Goal: Transaction & Acquisition: Download file/media

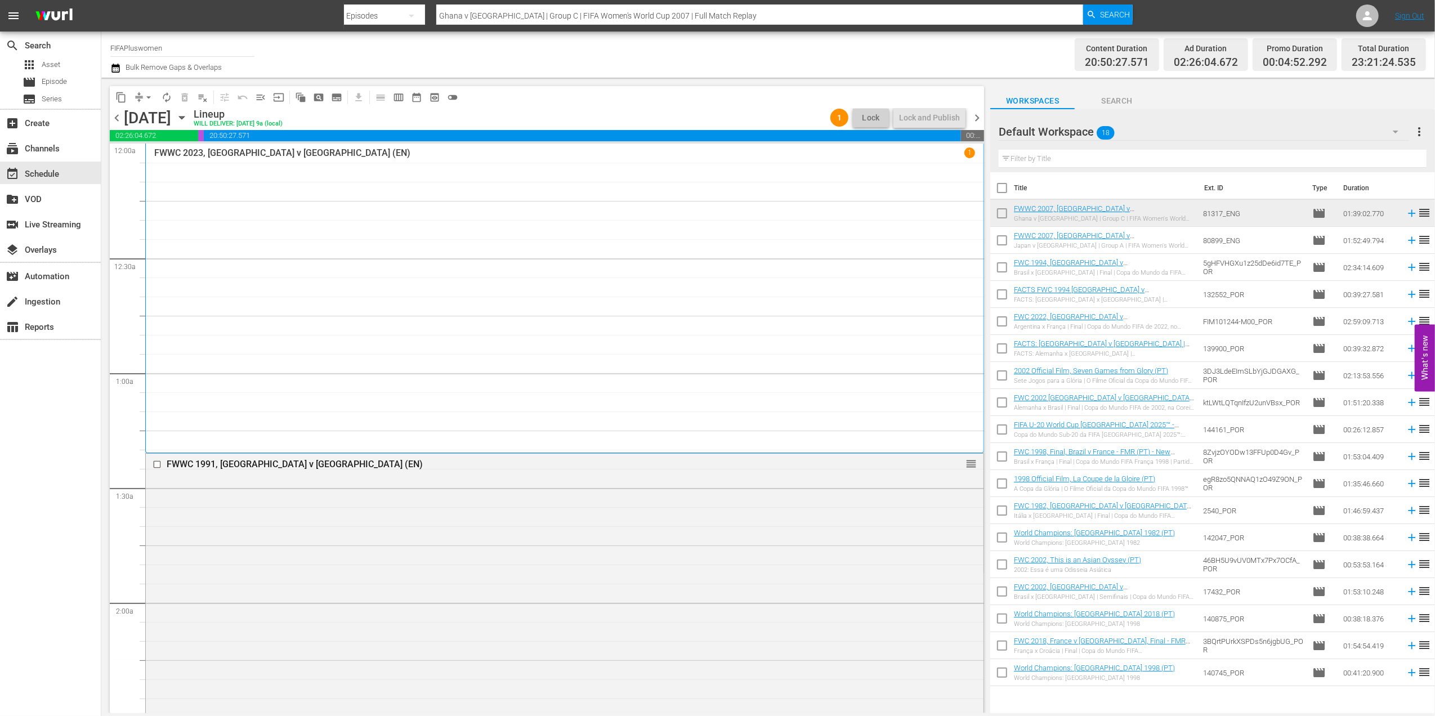
click at [113, 114] on span "chevron_left" at bounding box center [117, 118] width 14 height 14
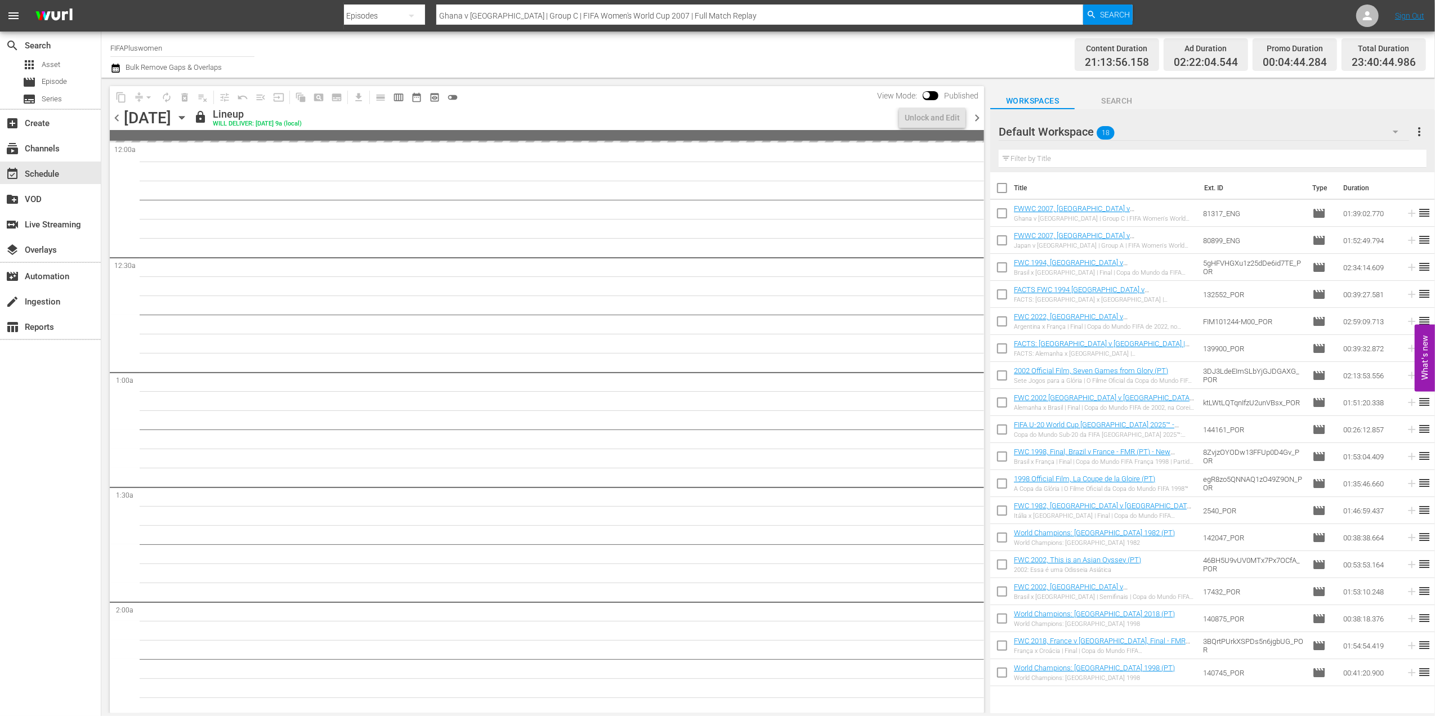
click at [113, 114] on span "chevron_left" at bounding box center [117, 118] width 14 height 14
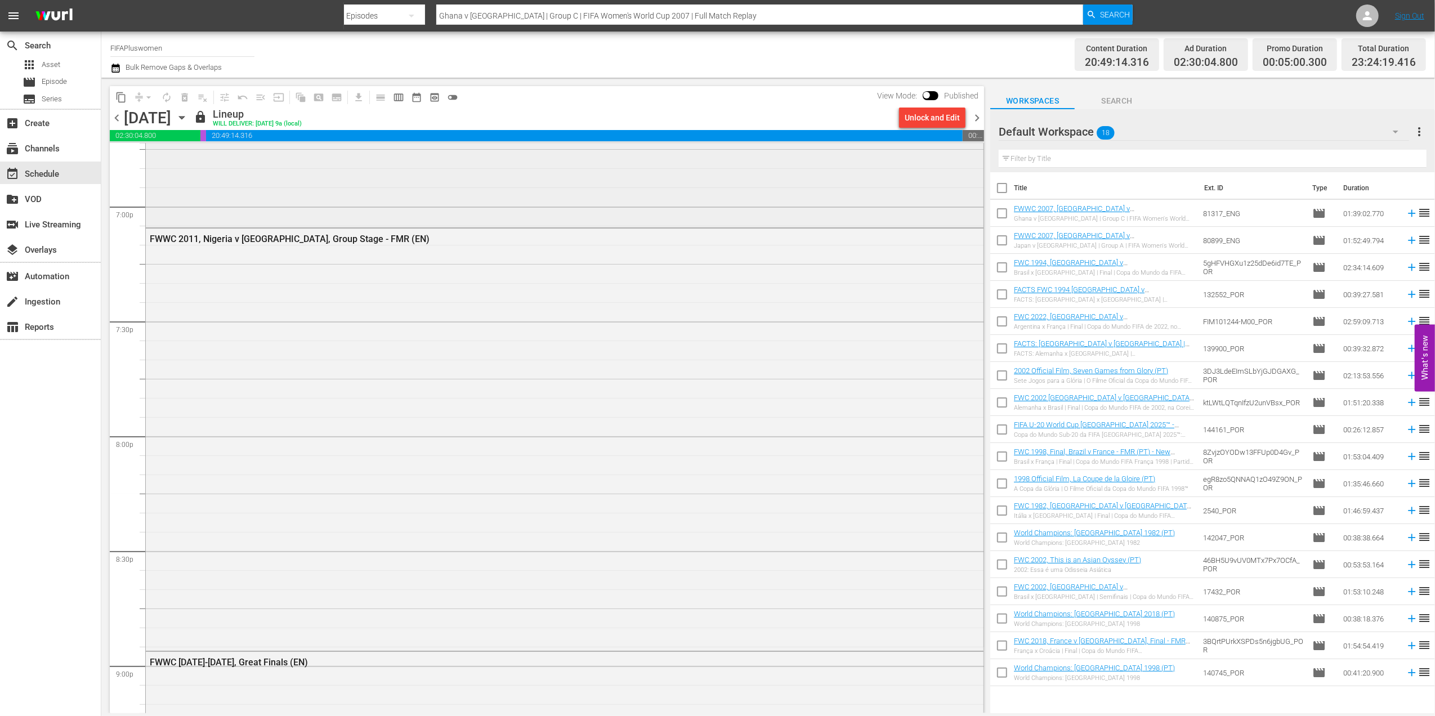
scroll to position [4292, 0]
click at [936, 106] on div "content_copy compress arrow_drop_down autorenew_outlined delete_forever_outline…" at bounding box center [547, 97] width 874 height 22
click at [936, 115] on div "Unlock and Edit" at bounding box center [931, 117] width 55 height 20
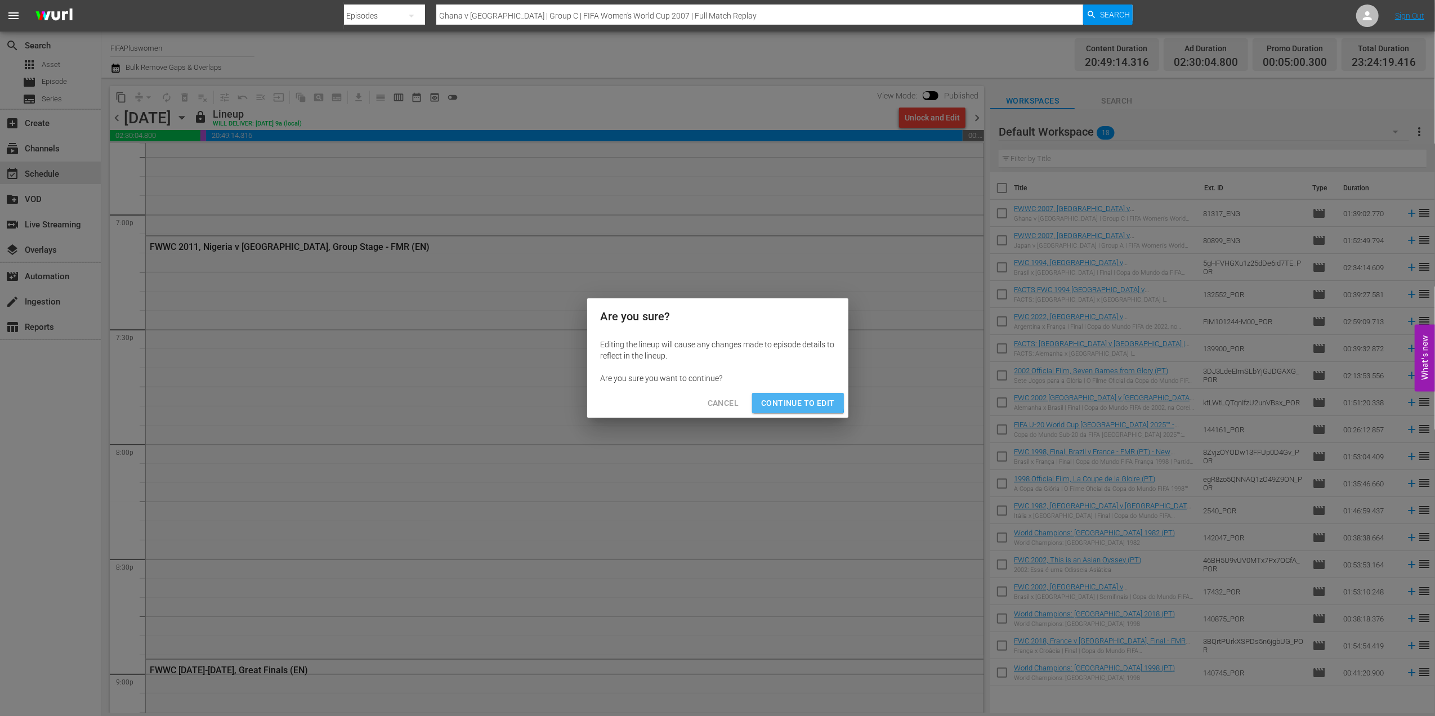
click at [792, 401] on span "Continue to Edit" at bounding box center [797, 403] width 73 height 14
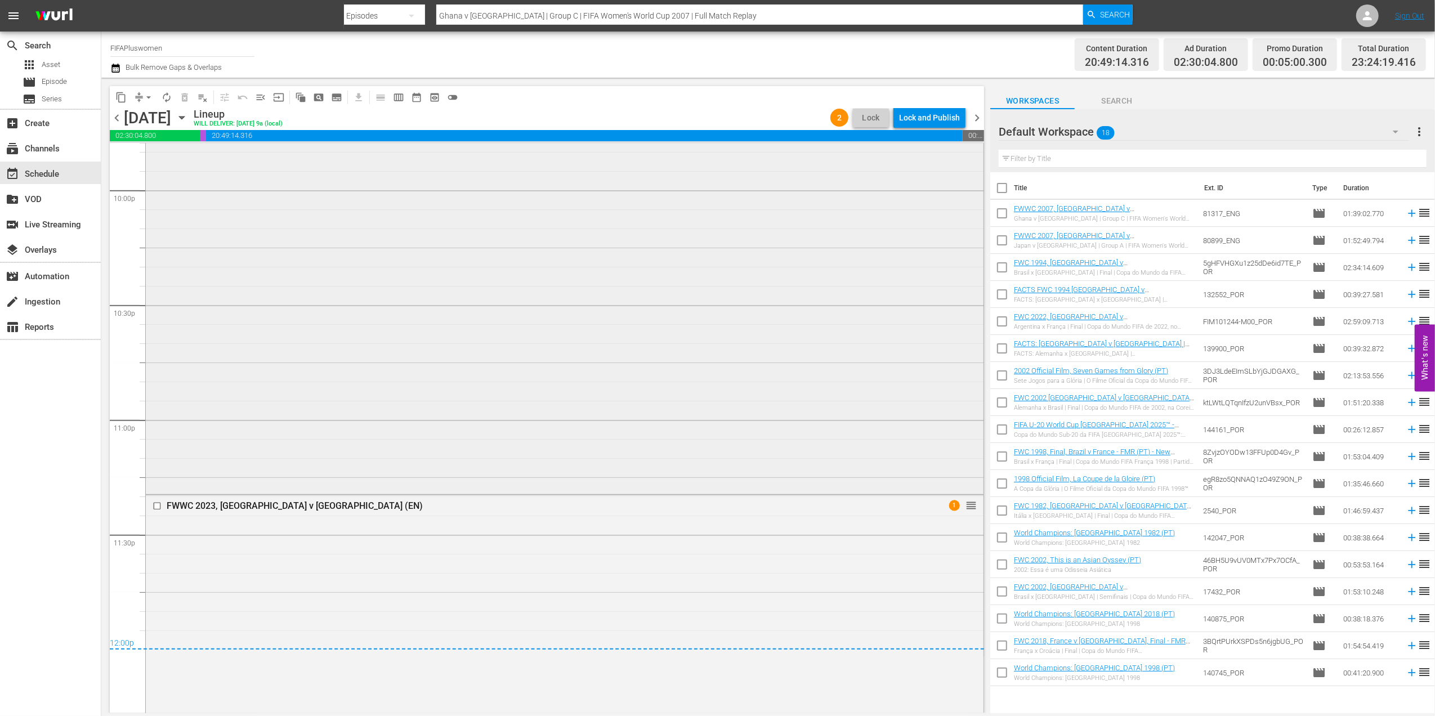
scroll to position [4964, 0]
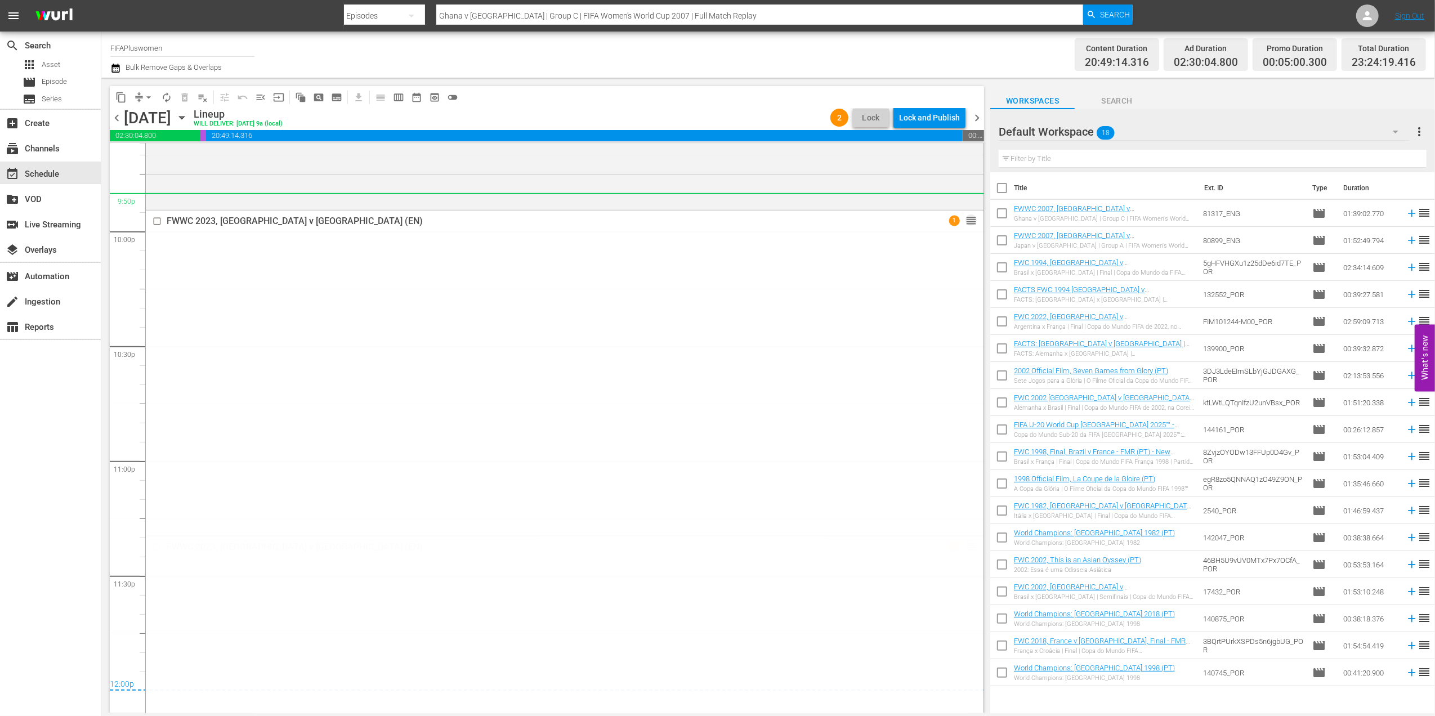
drag, startPoint x: 961, startPoint y: 545, endPoint x: 909, endPoint y: 209, distance: 340.0
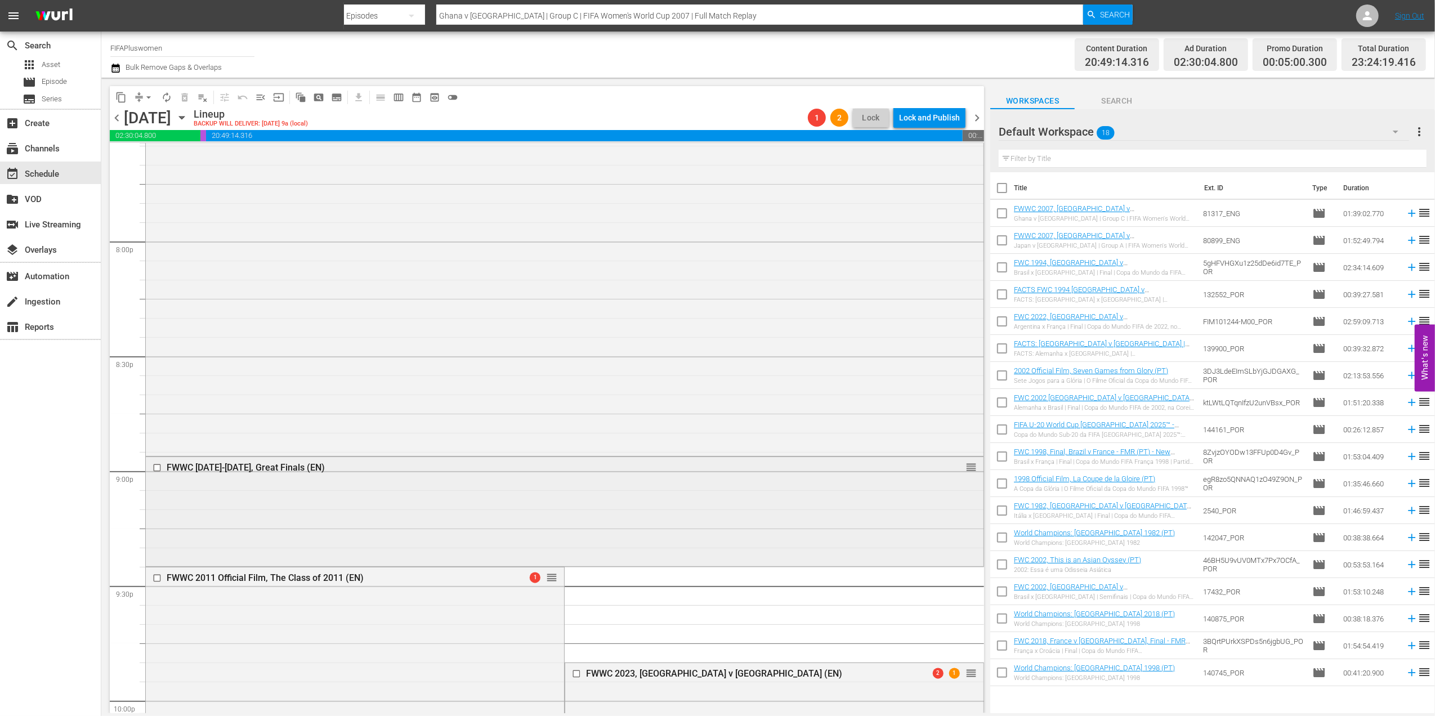
scroll to position [4499, 0]
drag, startPoint x: 958, startPoint y: 667, endPoint x: 836, endPoint y: 190, distance: 493.0
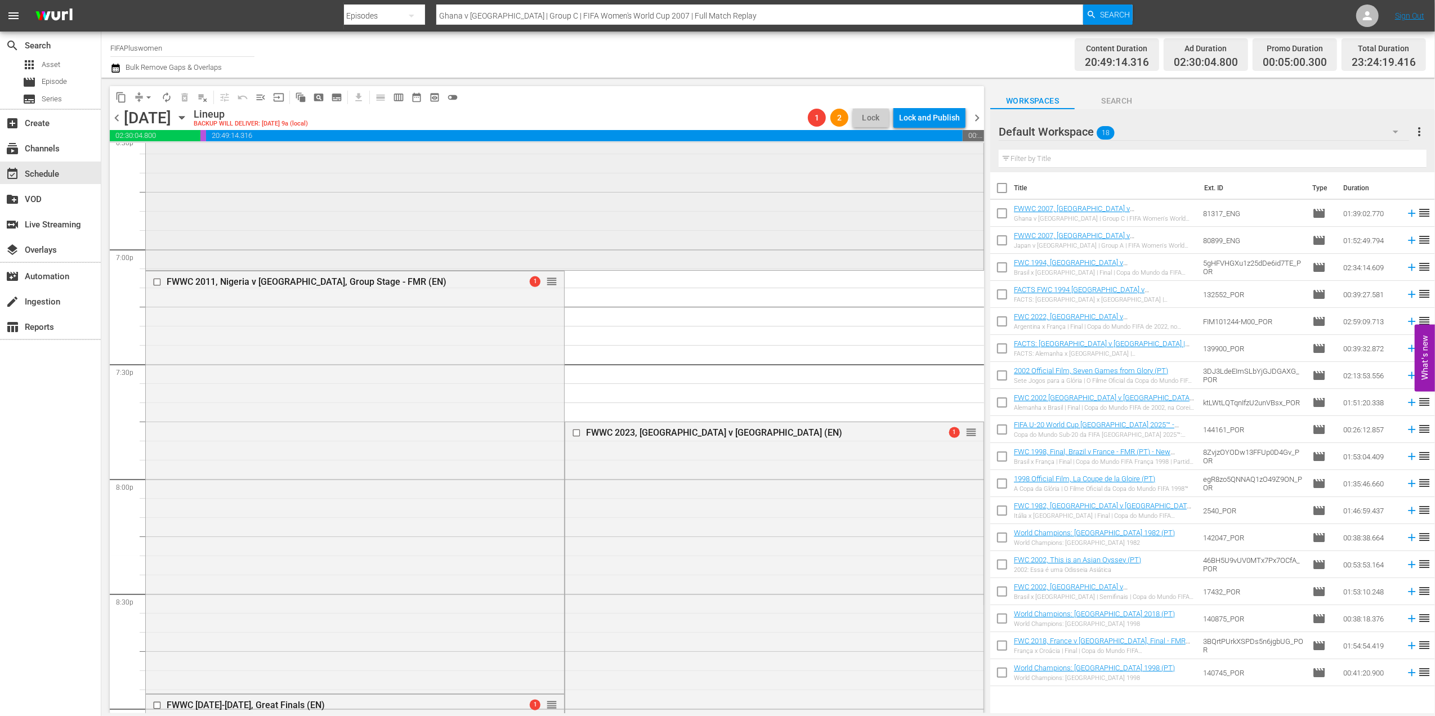
scroll to position [4255, 0]
drag, startPoint x: 960, startPoint y: 436, endPoint x: 960, endPoint y: 280, distance: 155.9
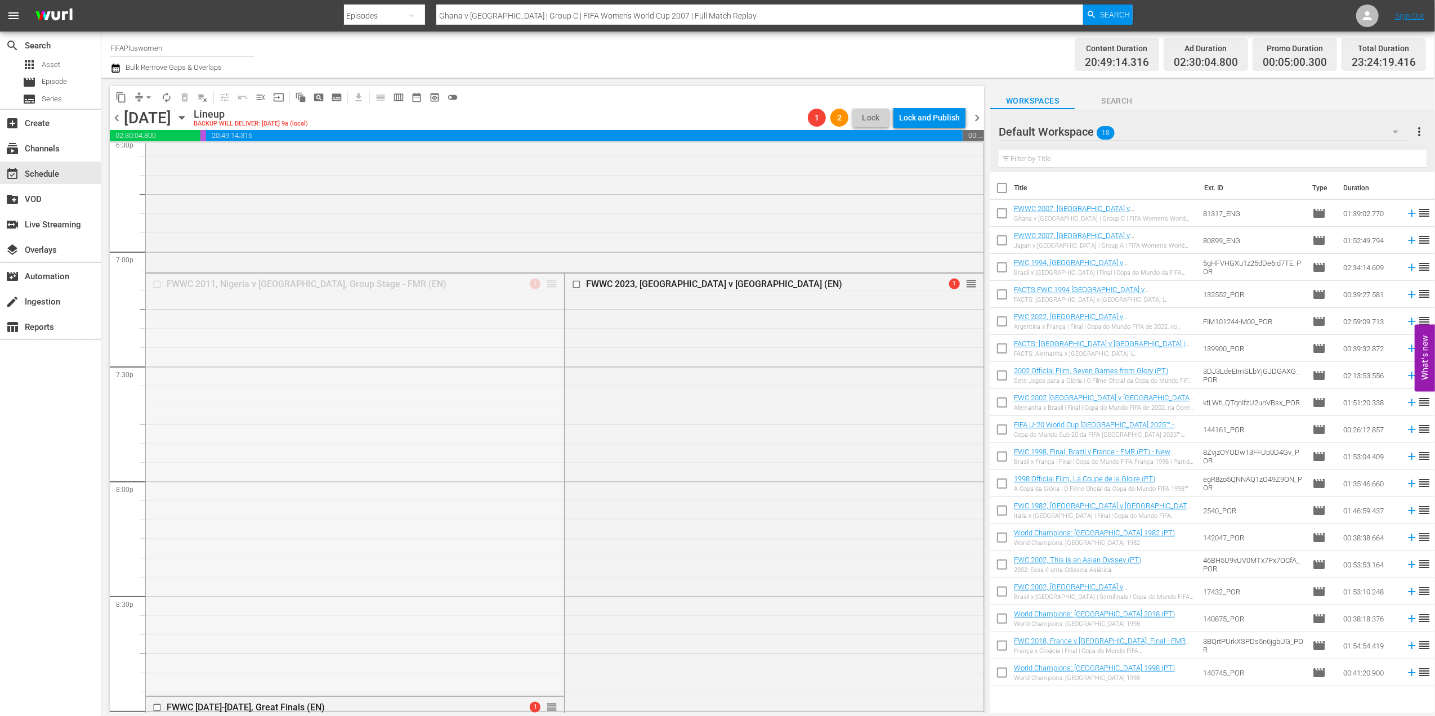
drag, startPoint x: 544, startPoint y: 284, endPoint x: 514, endPoint y: 689, distance: 406.3
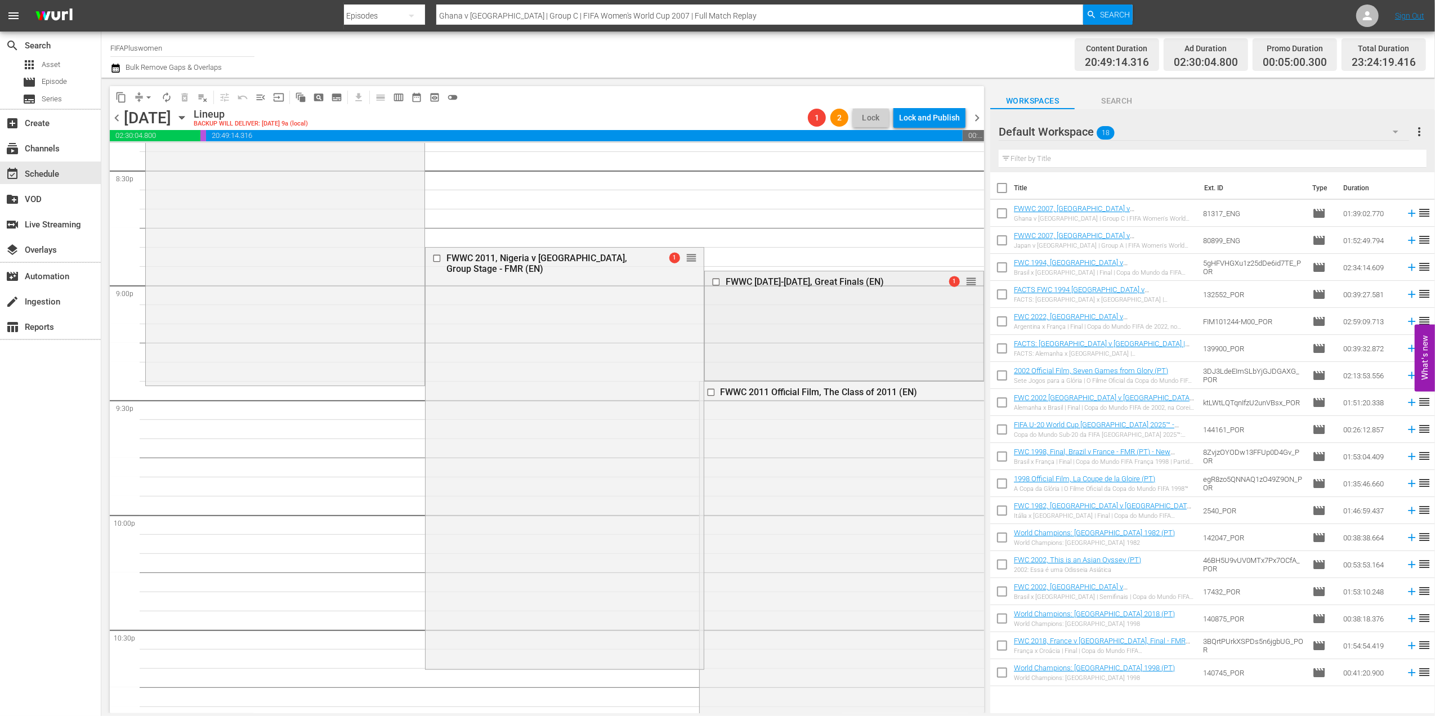
scroll to position [4687, 0]
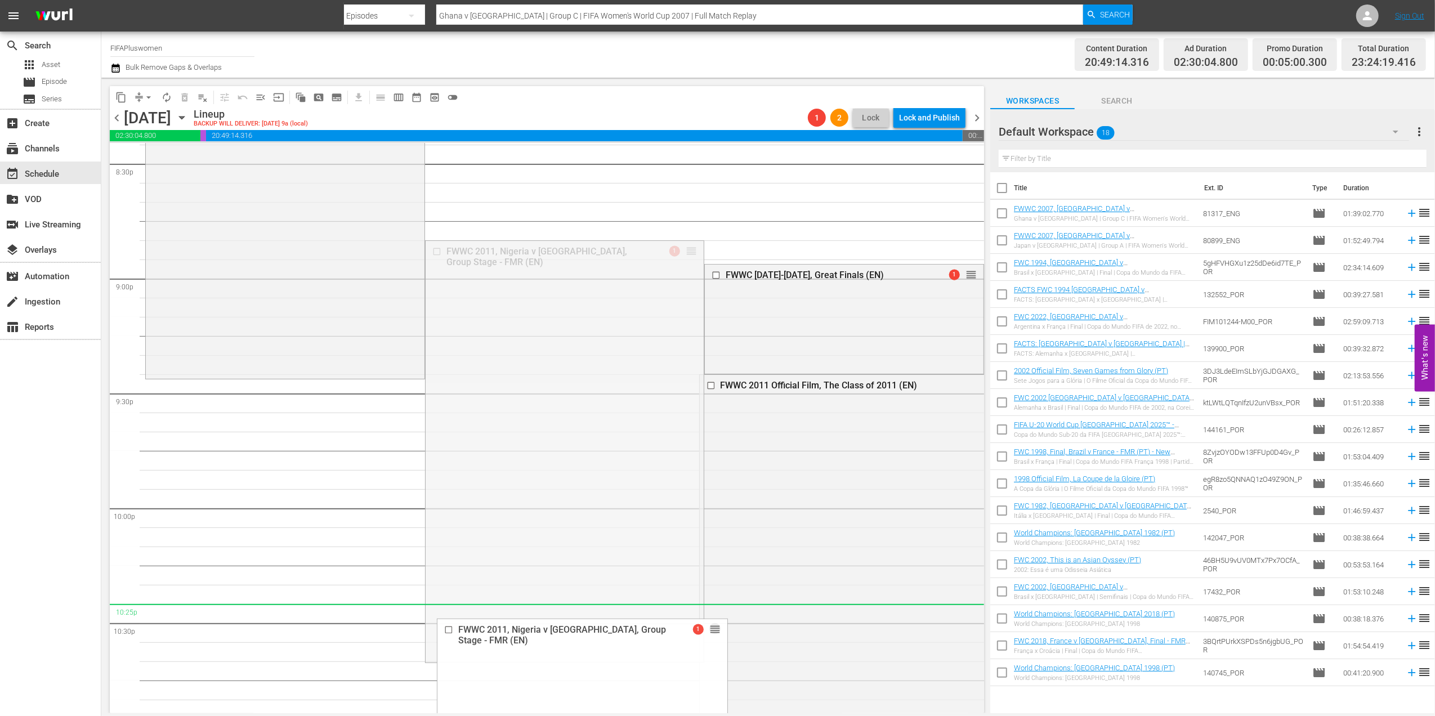
drag, startPoint x: 683, startPoint y: 249, endPoint x: 642, endPoint y: 613, distance: 367.1
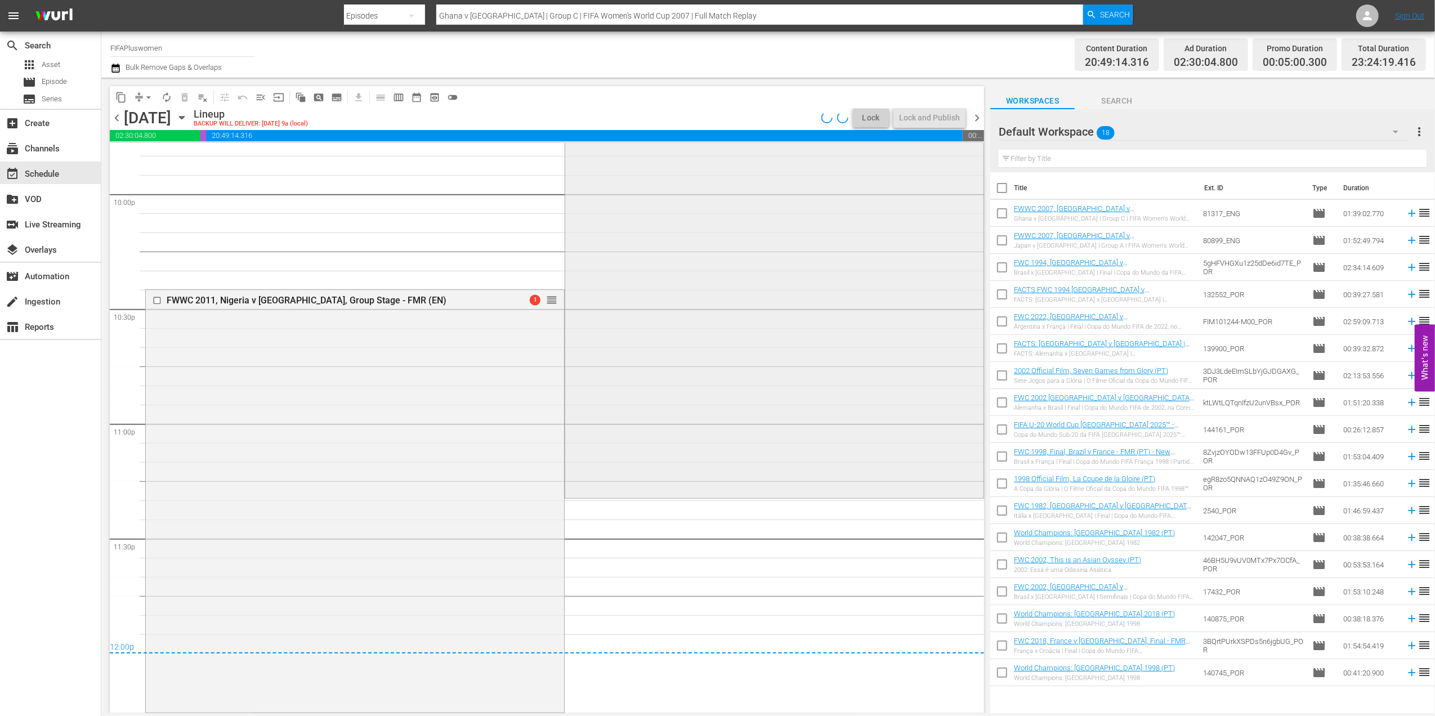
scroll to position [5000, 0]
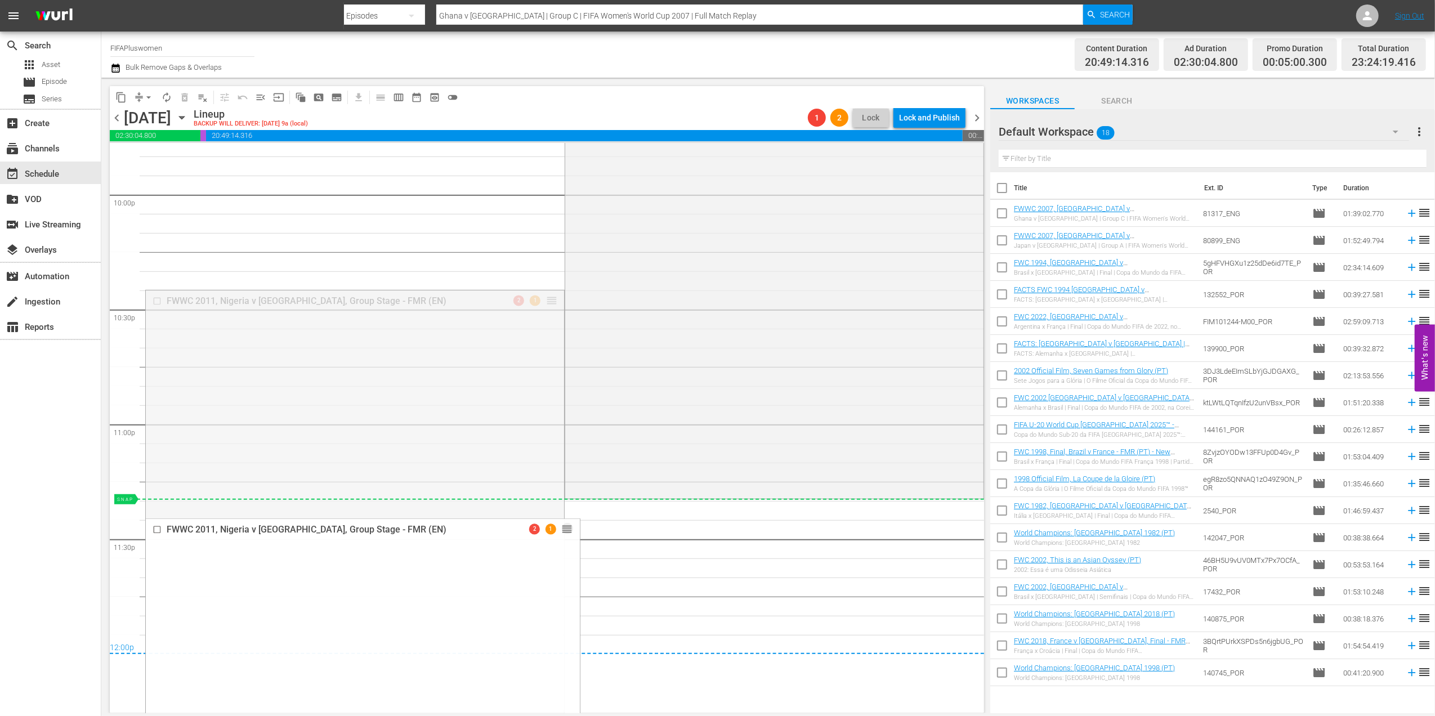
drag, startPoint x: 543, startPoint y: 302, endPoint x: 545, endPoint y: 512, distance: 209.9
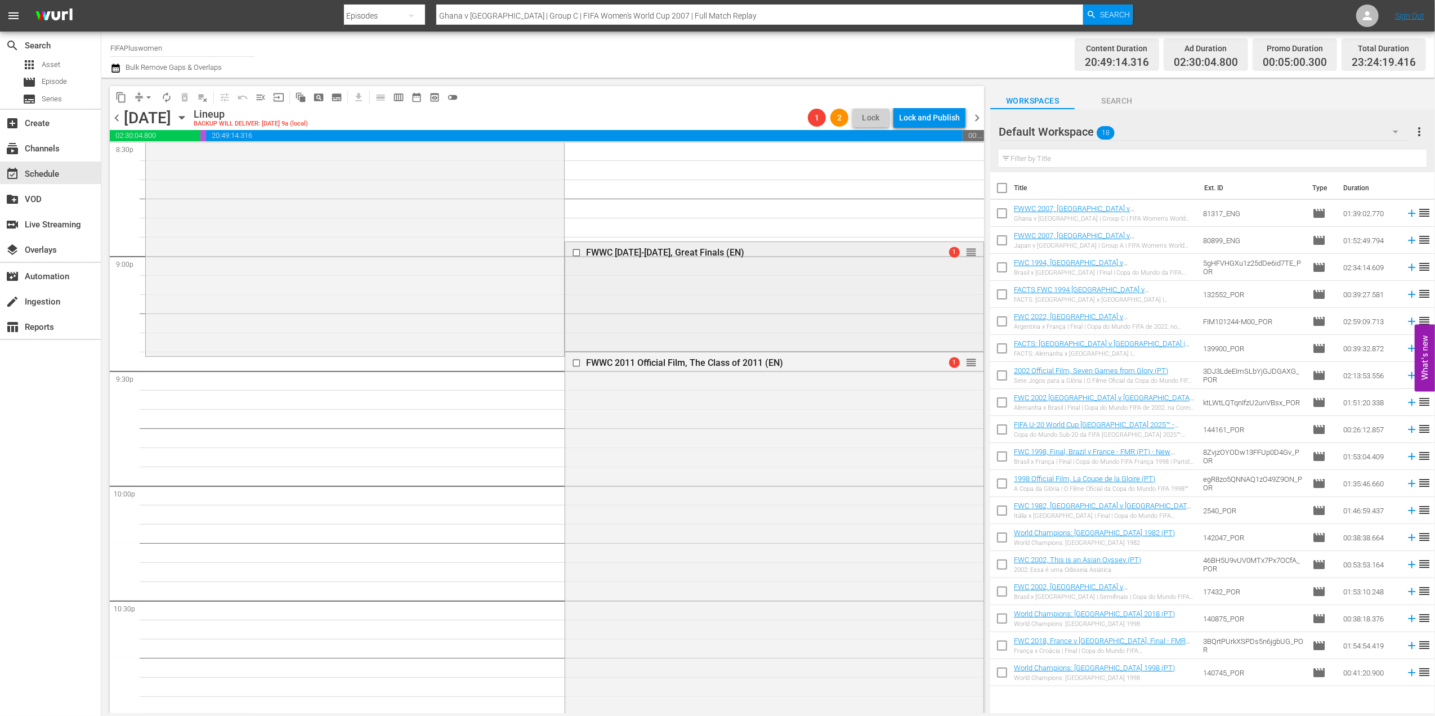
scroll to position [4690, 0]
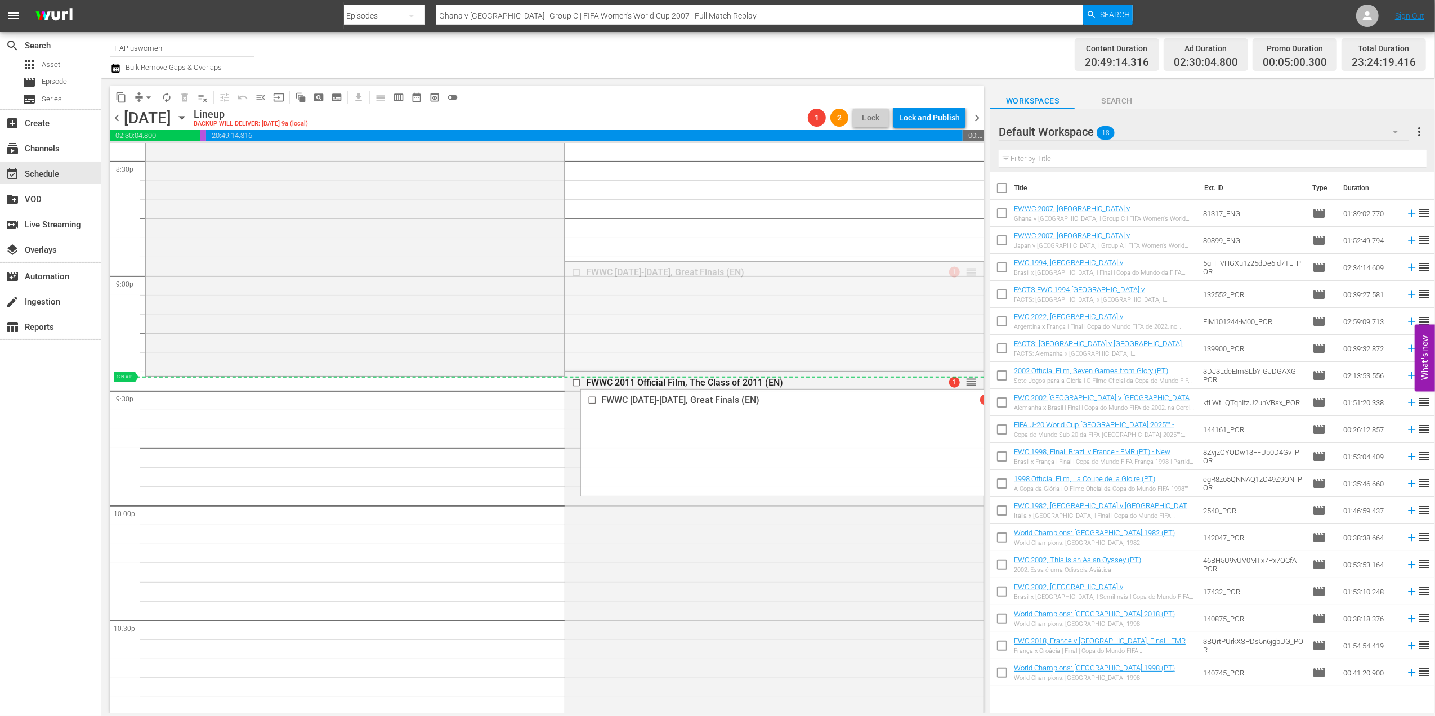
drag, startPoint x: 964, startPoint y: 267, endPoint x: 921, endPoint y: 384, distance: 124.8
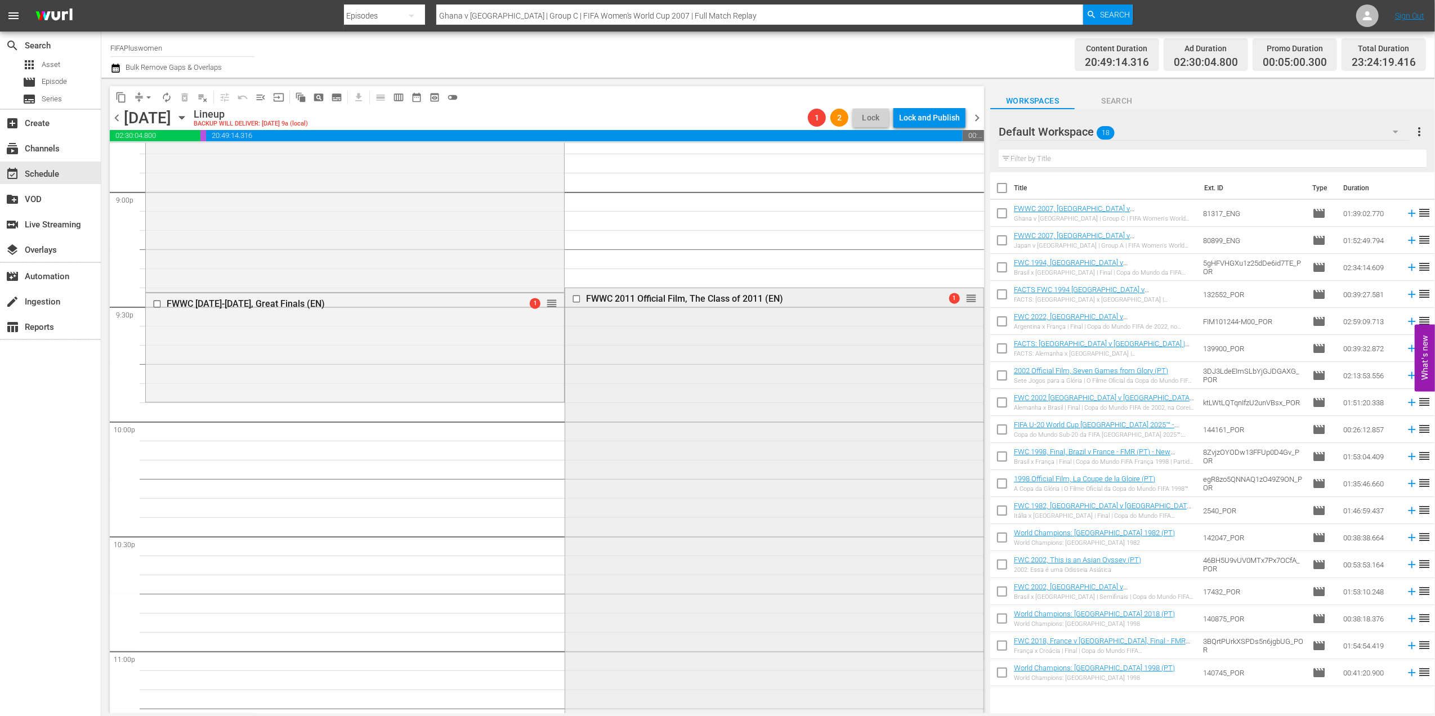
scroll to position [4807, 0]
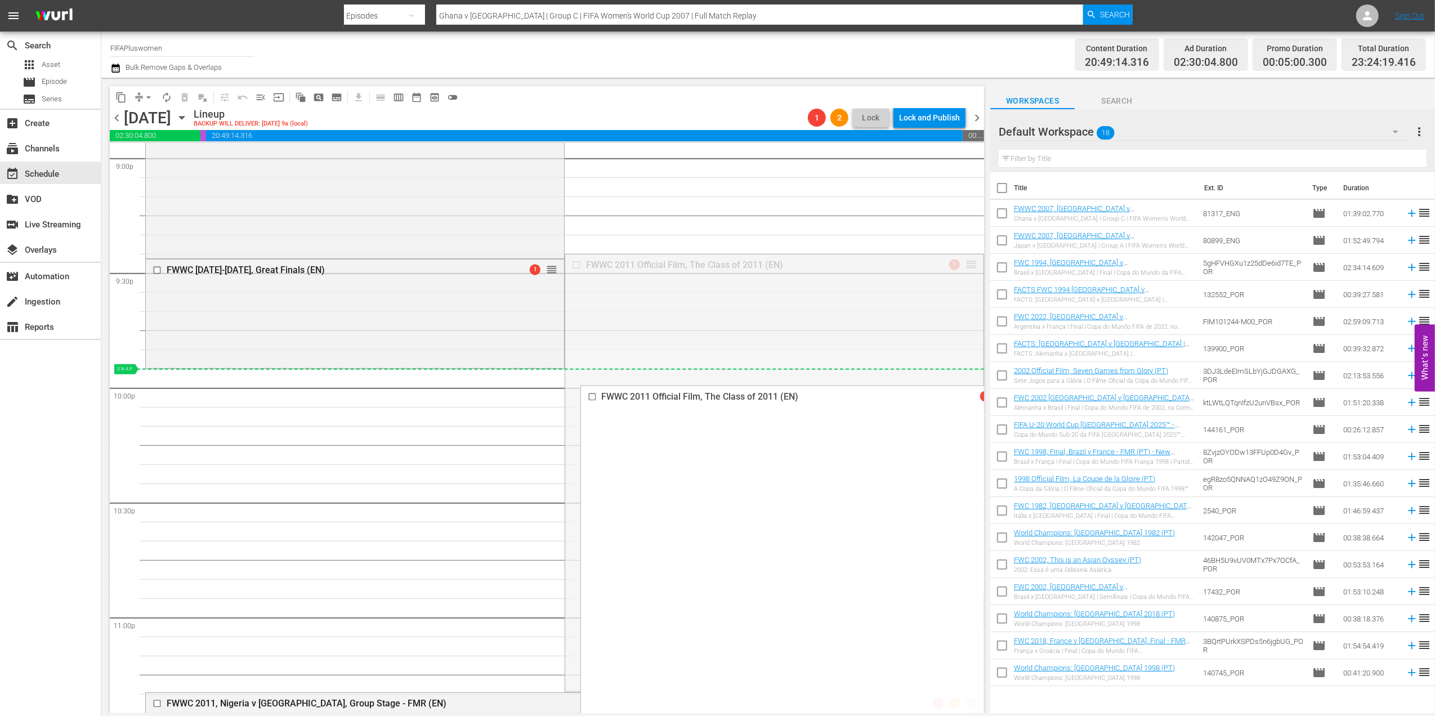
drag, startPoint x: 961, startPoint y: 266, endPoint x: 939, endPoint y: 370, distance: 107.1
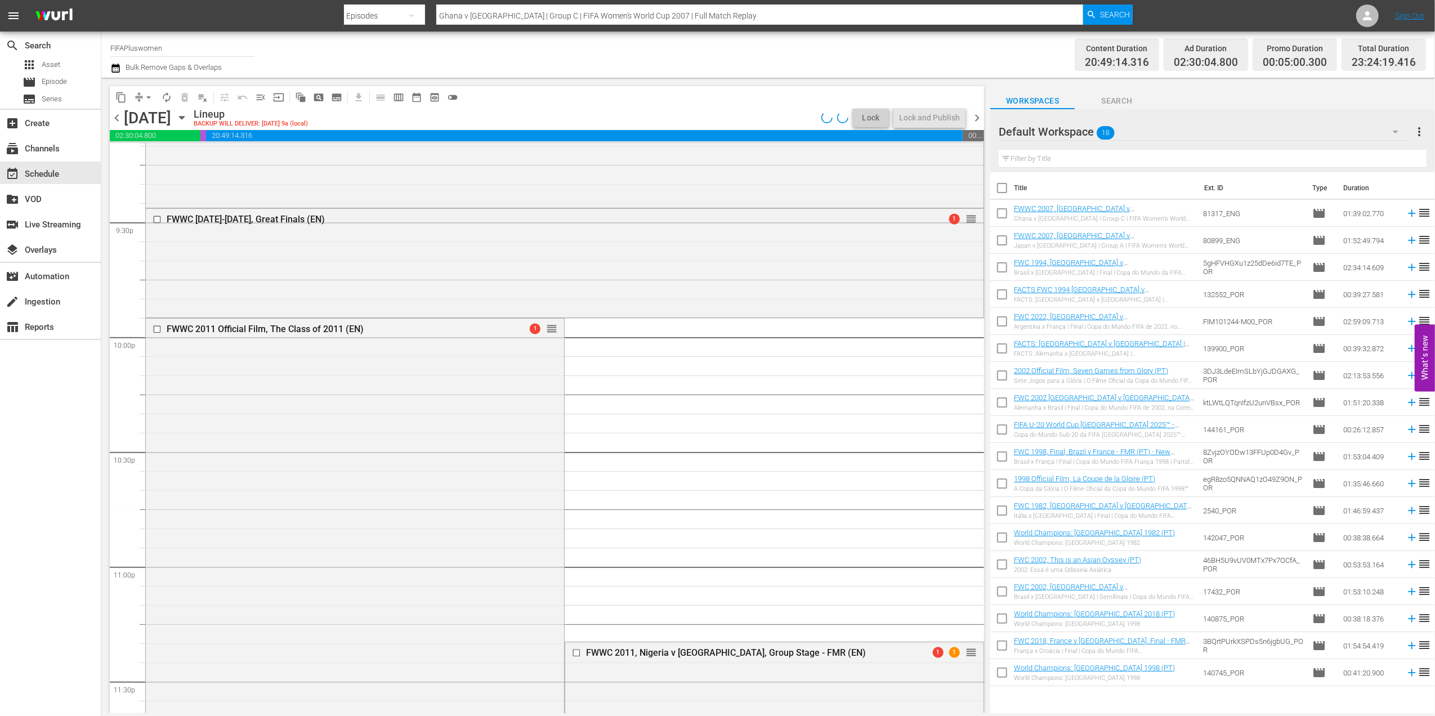
scroll to position [4969, 0]
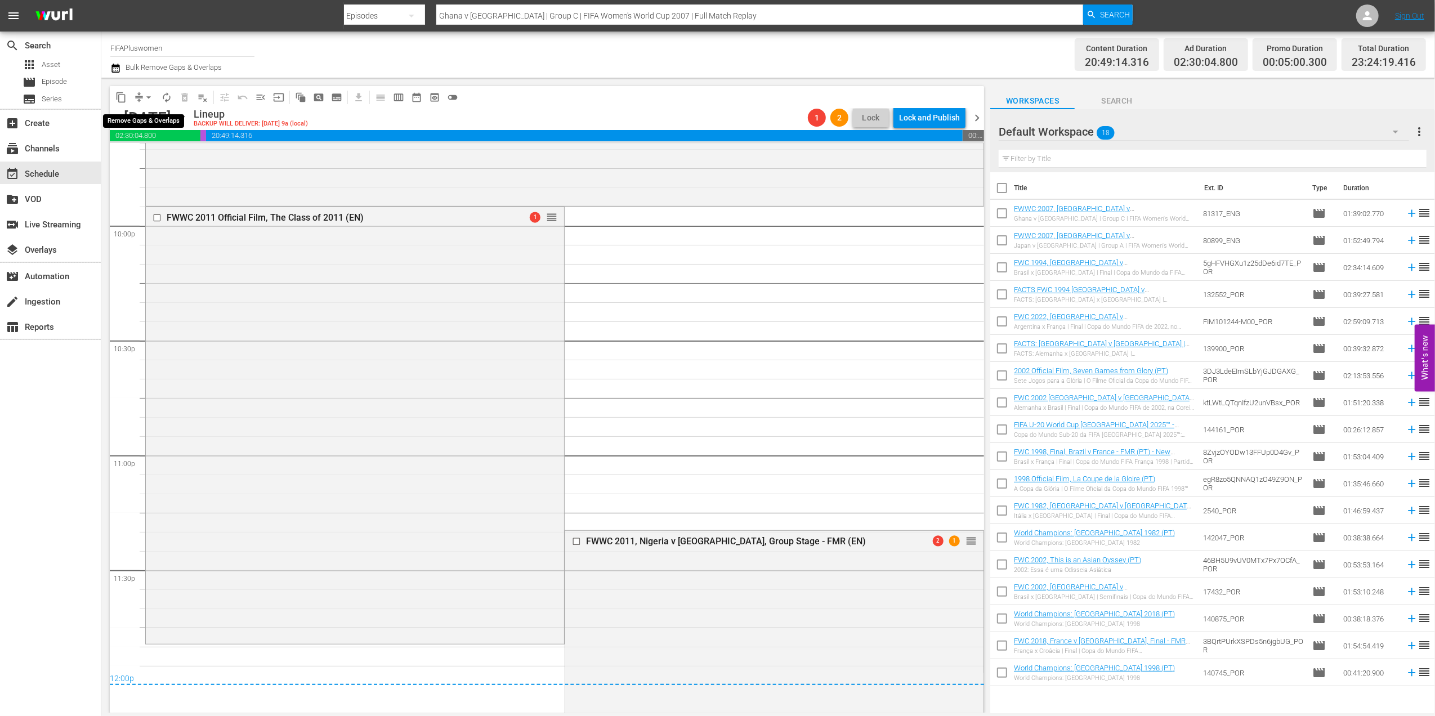
click at [147, 98] on span "arrow_drop_down" at bounding box center [148, 97] width 11 height 11
click at [170, 156] on li "Align to End of Previous Day" at bounding box center [149, 157] width 118 height 19
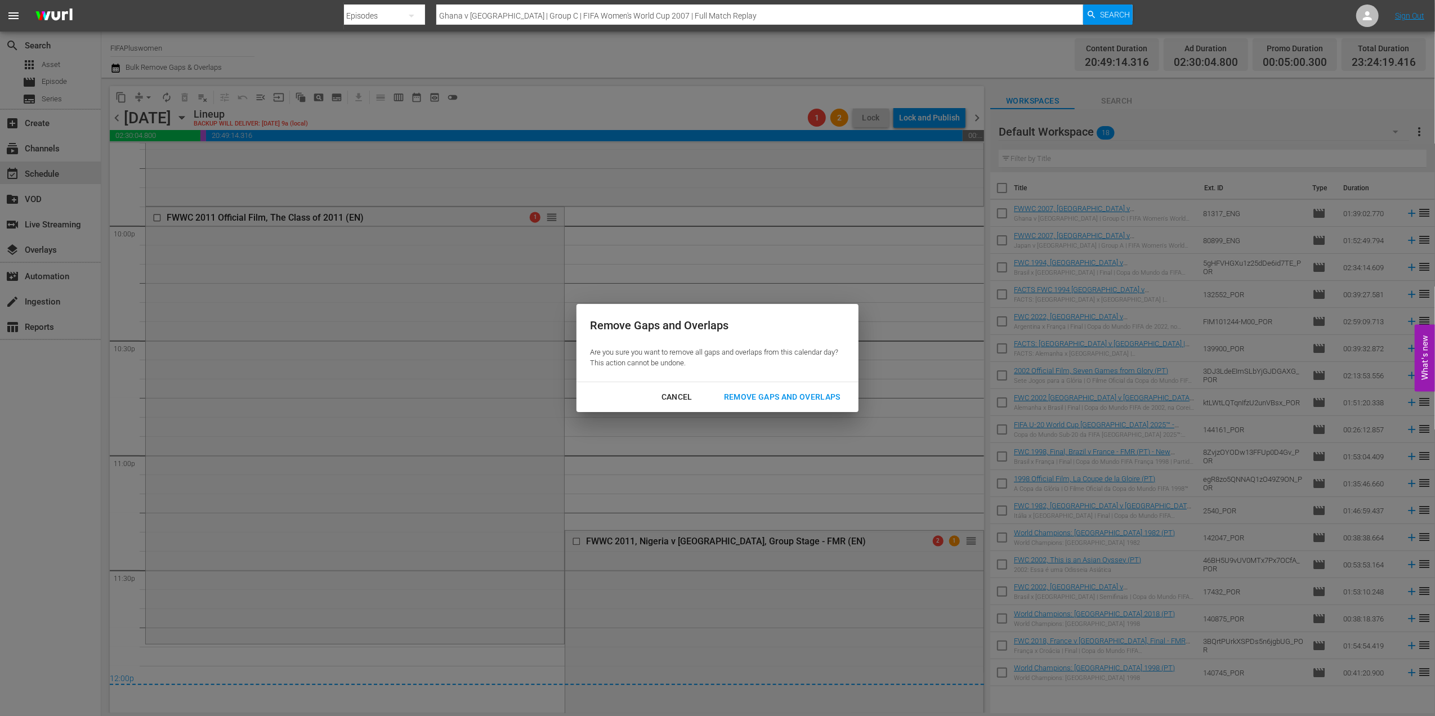
click at [785, 392] on div "Remove Gaps and Overlaps" at bounding box center [782, 397] width 135 height 14
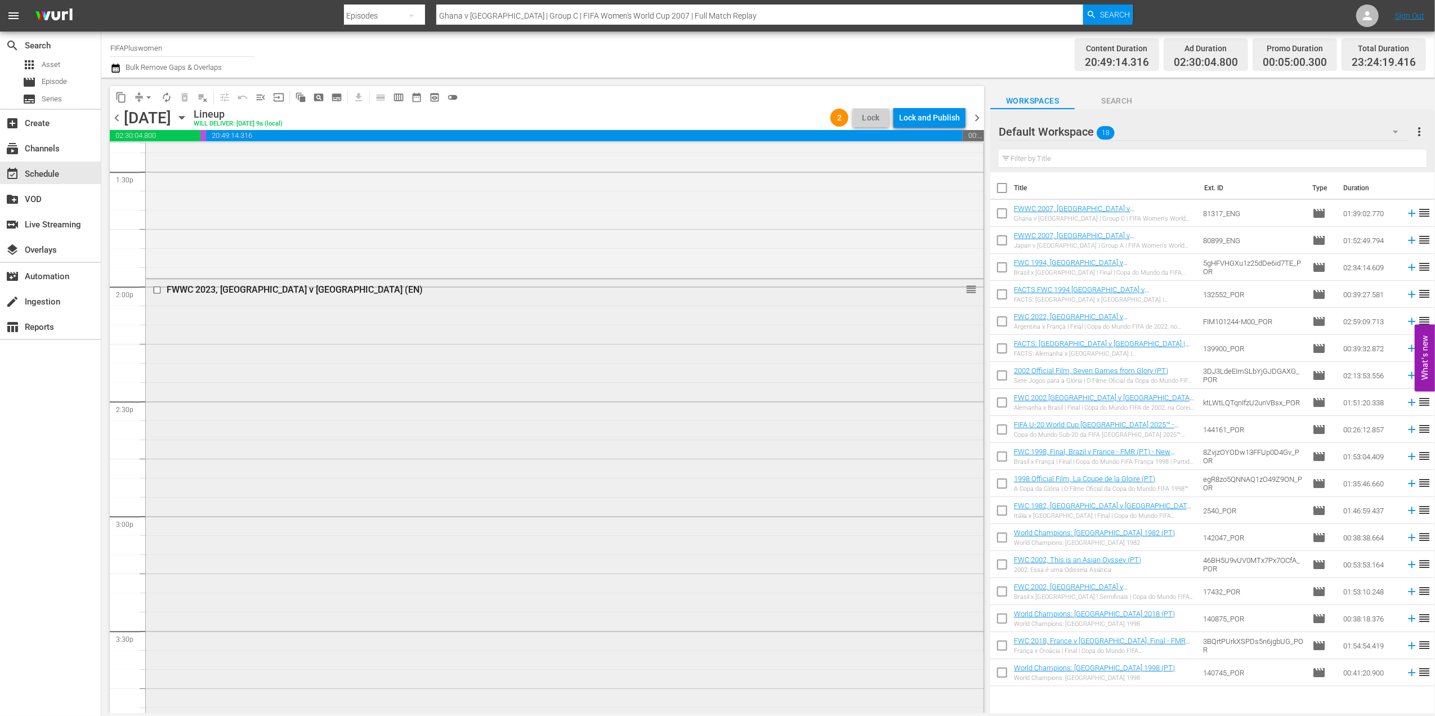
scroll to position [3089, 0]
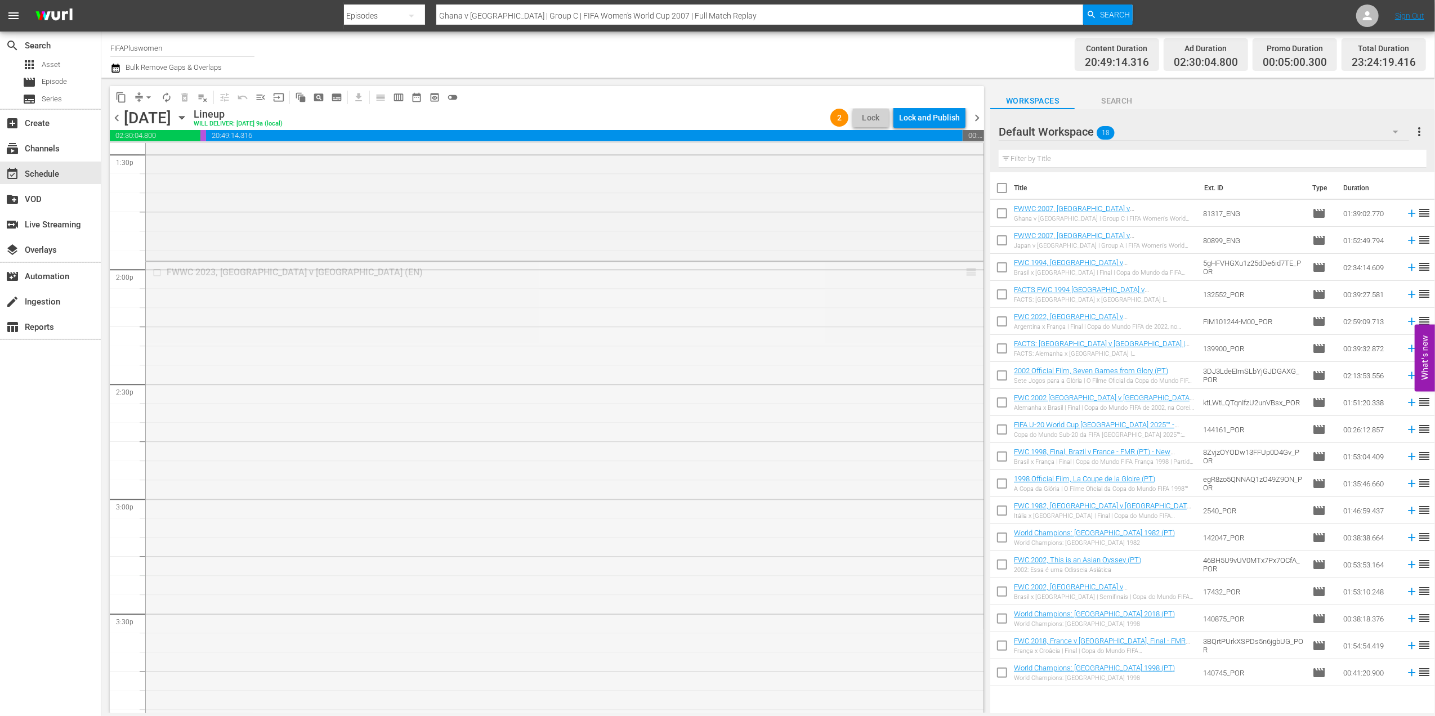
drag, startPoint x: 953, startPoint y: 269, endPoint x: 906, endPoint y: 592, distance: 326.6
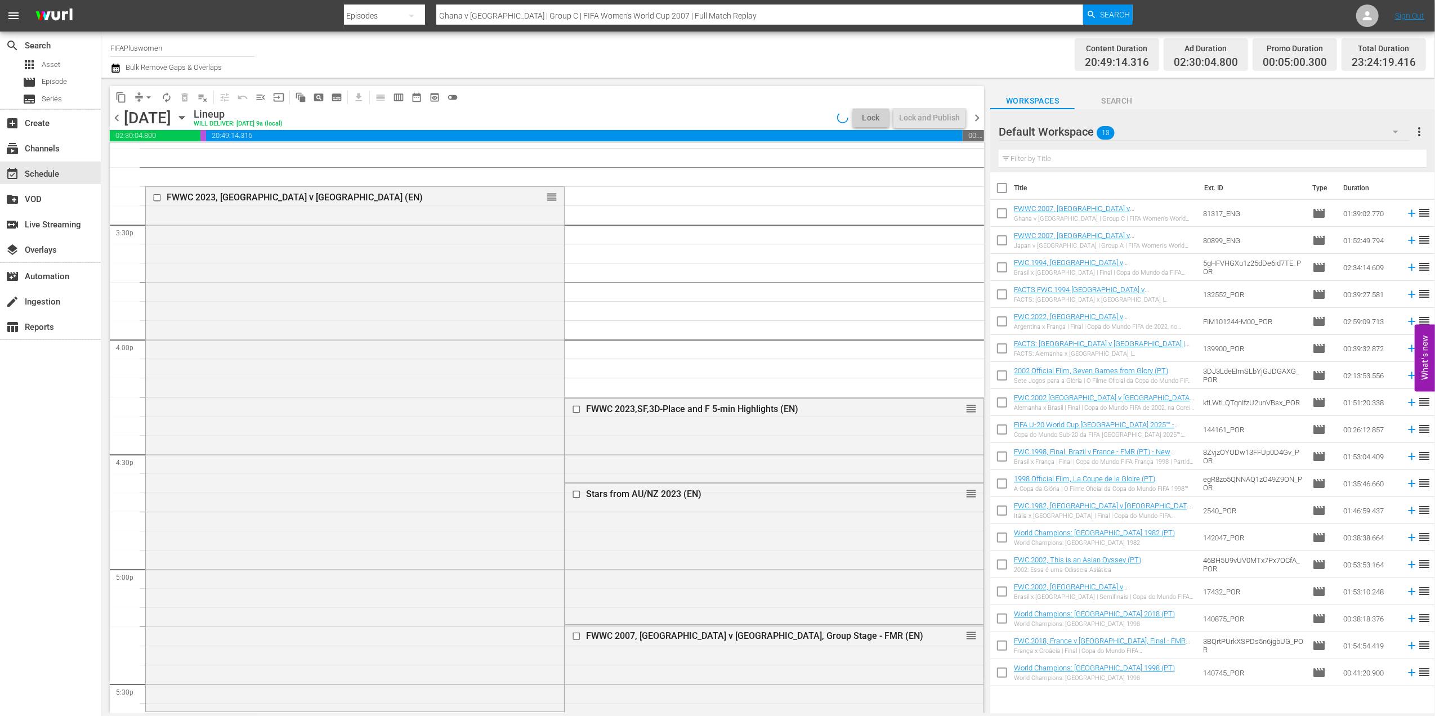
scroll to position [3487, 0]
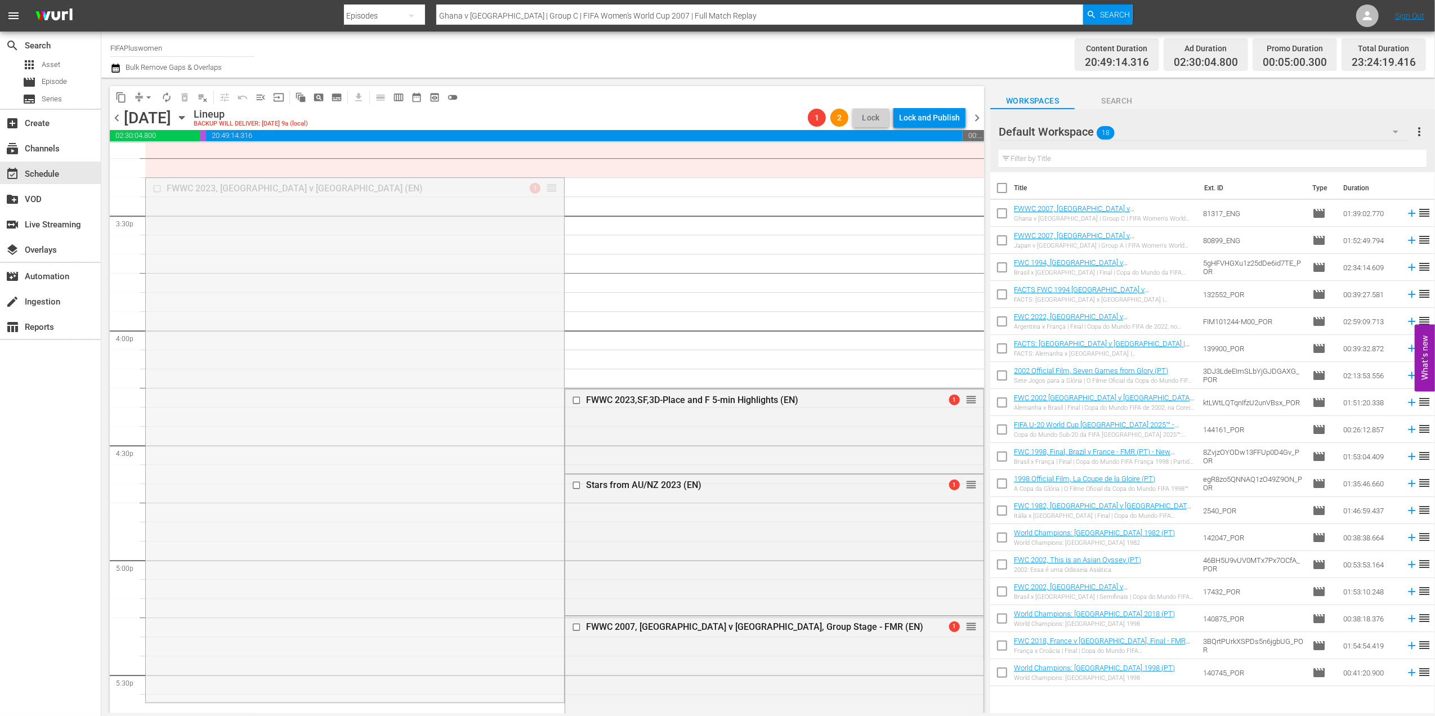
drag, startPoint x: 532, startPoint y: 240, endPoint x: 498, endPoint y: 611, distance: 372.4
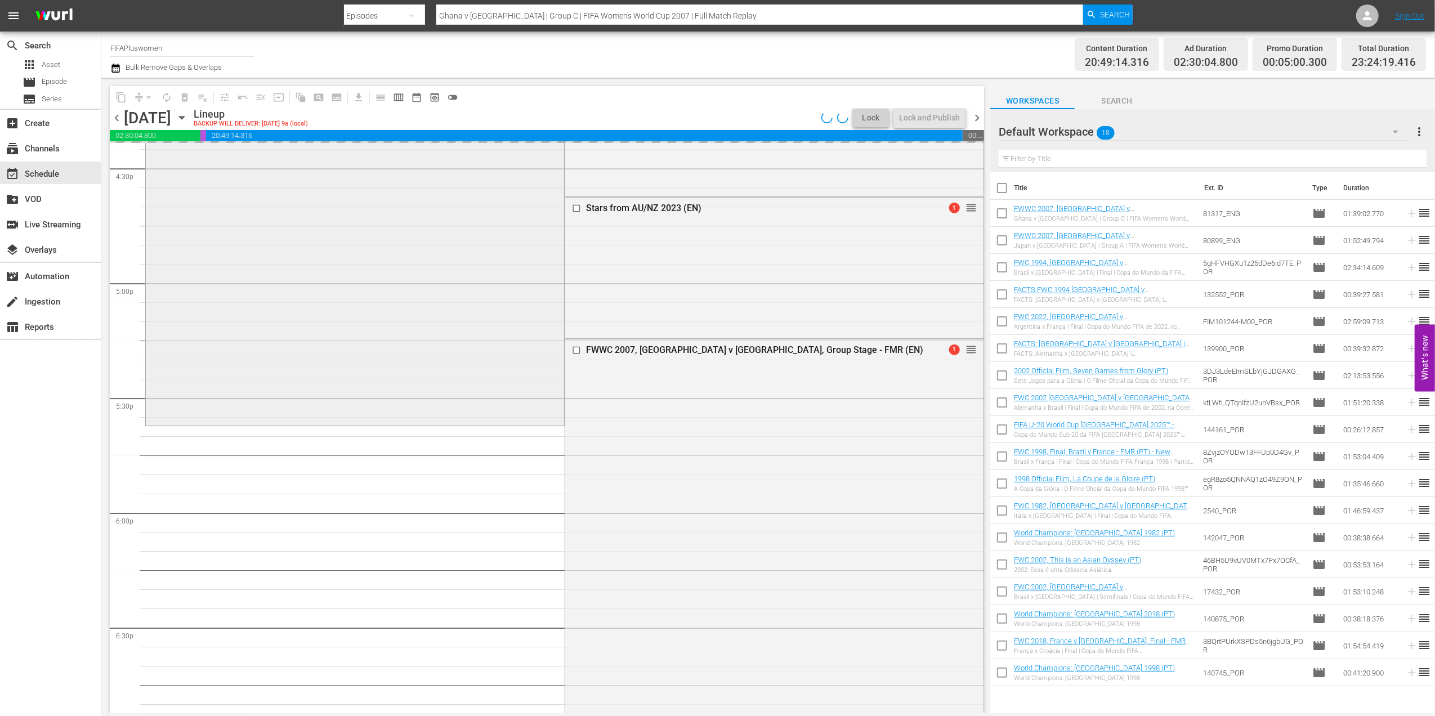
scroll to position [3880, 0]
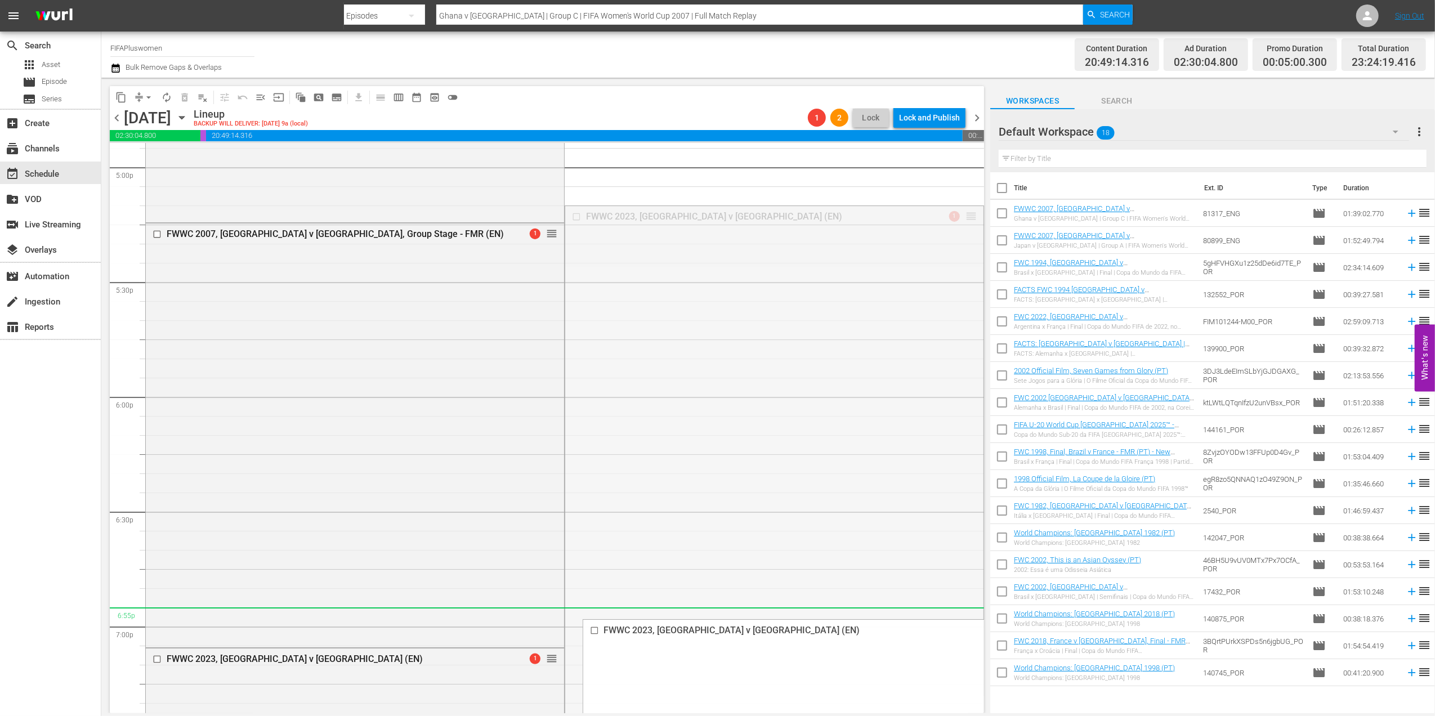
drag, startPoint x: 961, startPoint y: 216, endPoint x: 851, endPoint y: 624, distance: 422.1
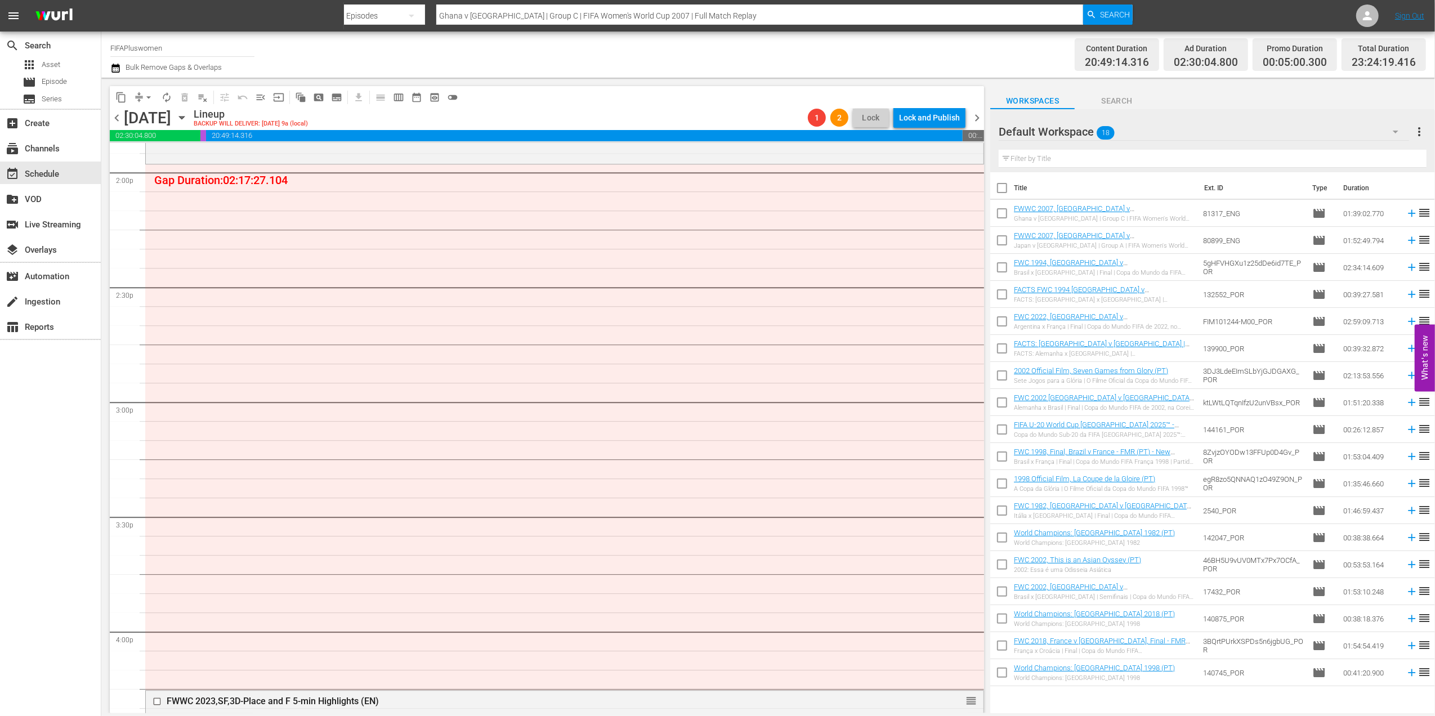
scroll to position [3179, 0]
drag, startPoint x: 948, startPoint y: 701, endPoint x: 936, endPoint y: 601, distance: 100.9
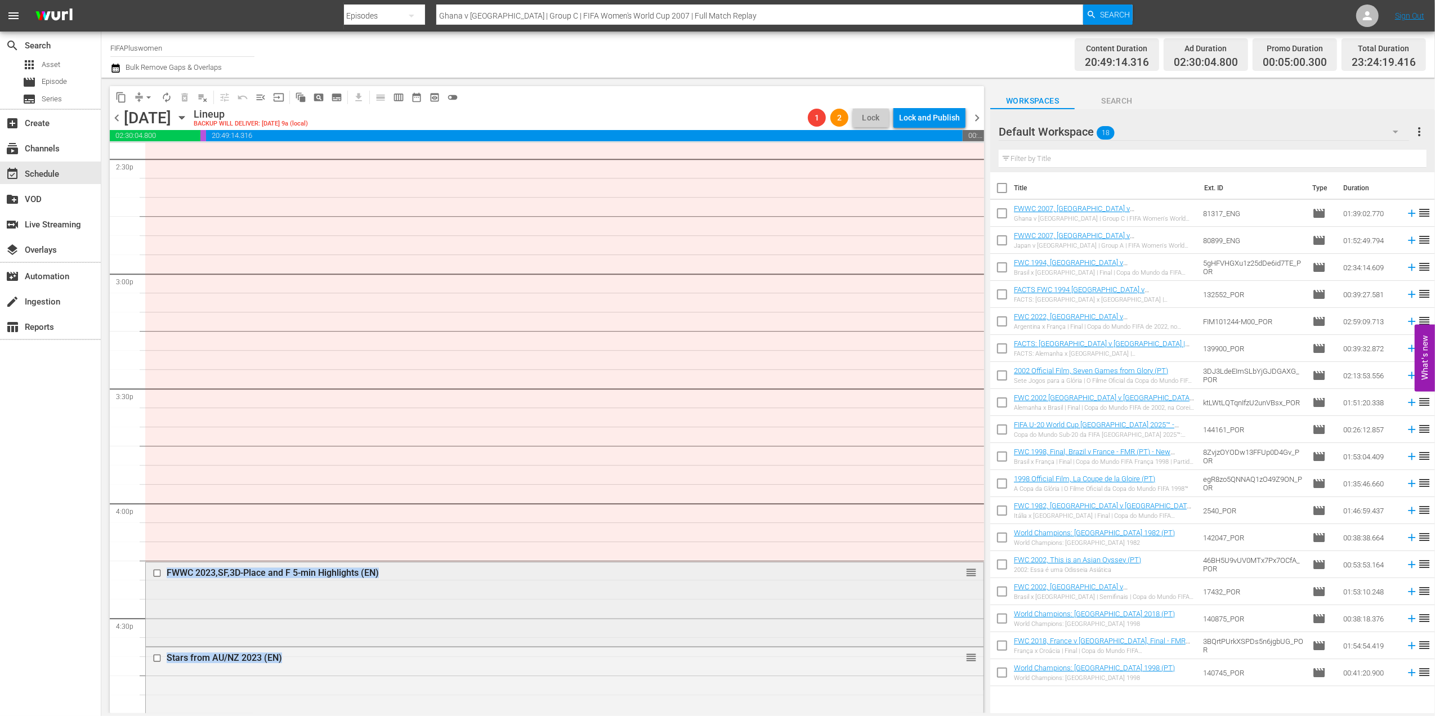
scroll to position [3314, 0]
drag, startPoint x: 962, startPoint y: 573, endPoint x: 887, endPoint y: 150, distance: 429.9
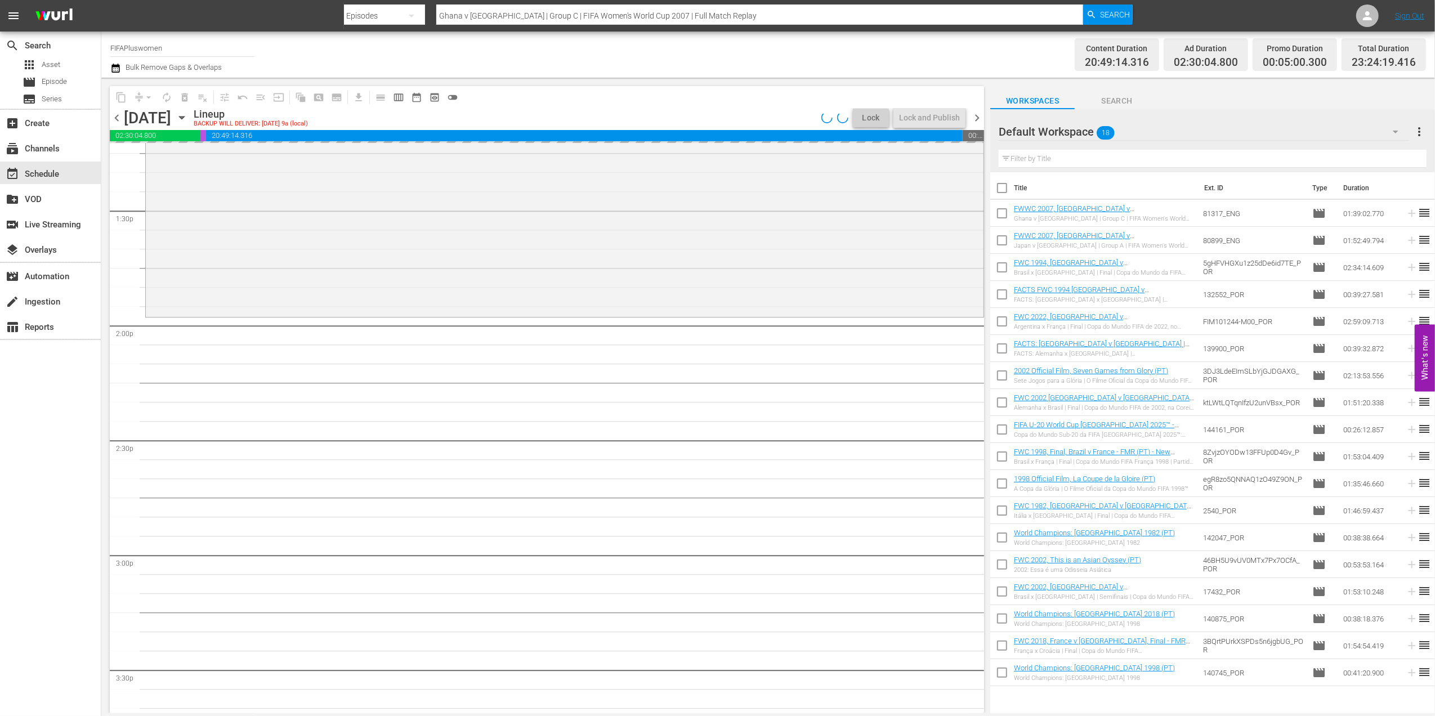
scroll to position [3031, 0]
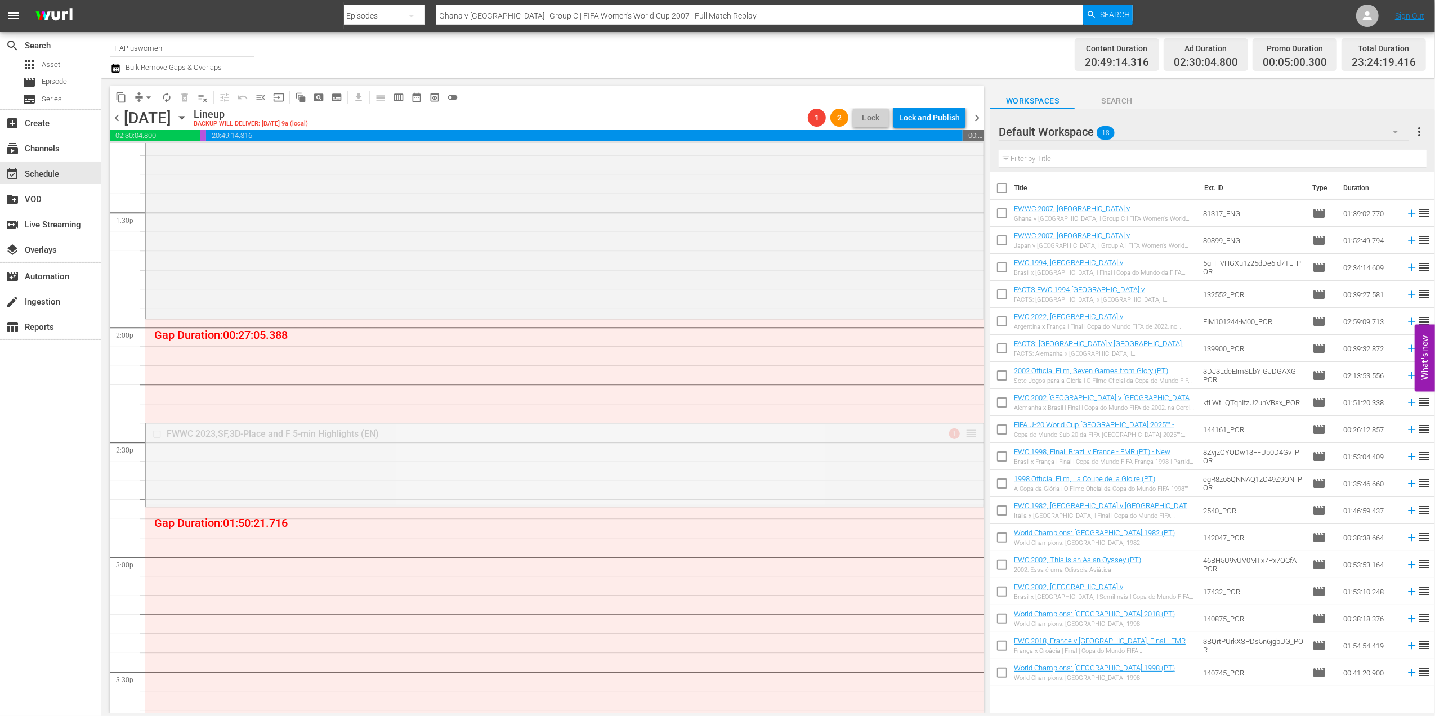
drag, startPoint x: 964, startPoint y: 433, endPoint x: 945, endPoint y: 323, distance: 111.8
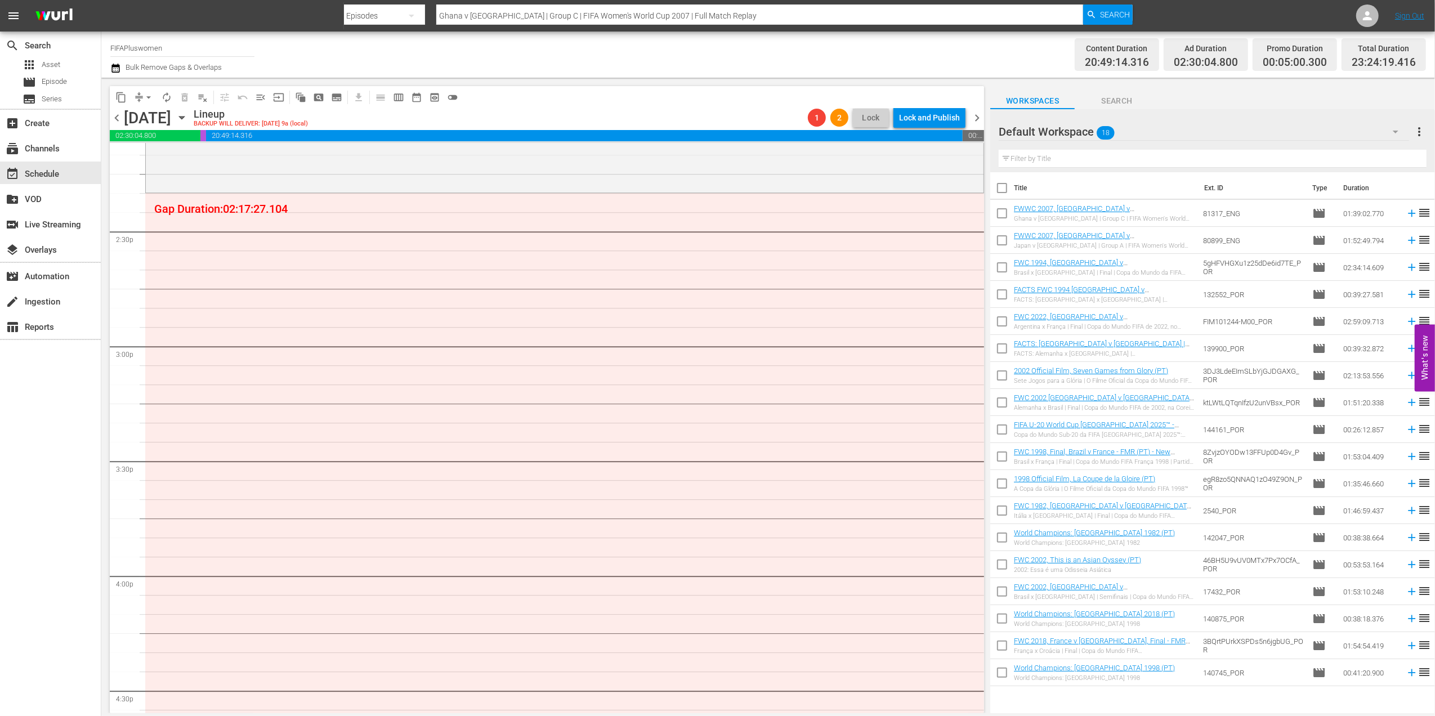
scroll to position [3299, 0]
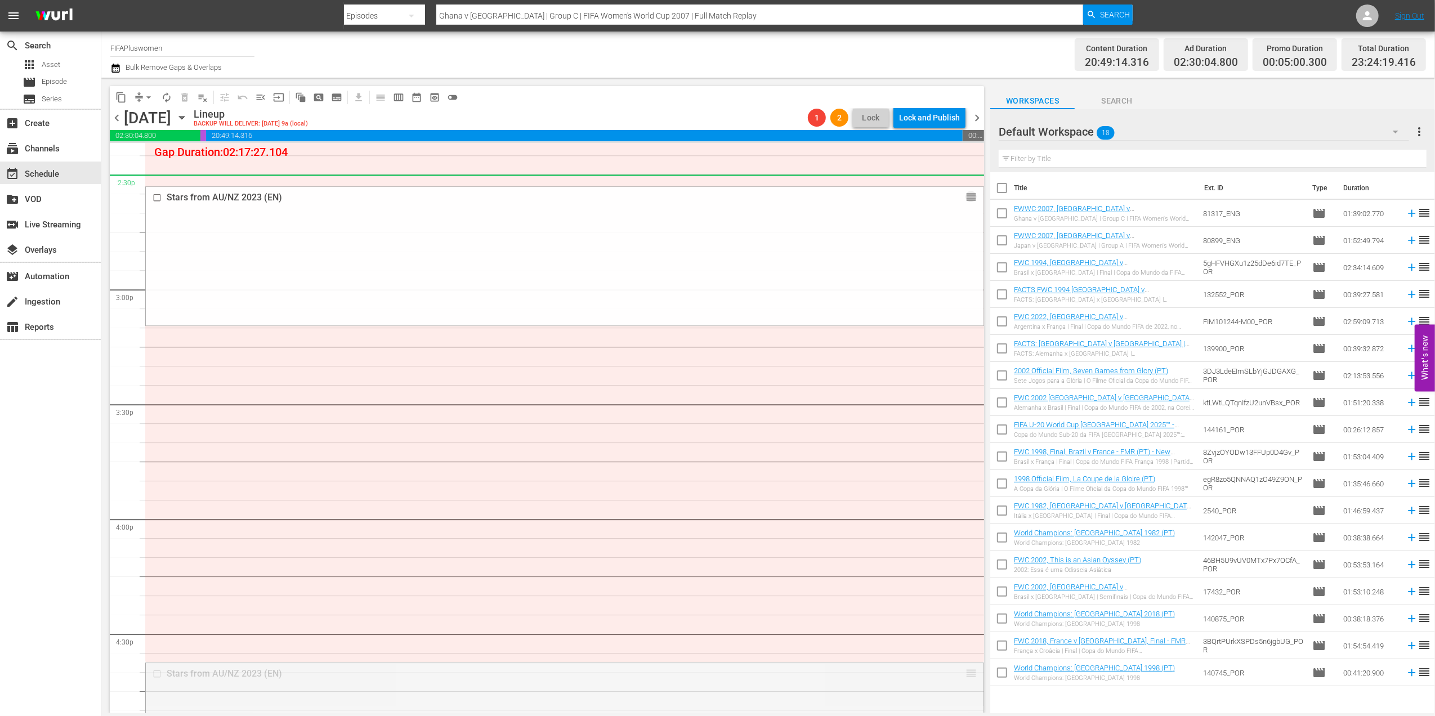
drag, startPoint x: 957, startPoint y: 673, endPoint x: 916, endPoint y: 192, distance: 482.9
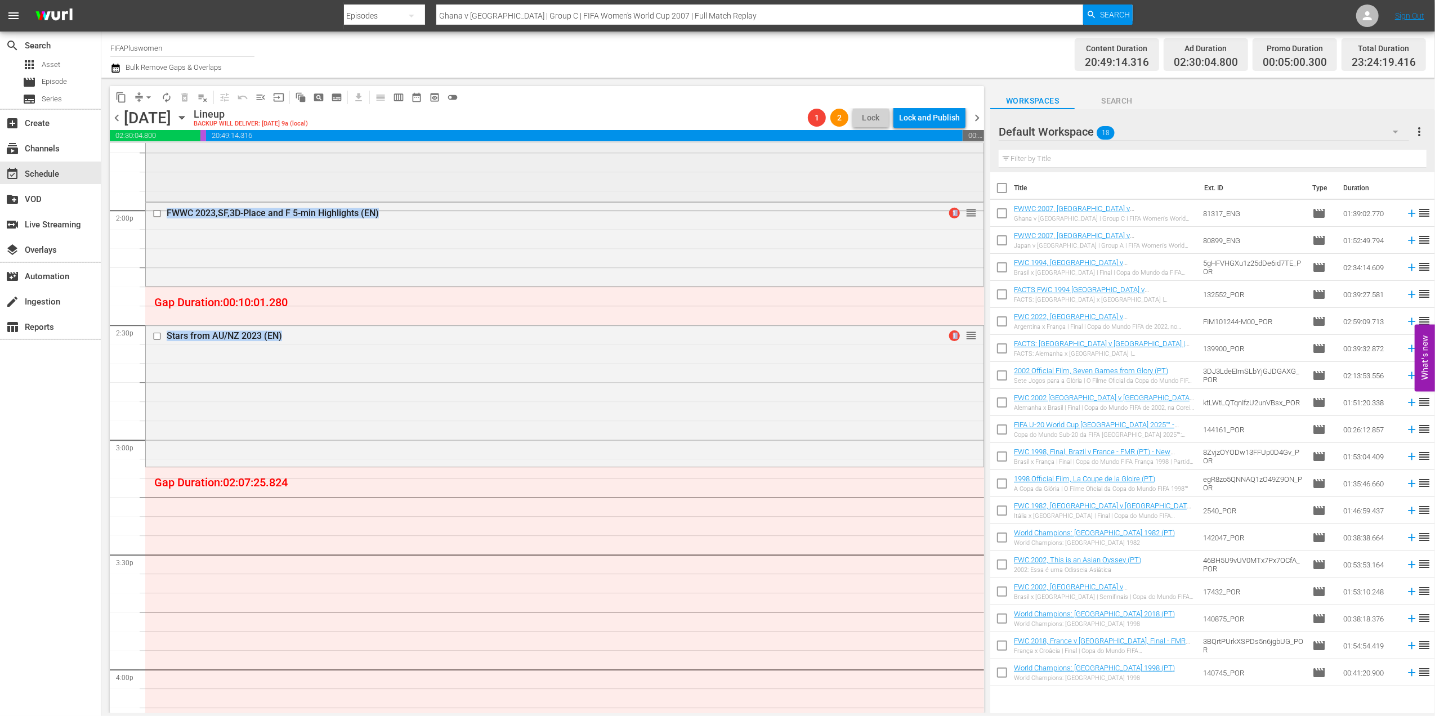
scroll to position [3139, 0]
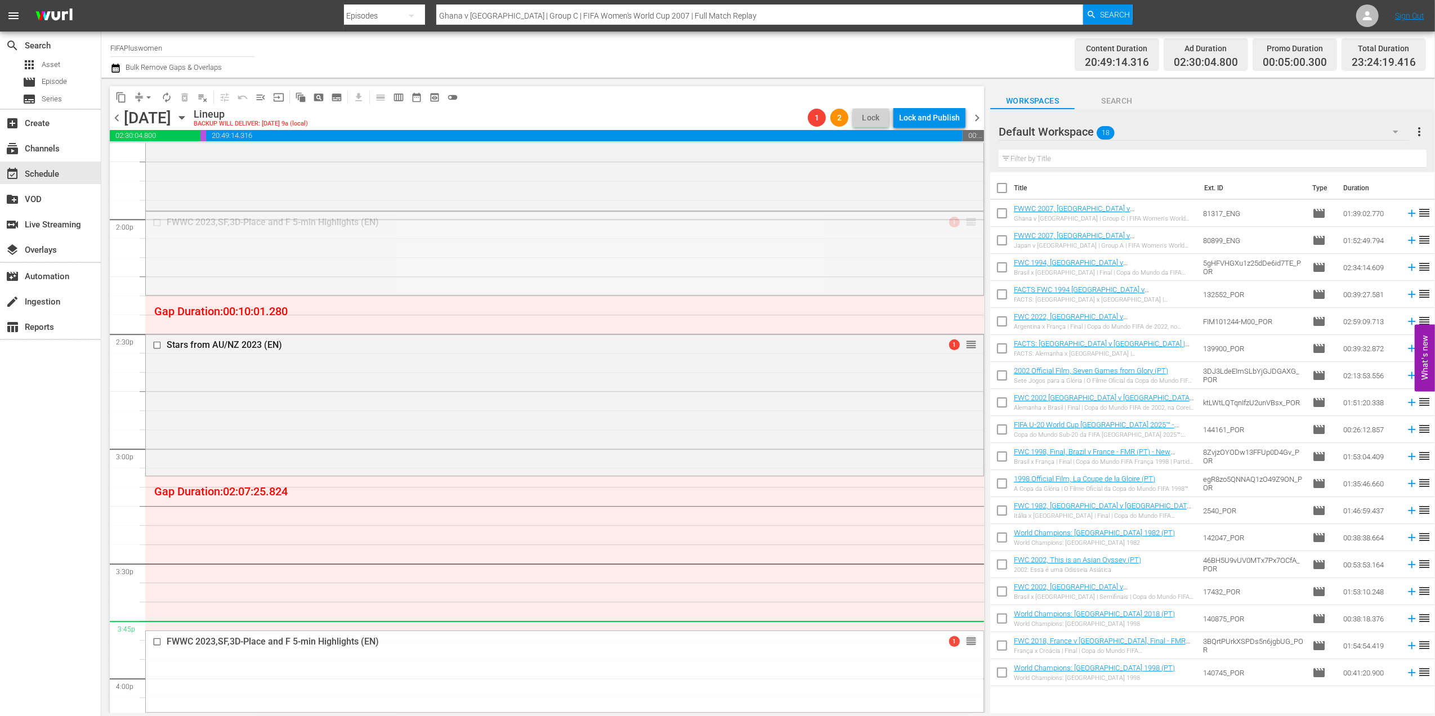
drag, startPoint x: 957, startPoint y: 222, endPoint x: 858, endPoint y: 494, distance: 289.5
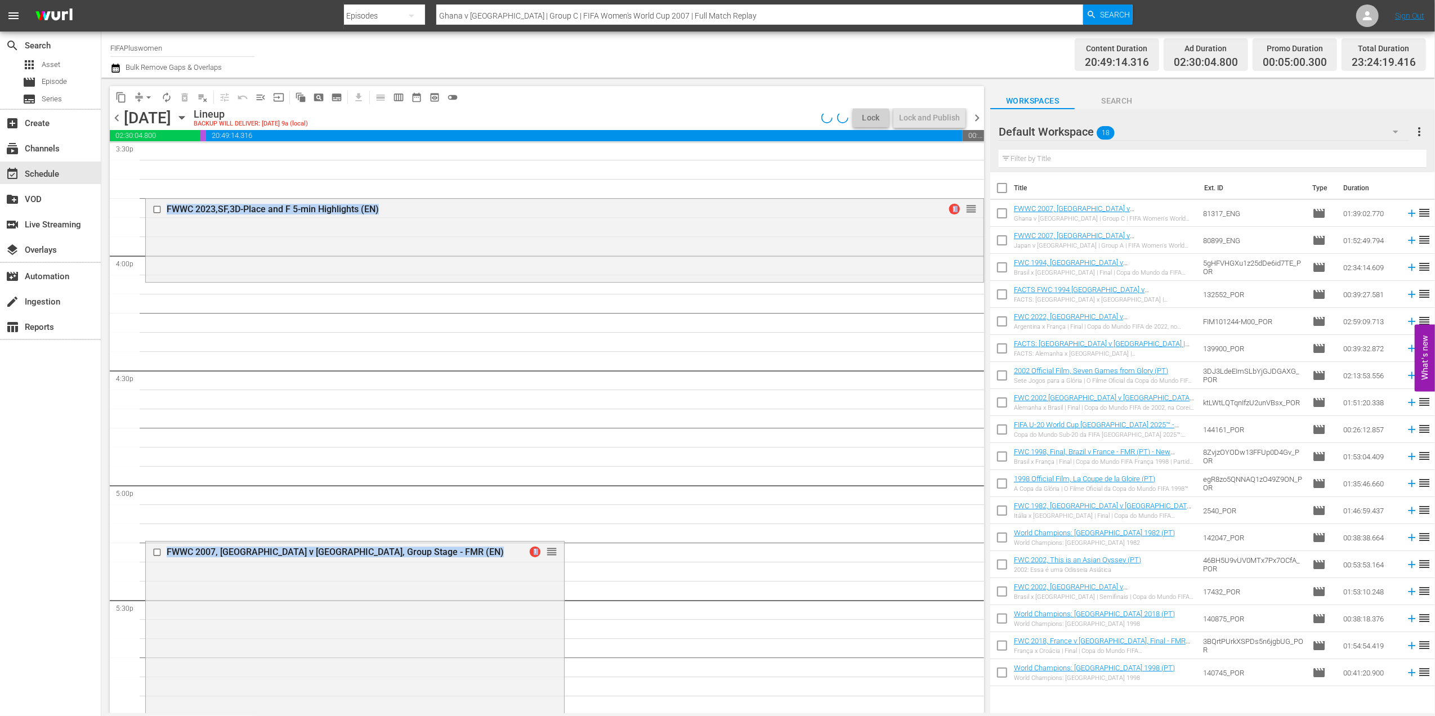
scroll to position [3658, 0]
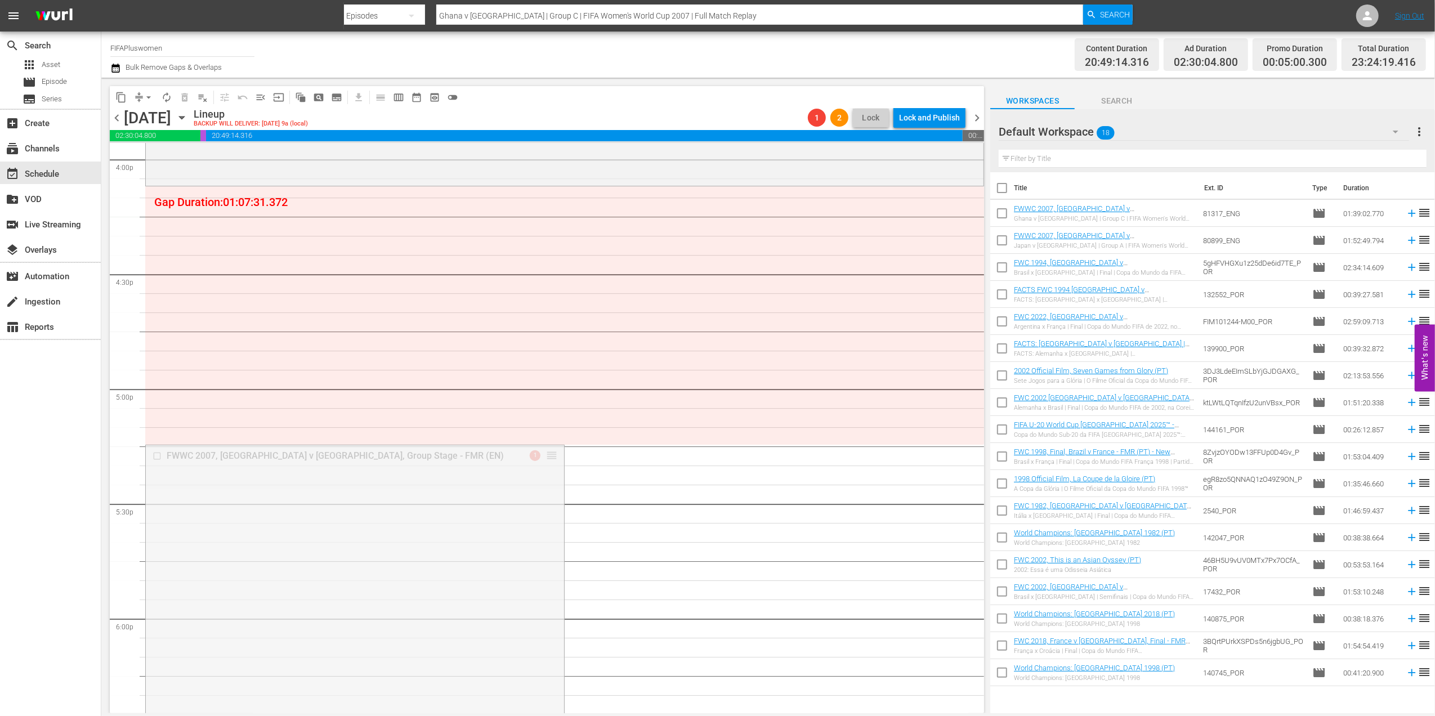
drag, startPoint x: 545, startPoint y: 438, endPoint x: 548, endPoint y: 228, distance: 209.9
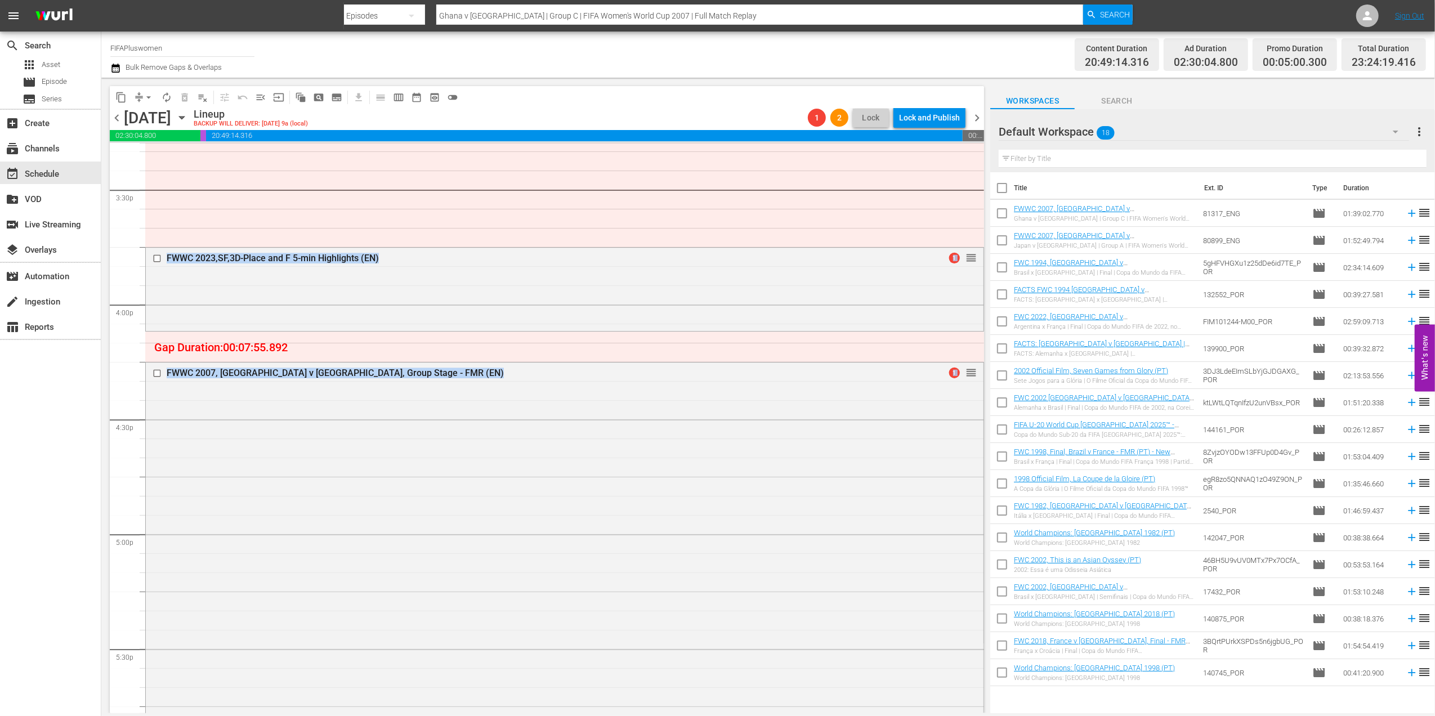
scroll to position [3508, 0]
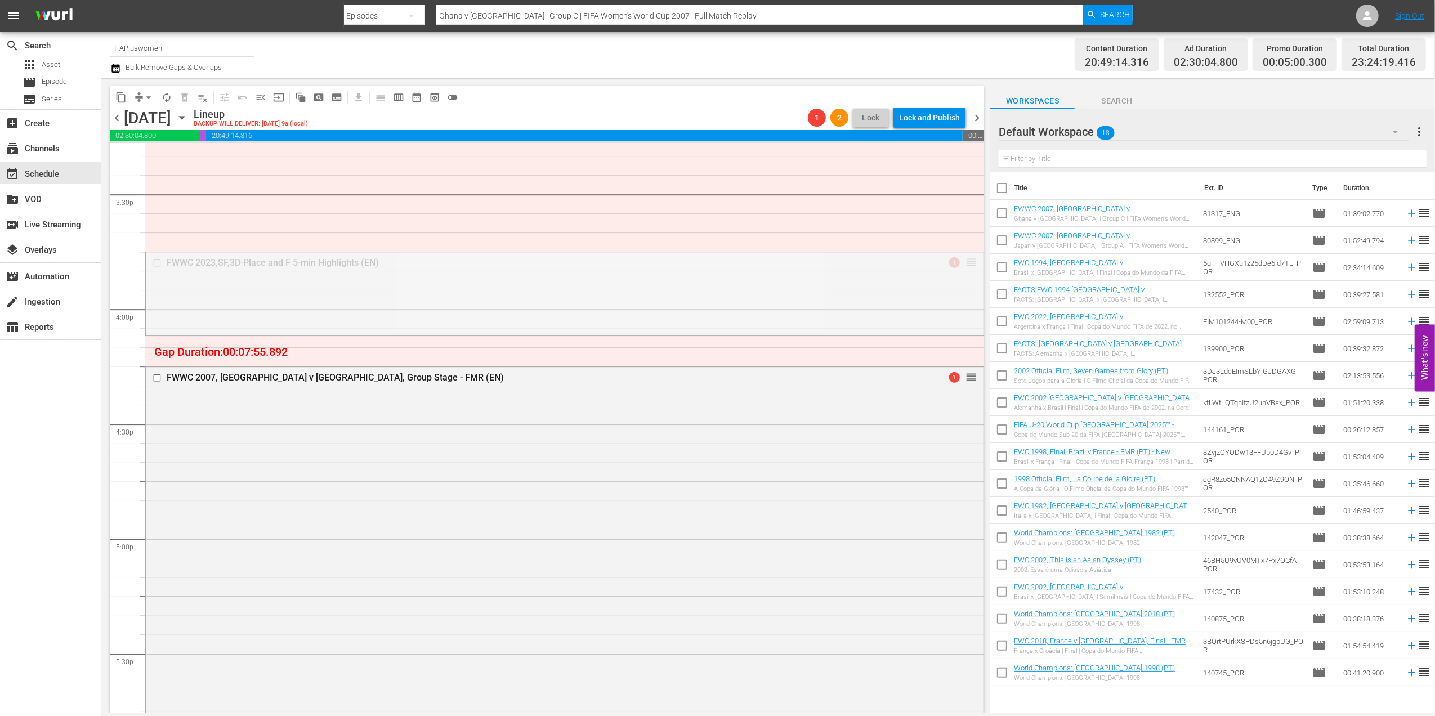
drag, startPoint x: 950, startPoint y: 315, endPoint x: 902, endPoint y: 629, distance: 317.2
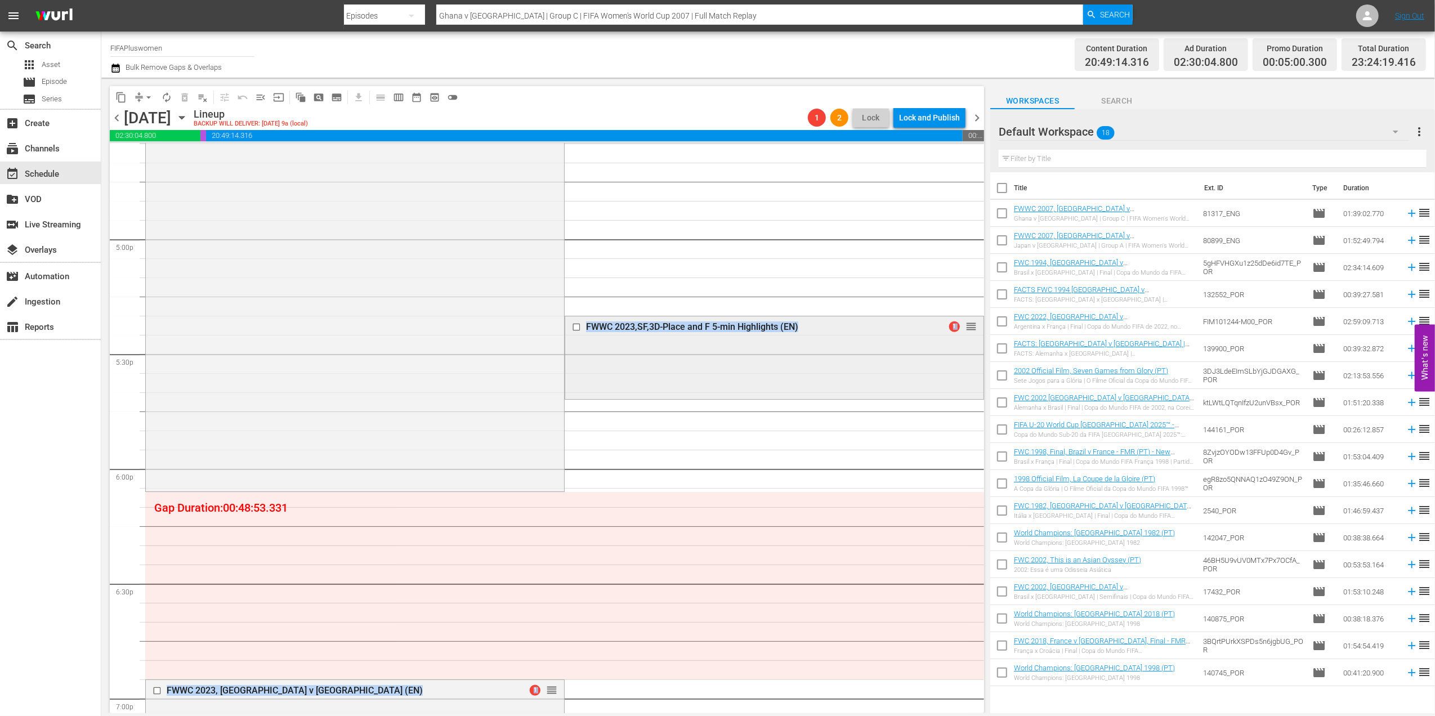
scroll to position [3807, 0]
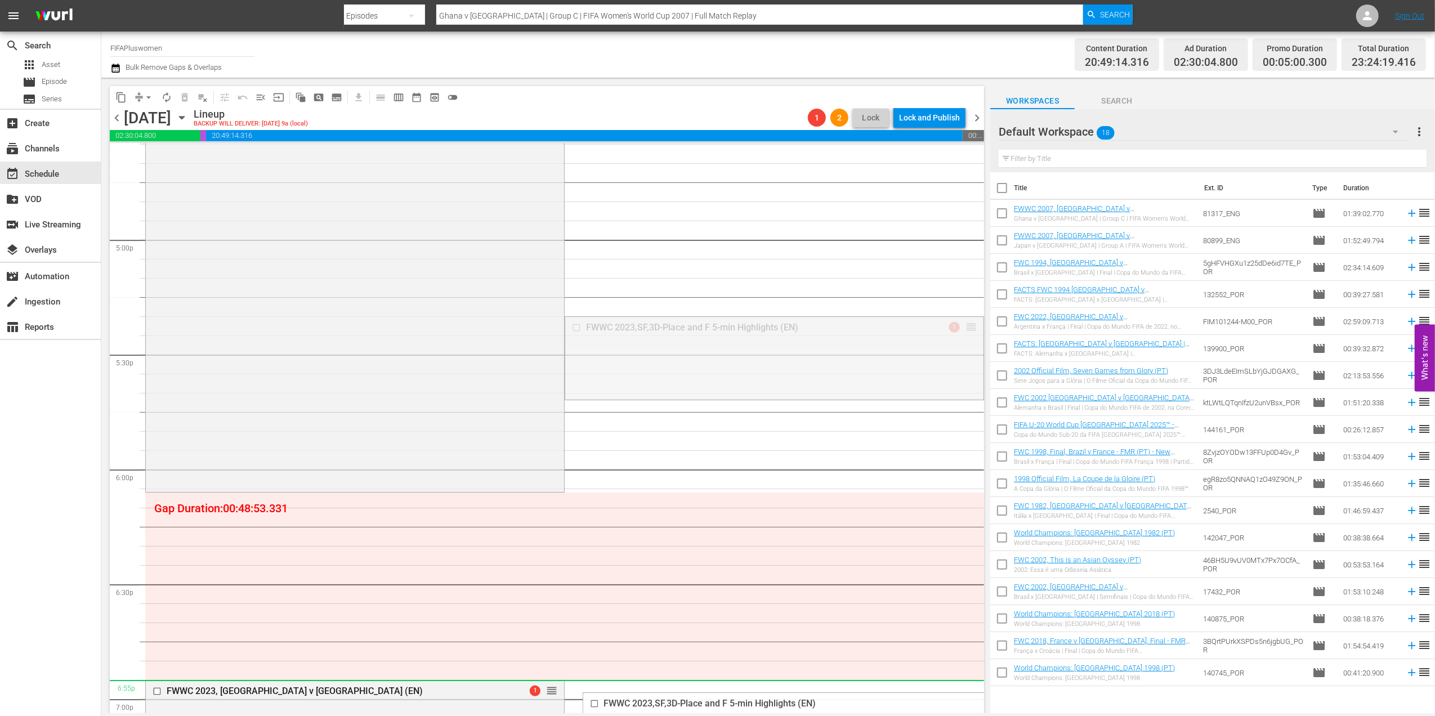
drag, startPoint x: 964, startPoint y: 327, endPoint x: 915, endPoint y: 687, distance: 363.4
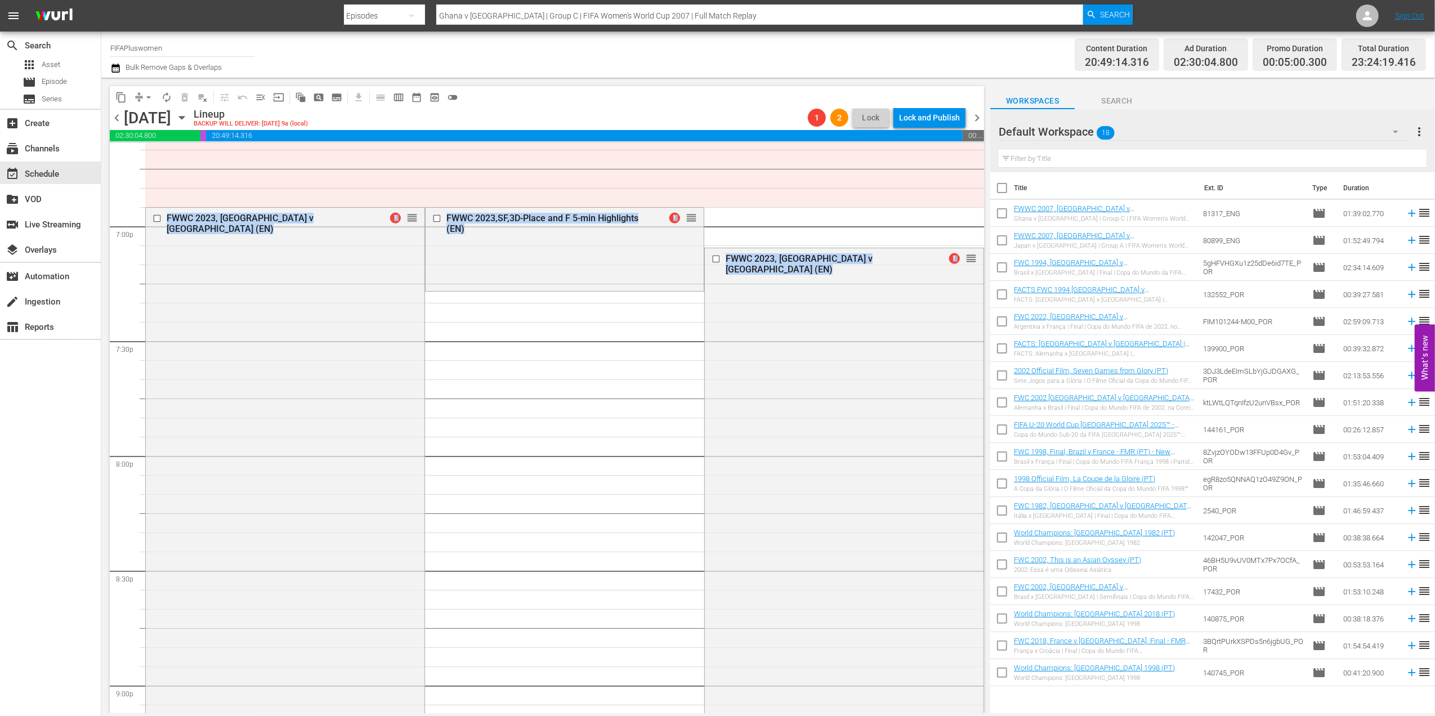
scroll to position [4258, 0]
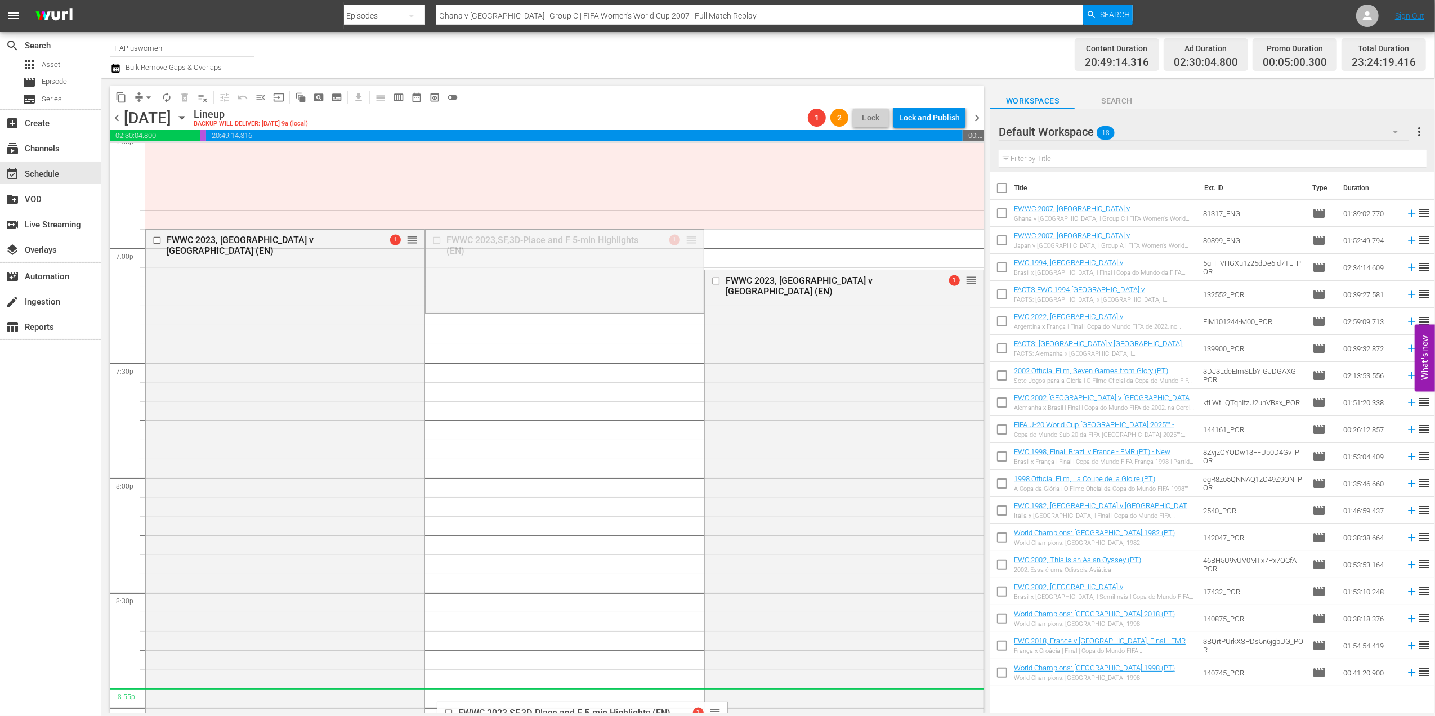
drag, startPoint x: 684, startPoint y: 237, endPoint x: 685, endPoint y: 697, distance: 459.8
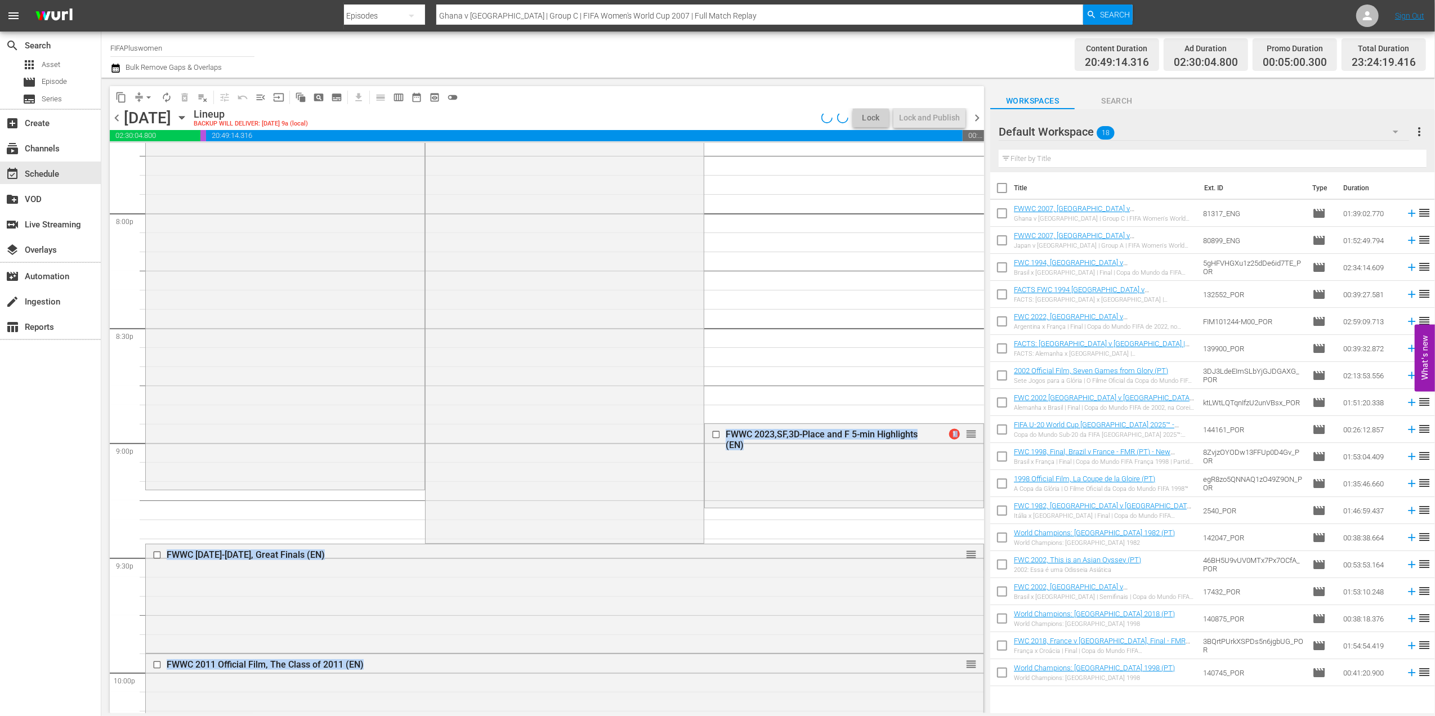
scroll to position [4541, 0]
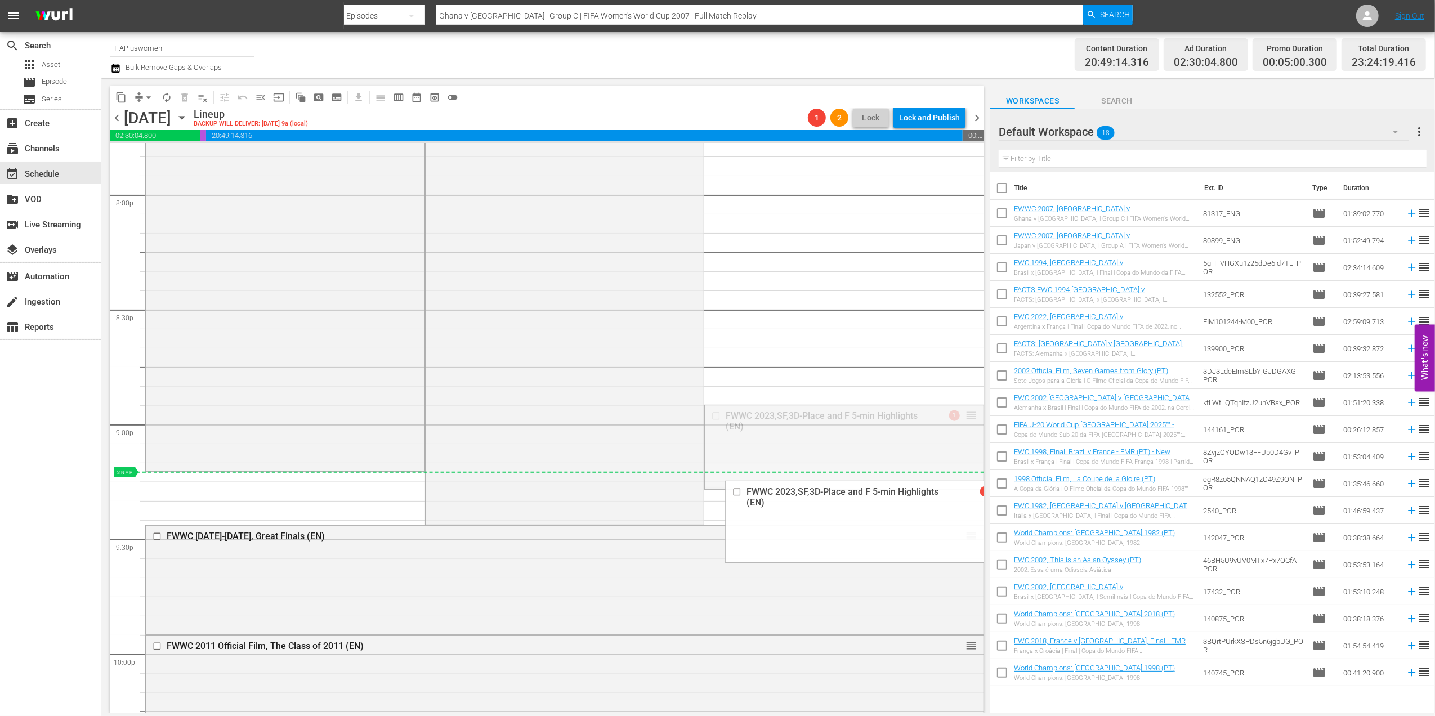
drag, startPoint x: 962, startPoint y: 411, endPoint x: 955, endPoint y: 473, distance: 62.9
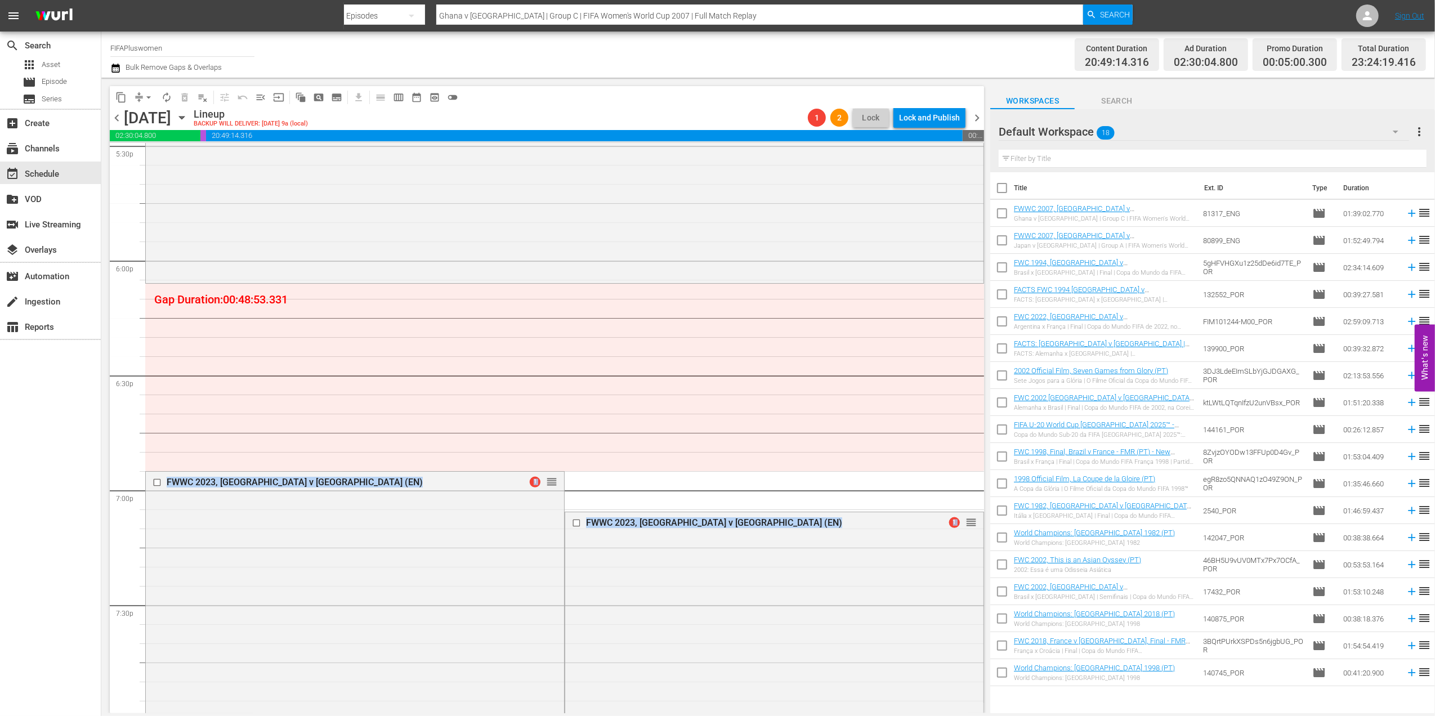
scroll to position [4015, 0]
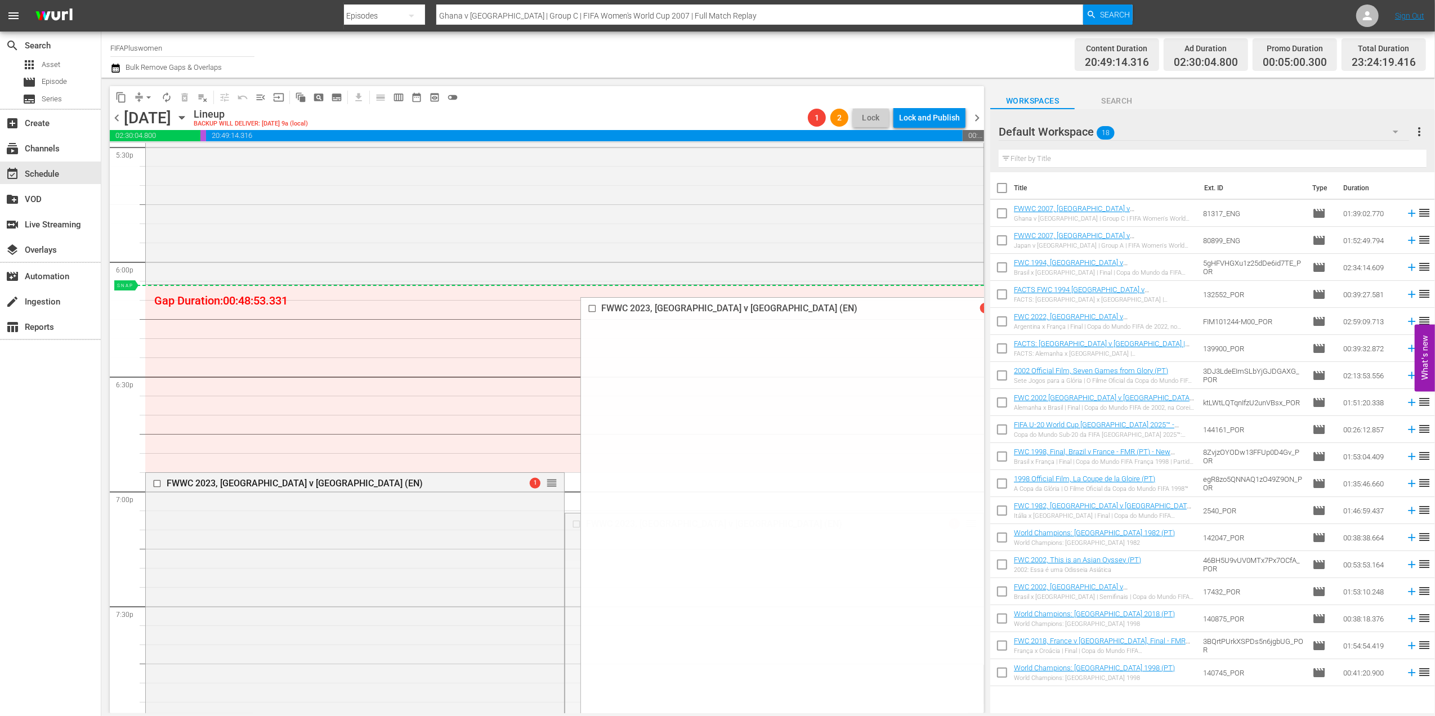
drag, startPoint x: 962, startPoint y: 523, endPoint x: 938, endPoint y: 294, distance: 230.3
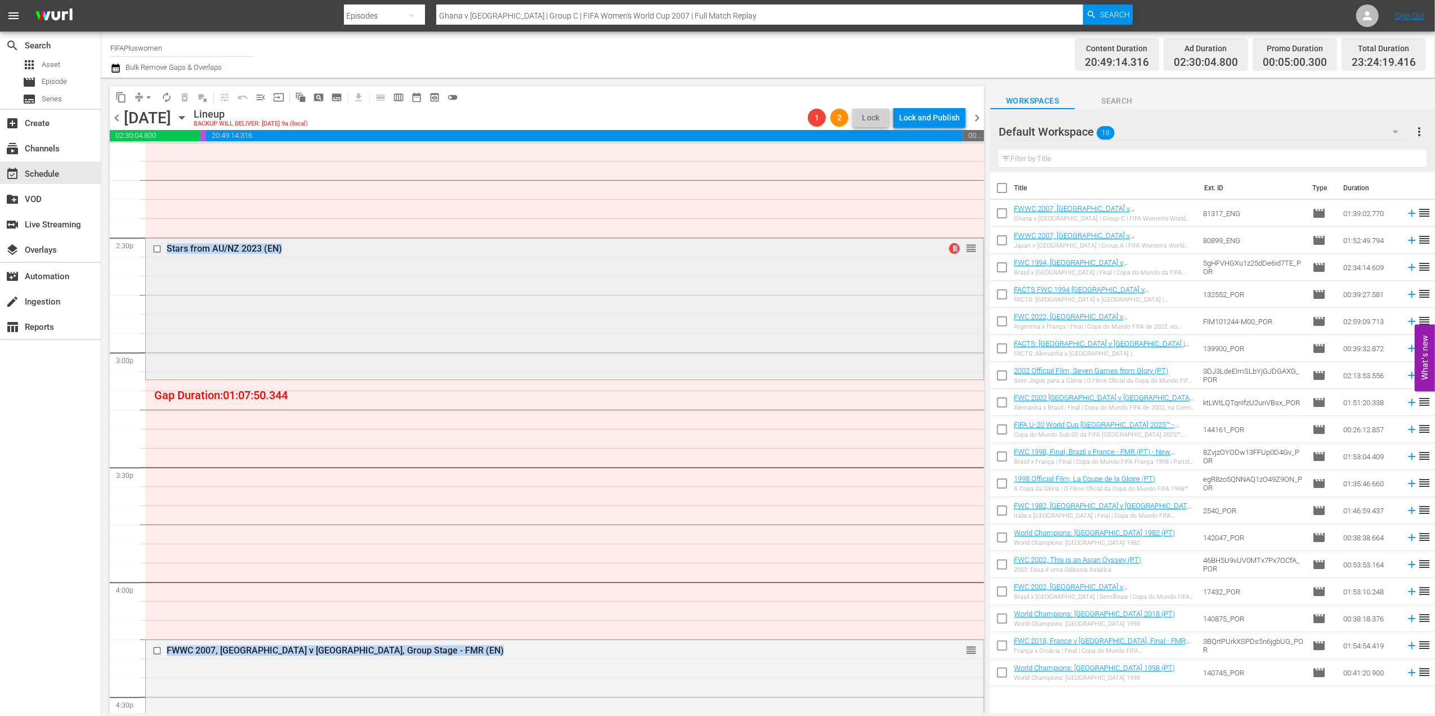
scroll to position [3236, 0]
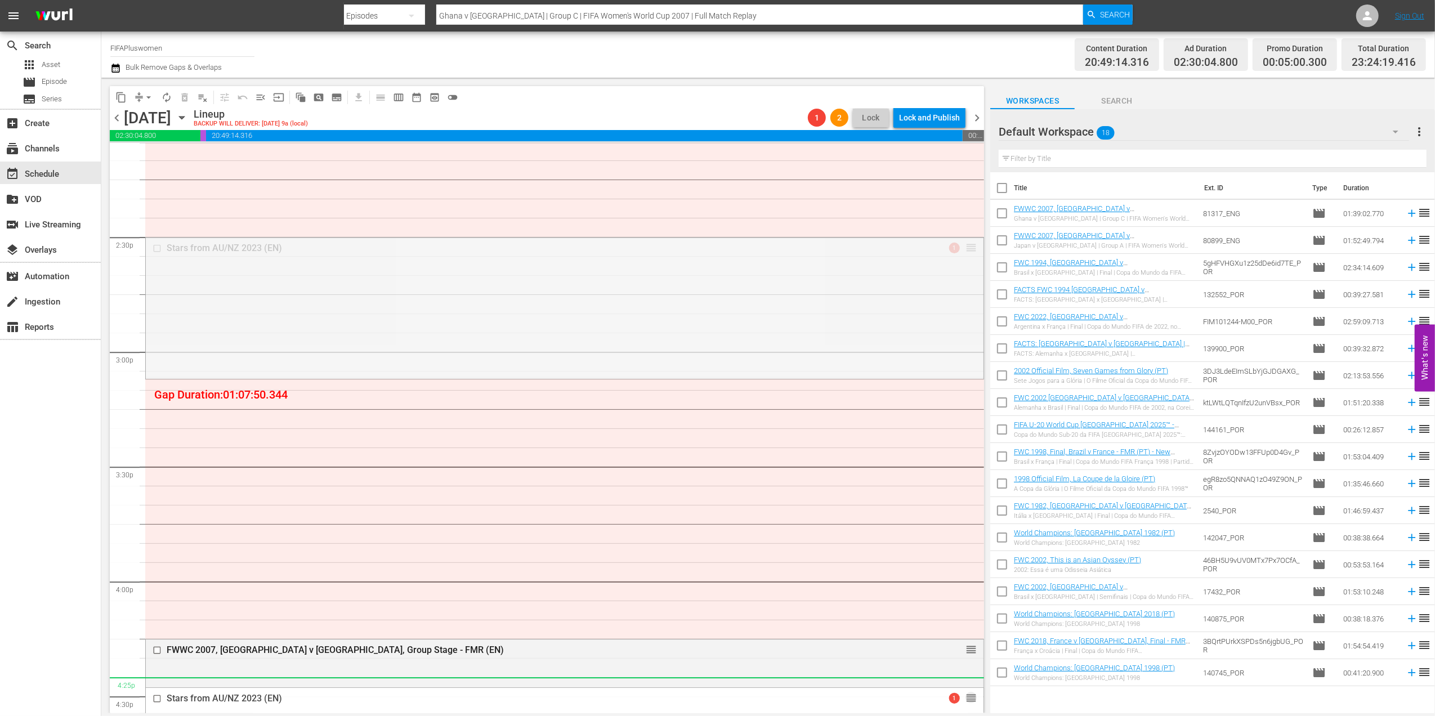
drag, startPoint x: 960, startPoint y: 247, endPoint x: 917, endPoint y: 676, distance: 432.2
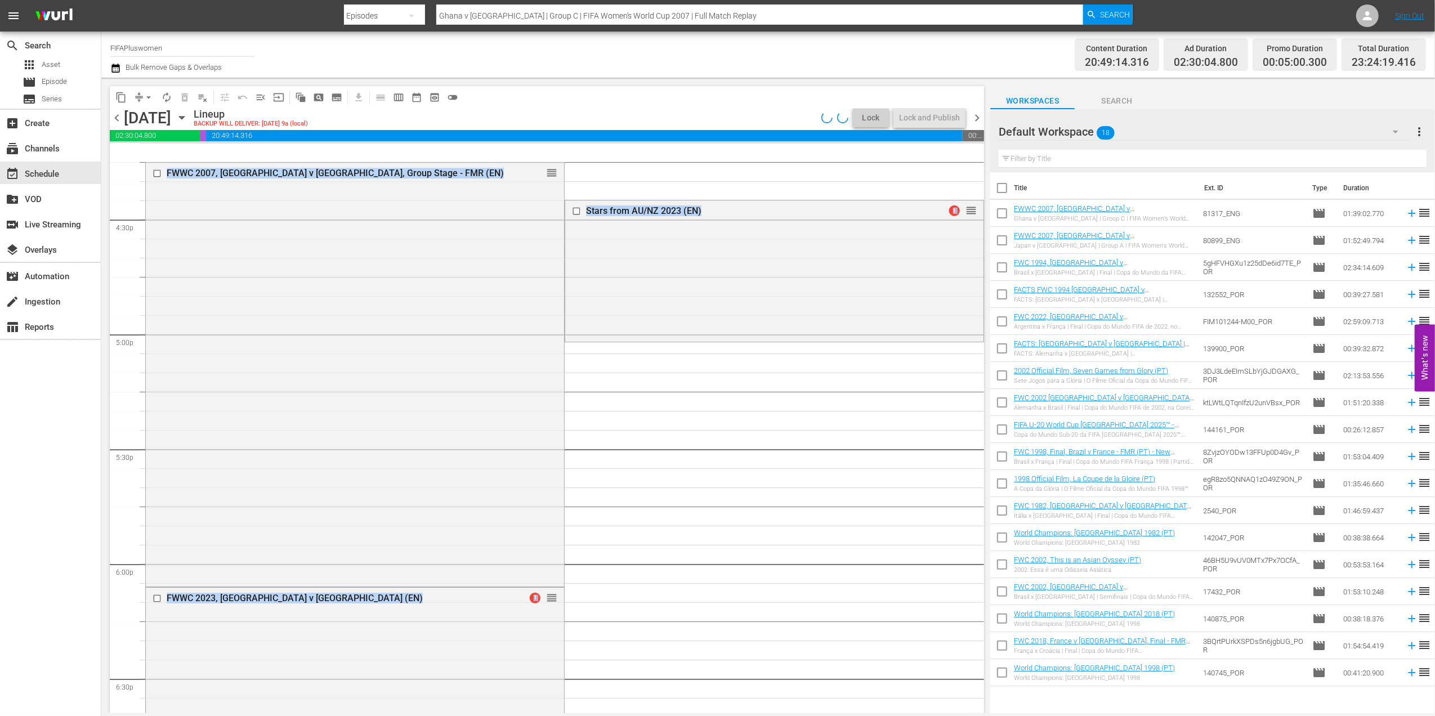
scroll to position [3771, 0]
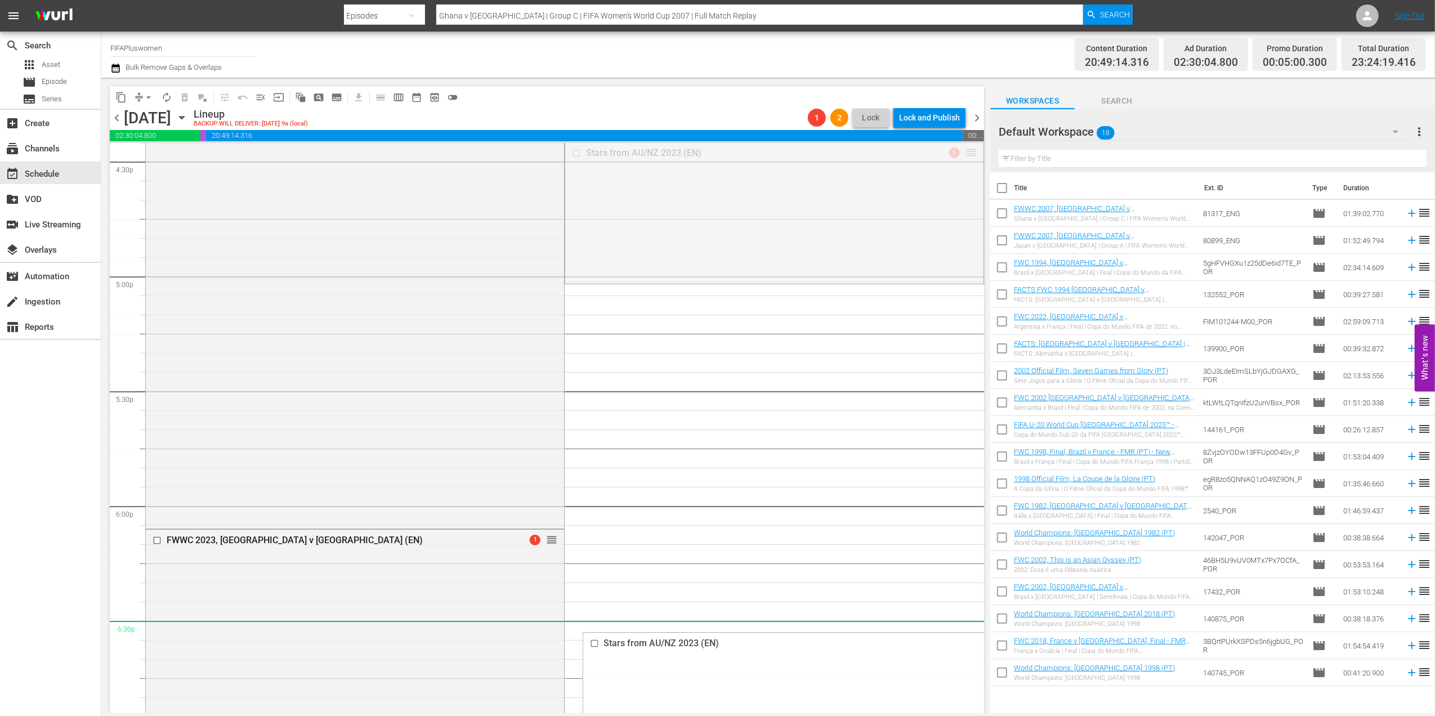
drag, startPoint x: 962, startPoint y: 151, endPoint x: 917, endPoint y: 610, distance: 461.4
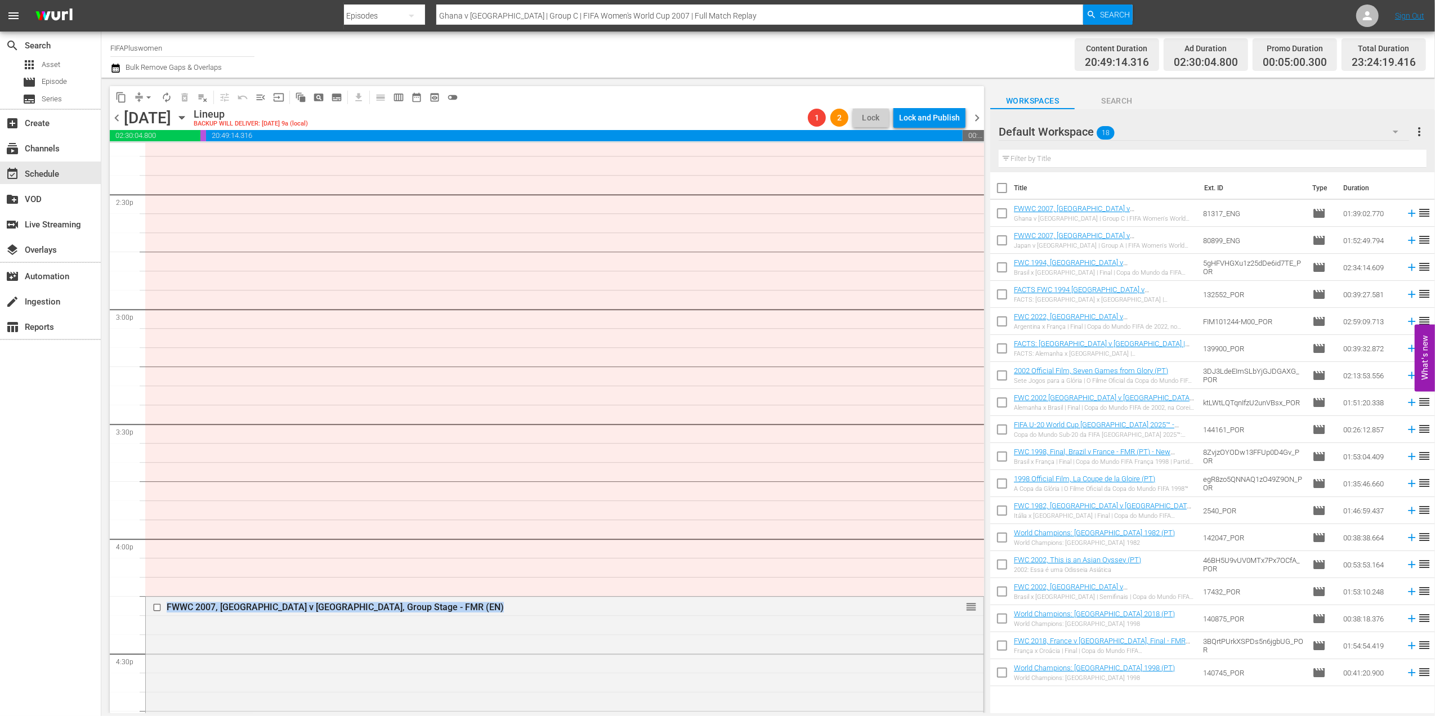
scroll to position [3202, 0]
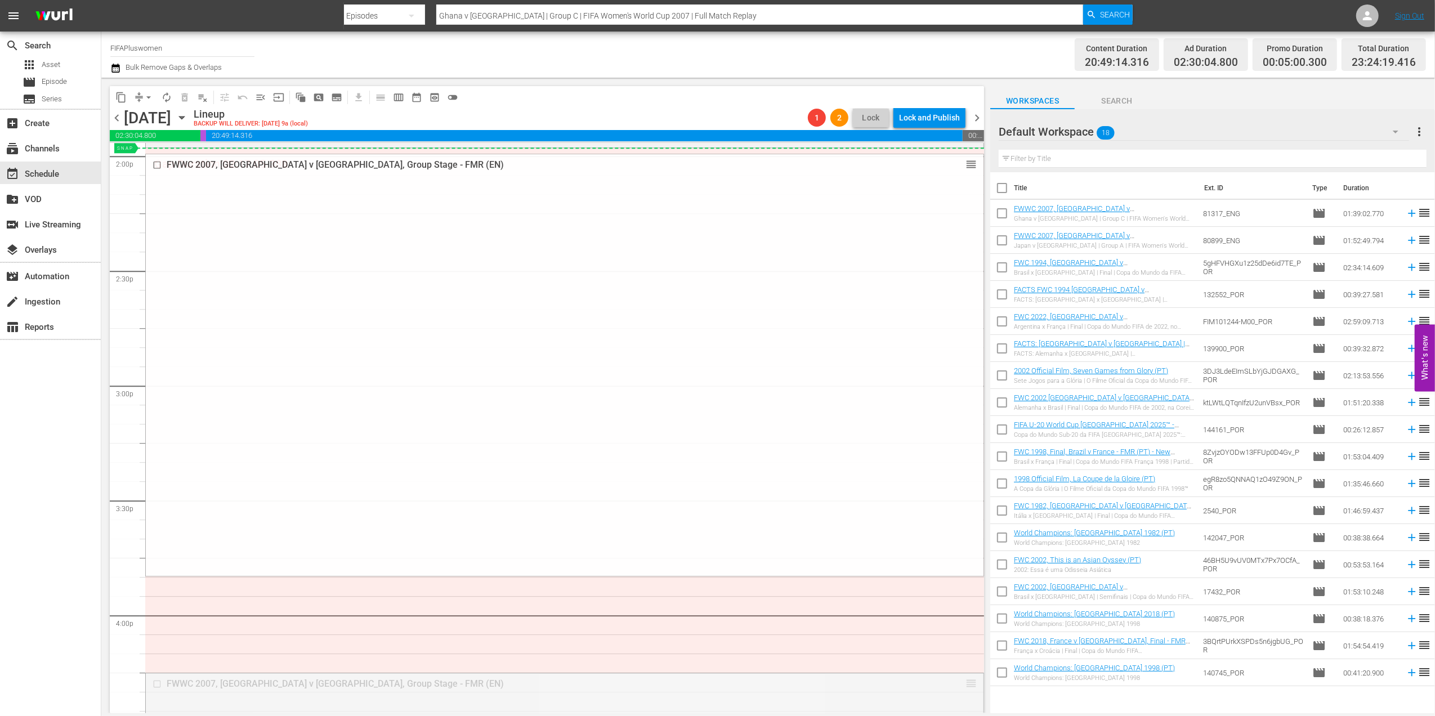
drag, startPoint x: 955, startPoint y: 685, endPoint x: 881, endPoint y: 154, distance: 536.4
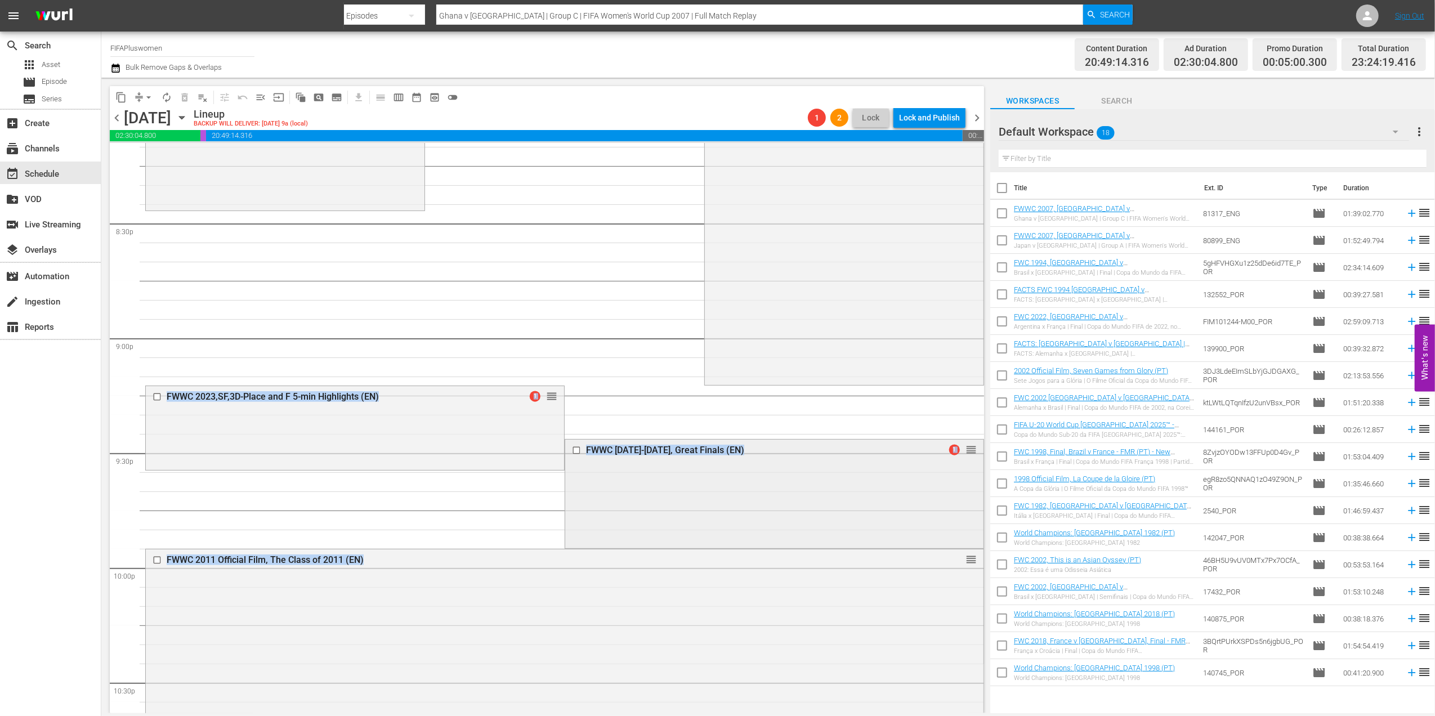
scroll to position [4658, 0]
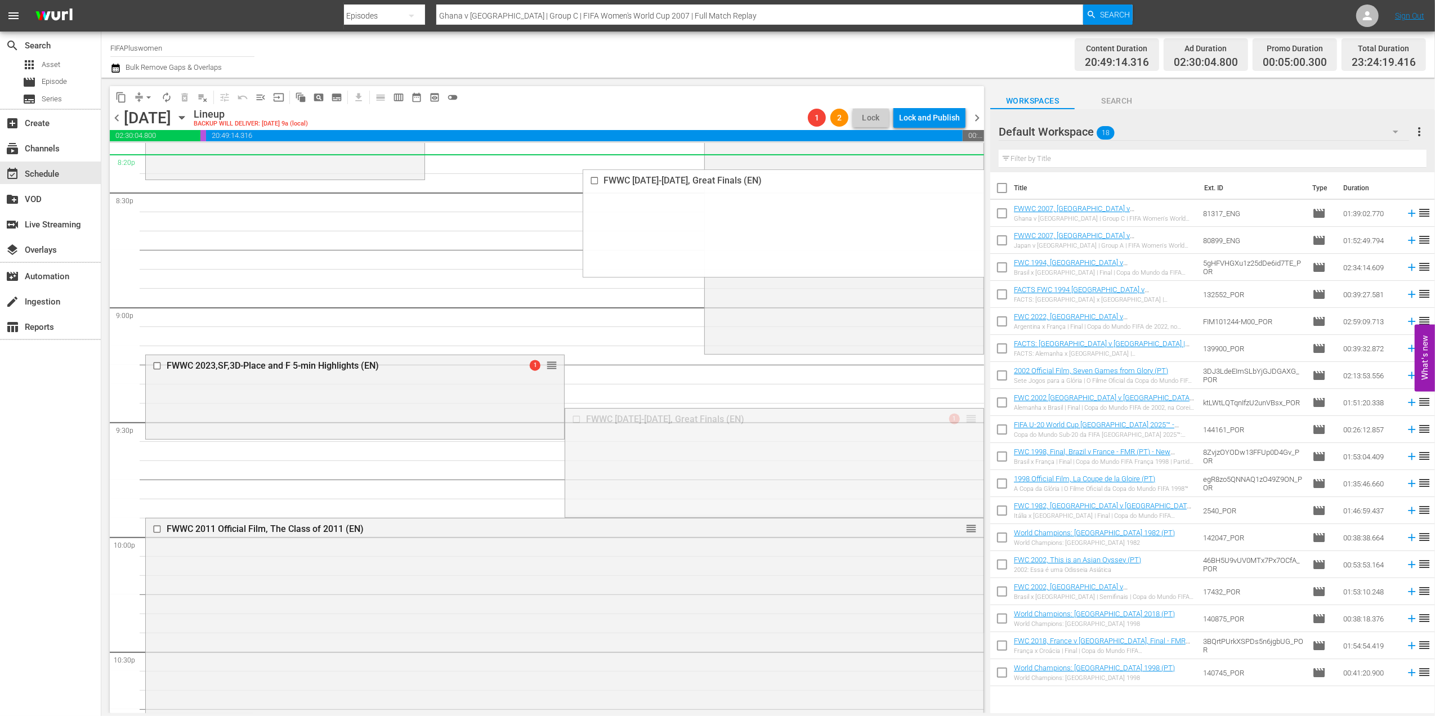
drag, startPoint x: 959, startPoint y: 420, endPoint x: 906, endPoint y: 169, distance: 256.5
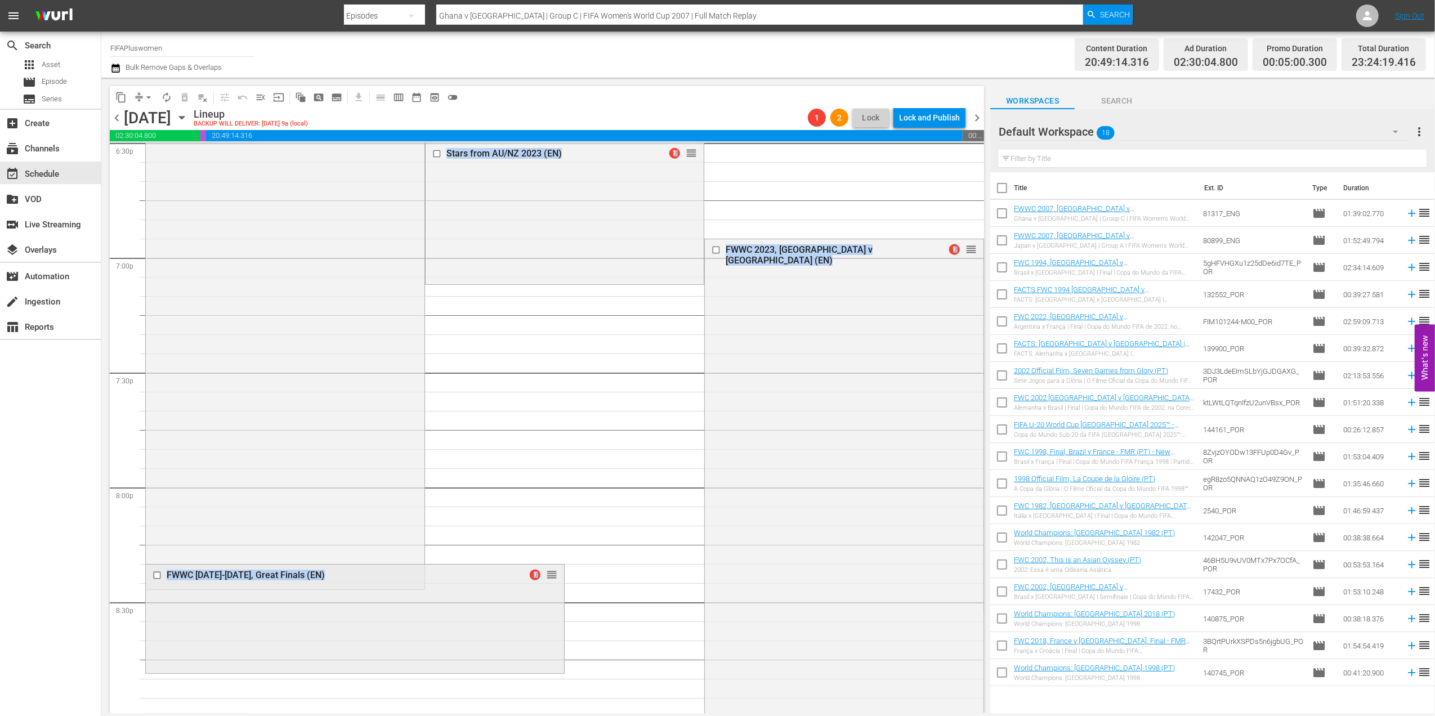
scroll to position [4248, 0]
drag, startPoint x: 550, startPoint y: 566, endPoint x: 630, endPoint y: 151, distance: 423.1
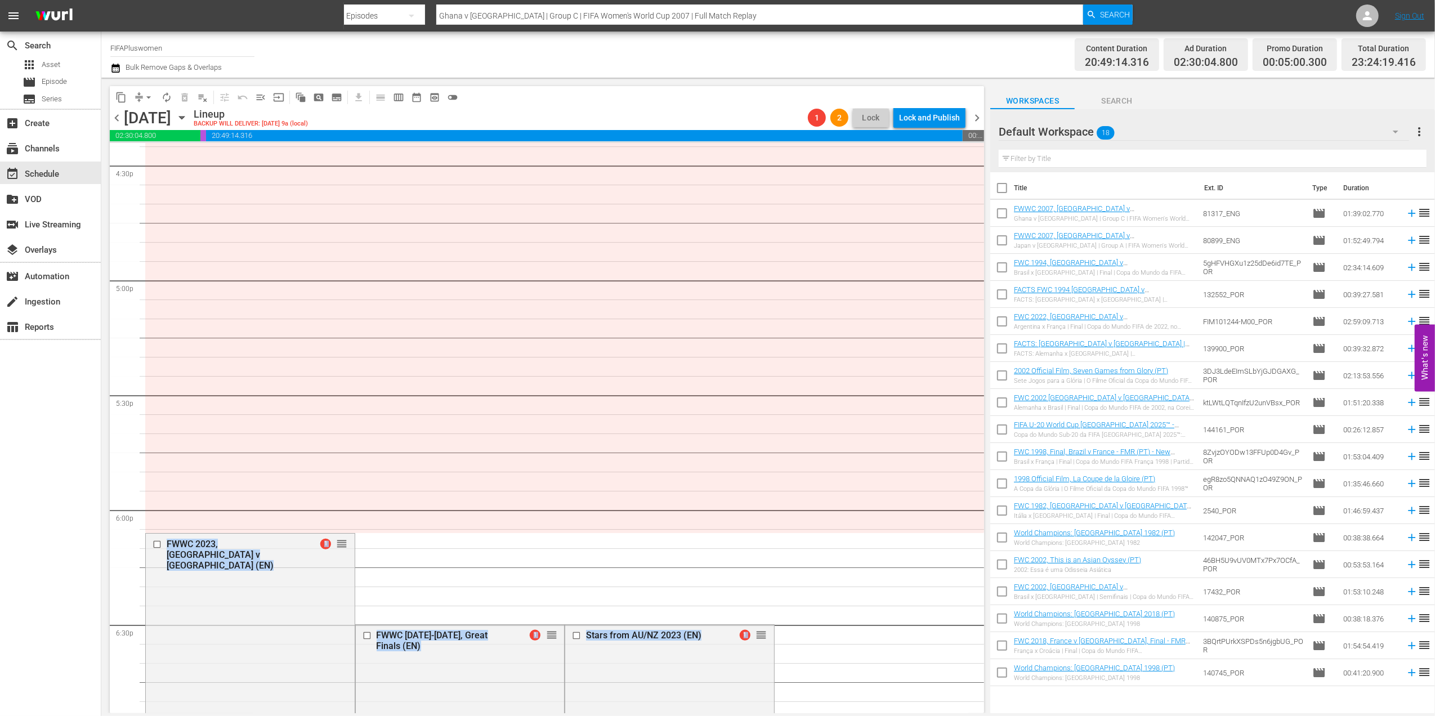
scroll to position [3756, 0]
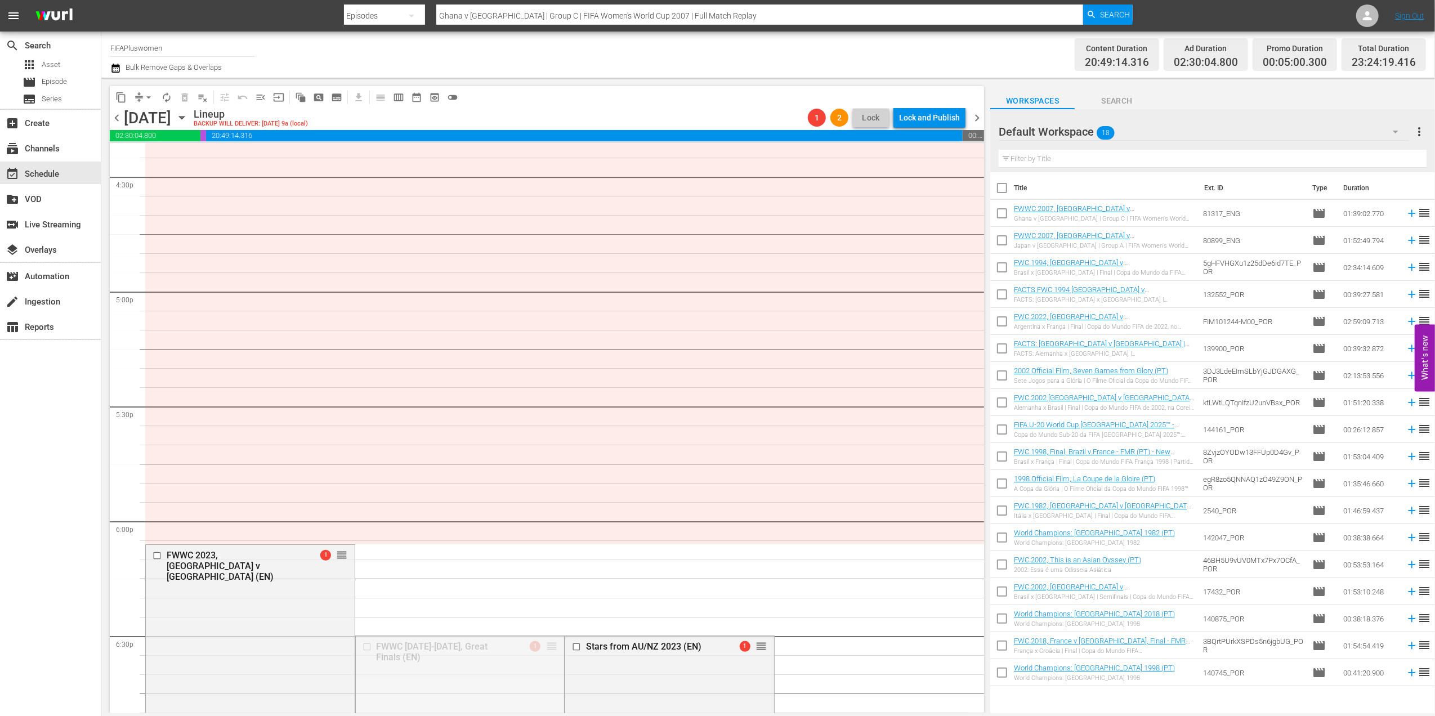
drag, startPoint x: 568, startPoint y: 599, endPoint x: 631, endPoint y: 149, distance: 454.6
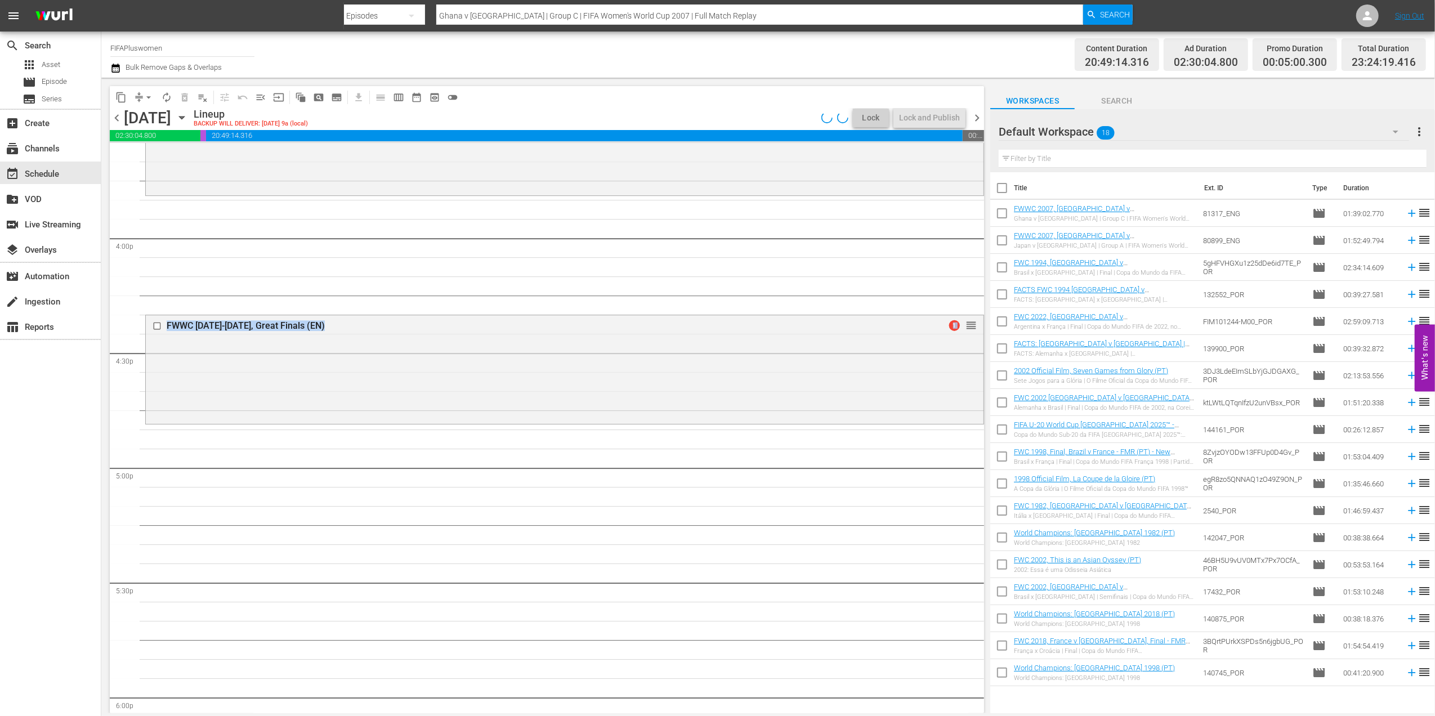
scroll to position [3470, 0]
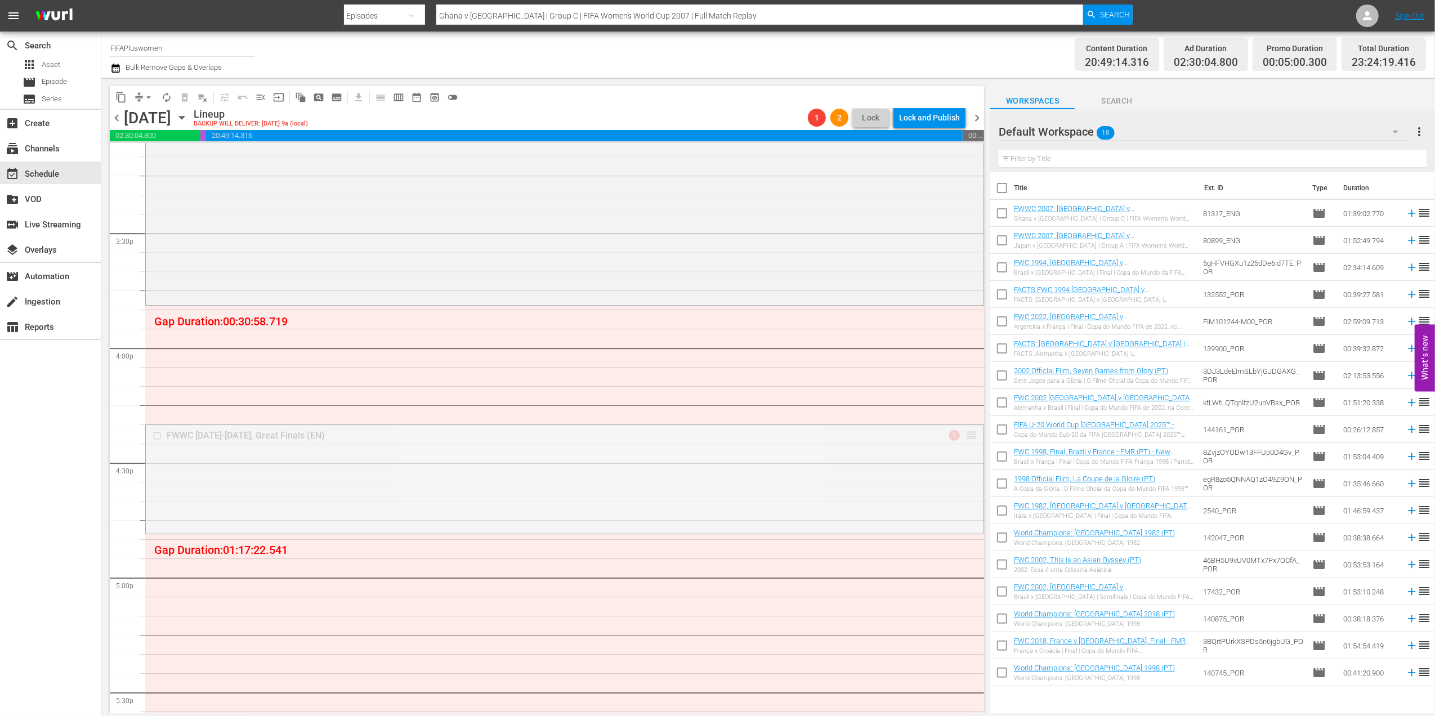
drag, startPoint x: 962, startPoint y: 436, endPoint x: 930, endPoint y: 318, distance: 122.1
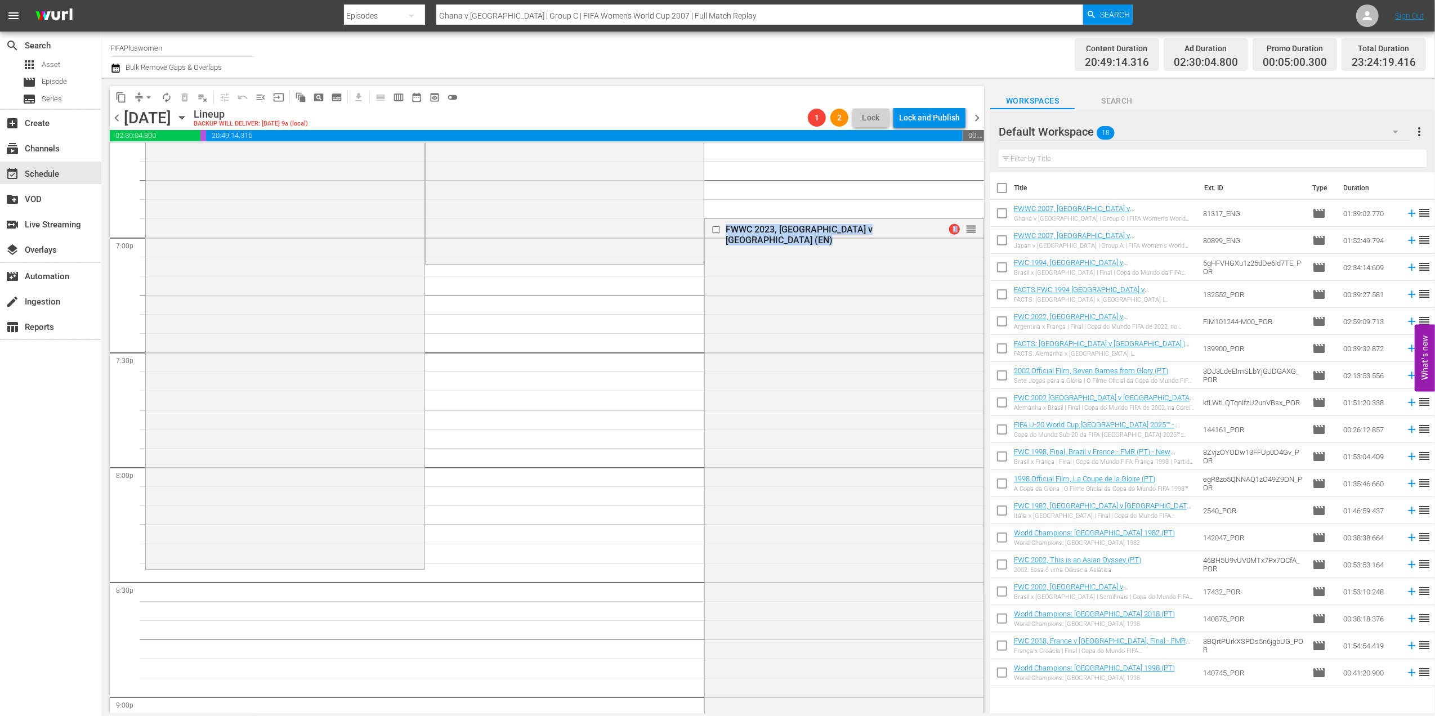
scroll to position [4237, 0]
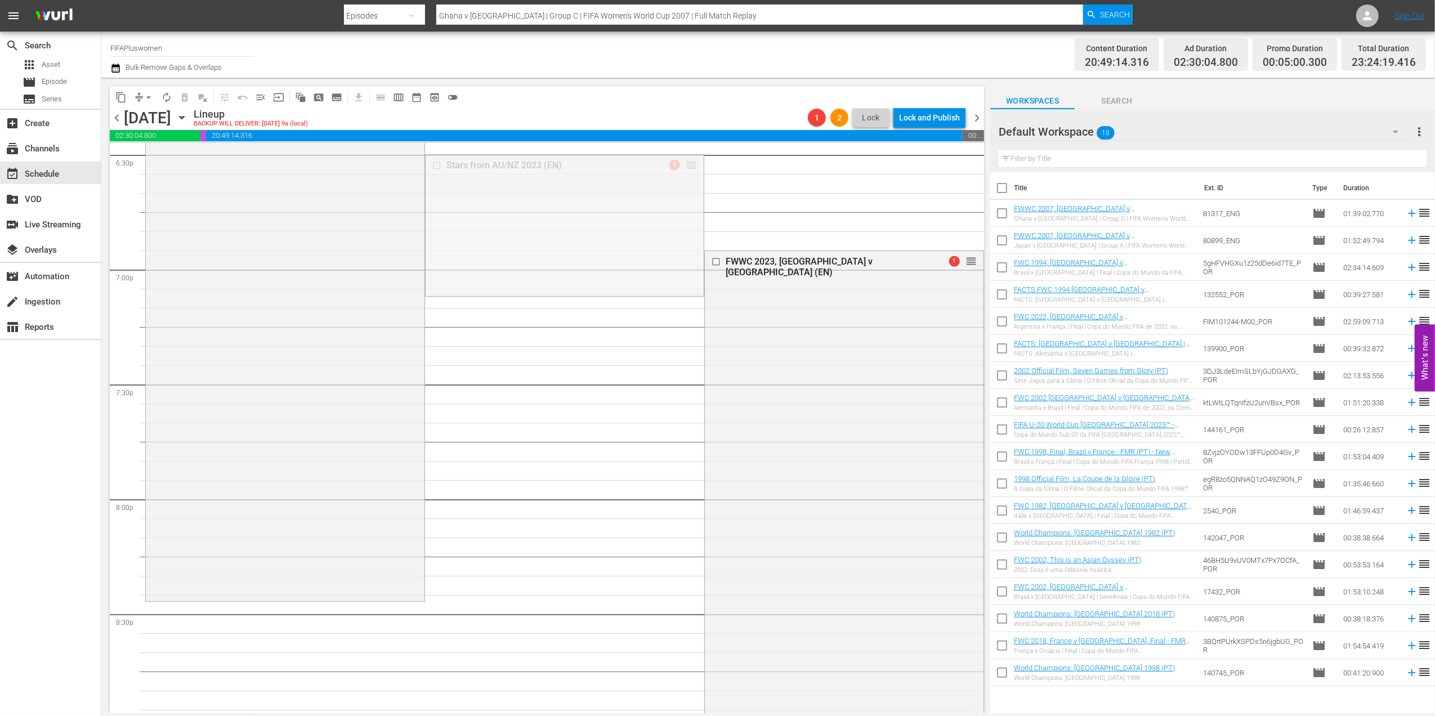
drag, startPoint x: 682, startPoint y: 163, endPoint x: 676, endPoint y: 626, distance: 463.2
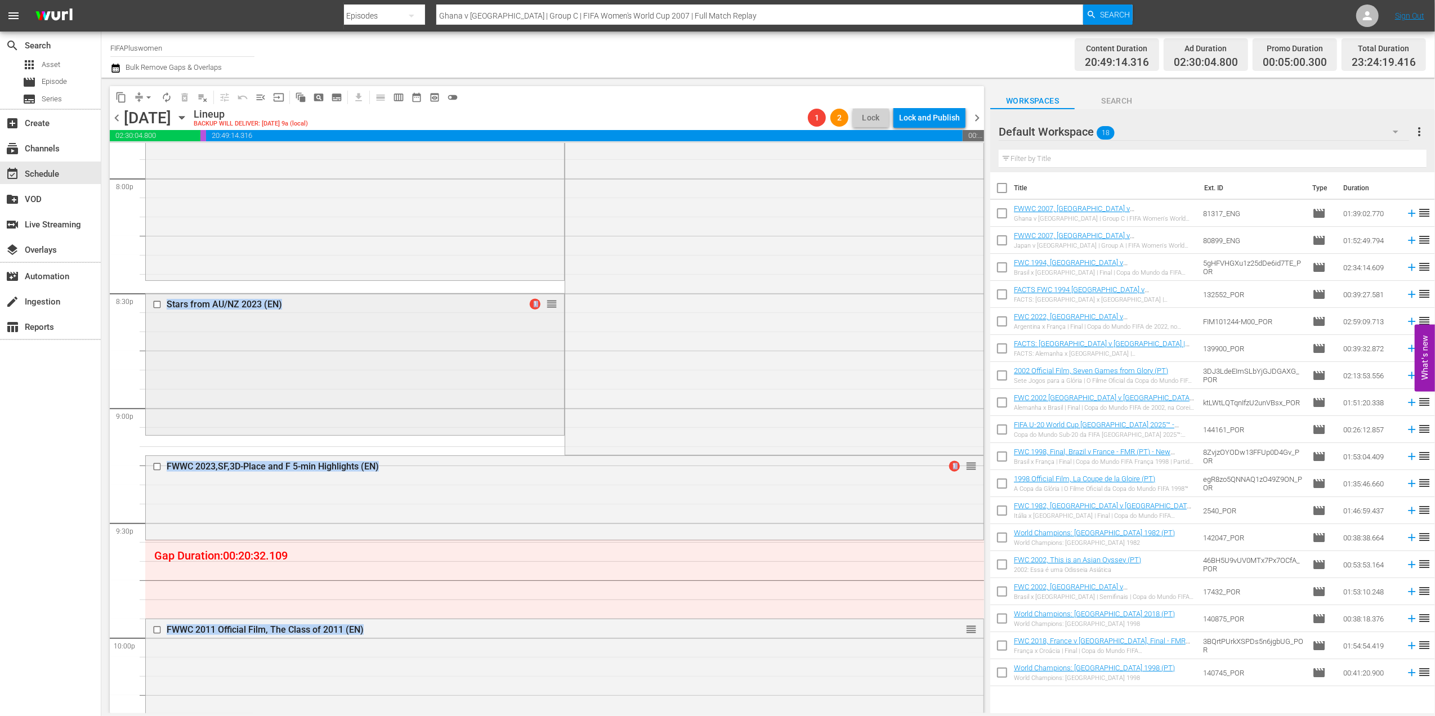
scroll to position [4563, 0]
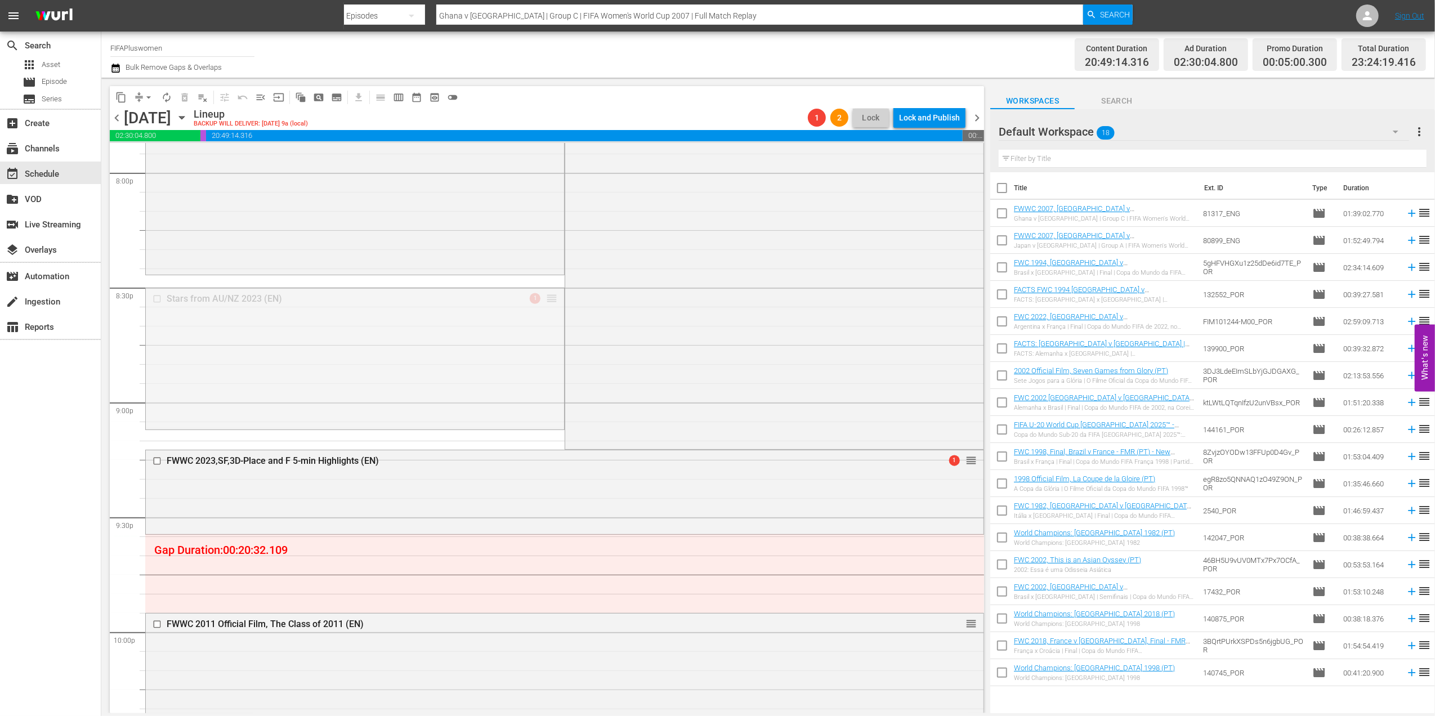
drag, startPoint x: 545, startPoint y: 295, endPoint x: 548, endPoint y: 545, distance: 249.3
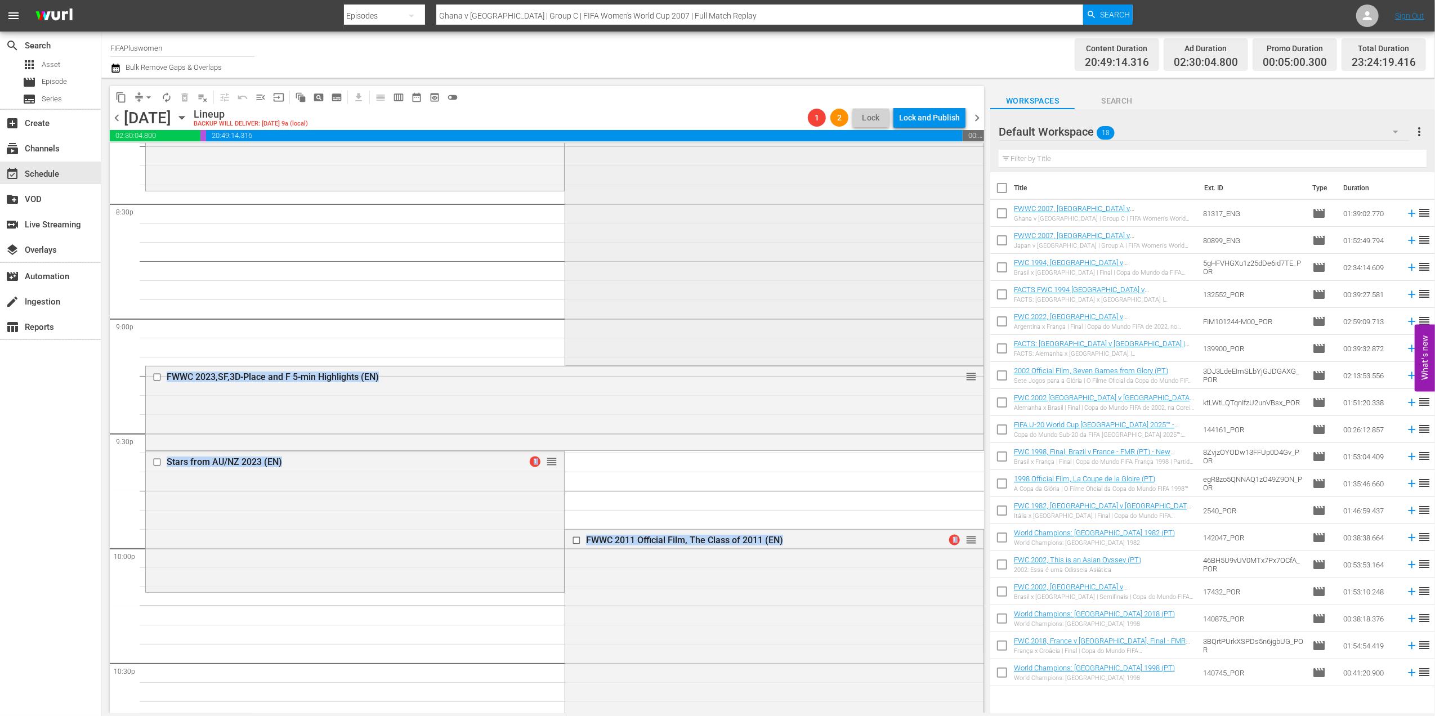
scroll to position [4653, 0]
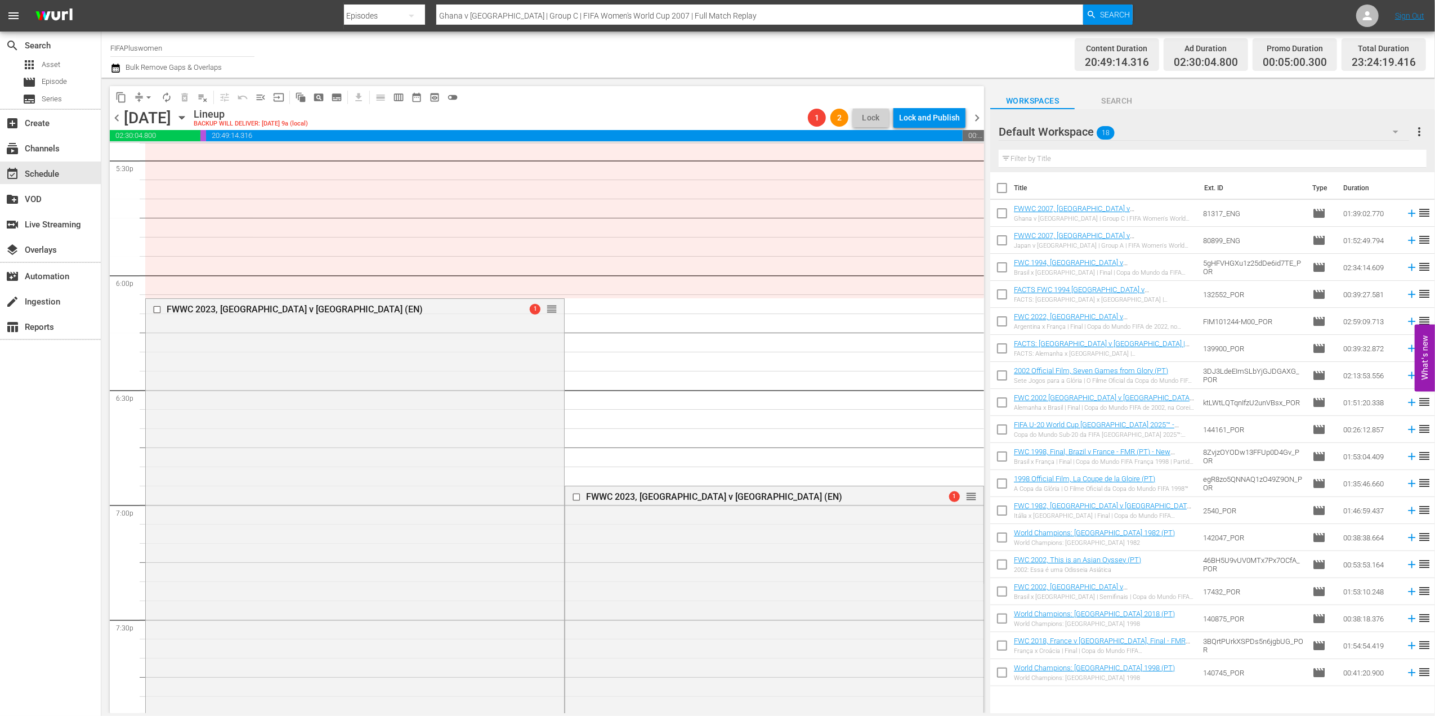
scroll to position [3955, 0]
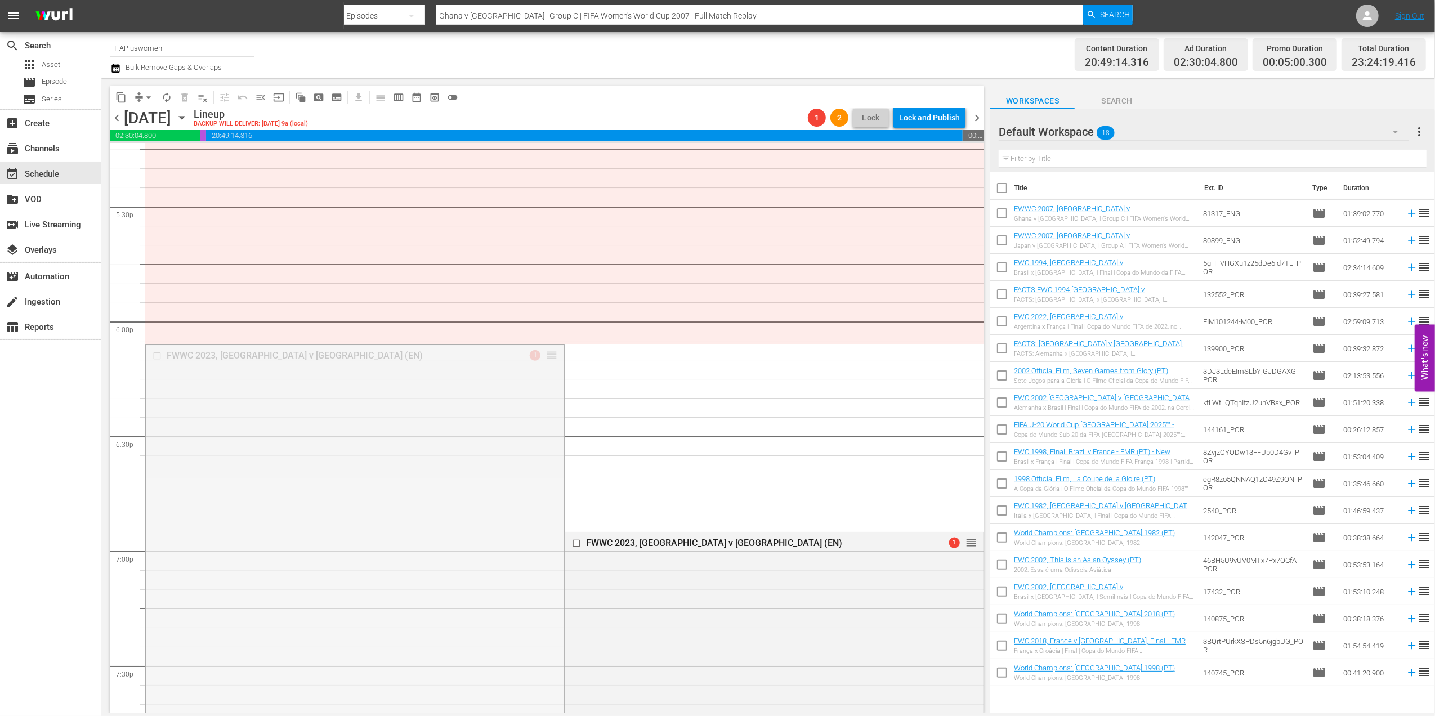
drag, startPoint x: 547, startPoint y: 355, endPoint x: 565, endPoint y: 169, distance: 186.0
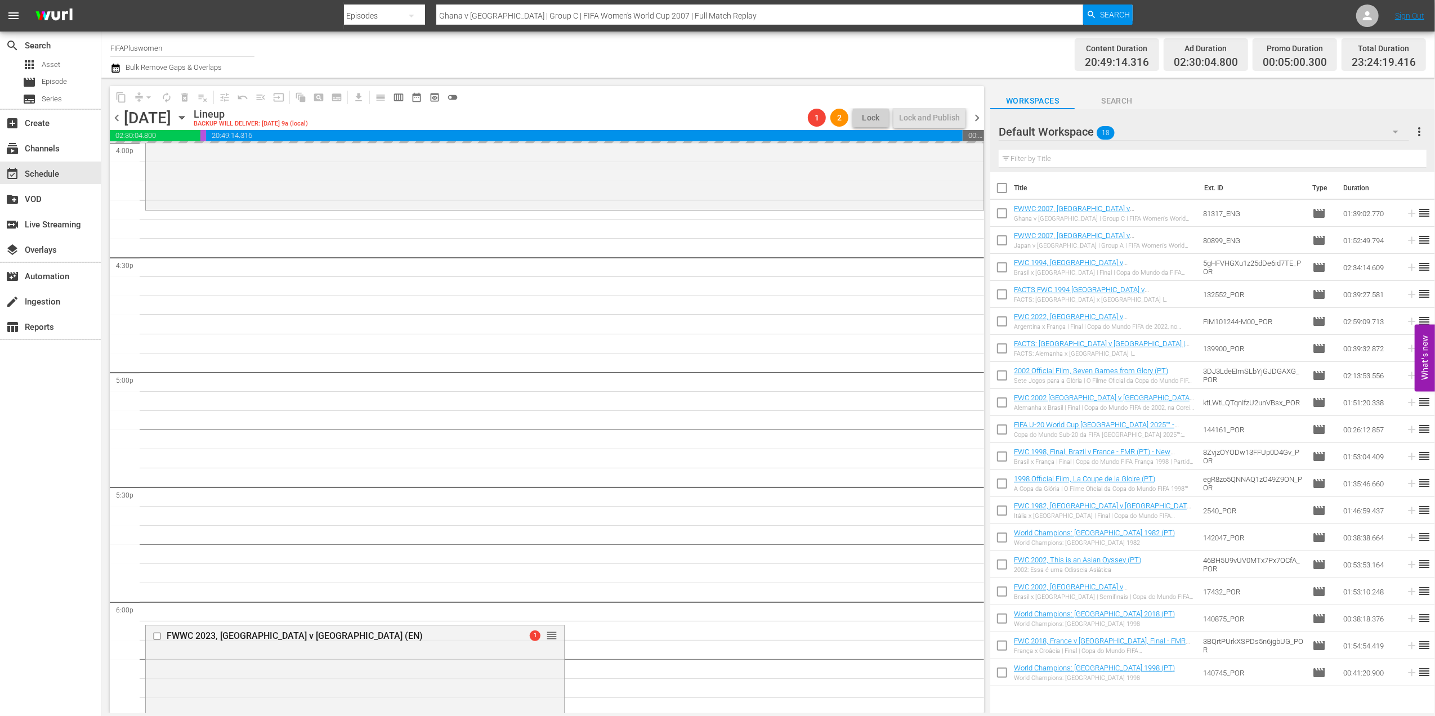
scroll to position [3674, 0]
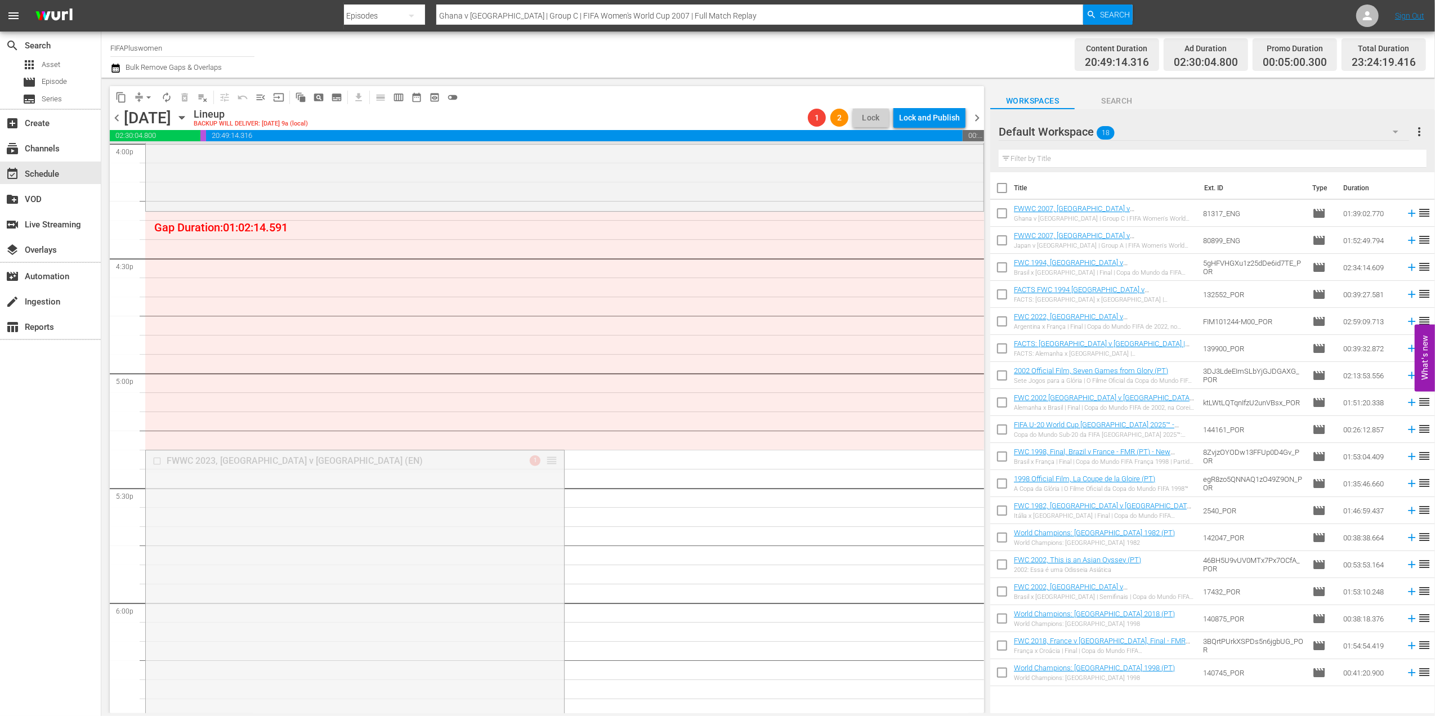
drag, startPoint x: 559, startPoint y: 391, endPoint x: 568, endPoint y: 215, distance: 175.8
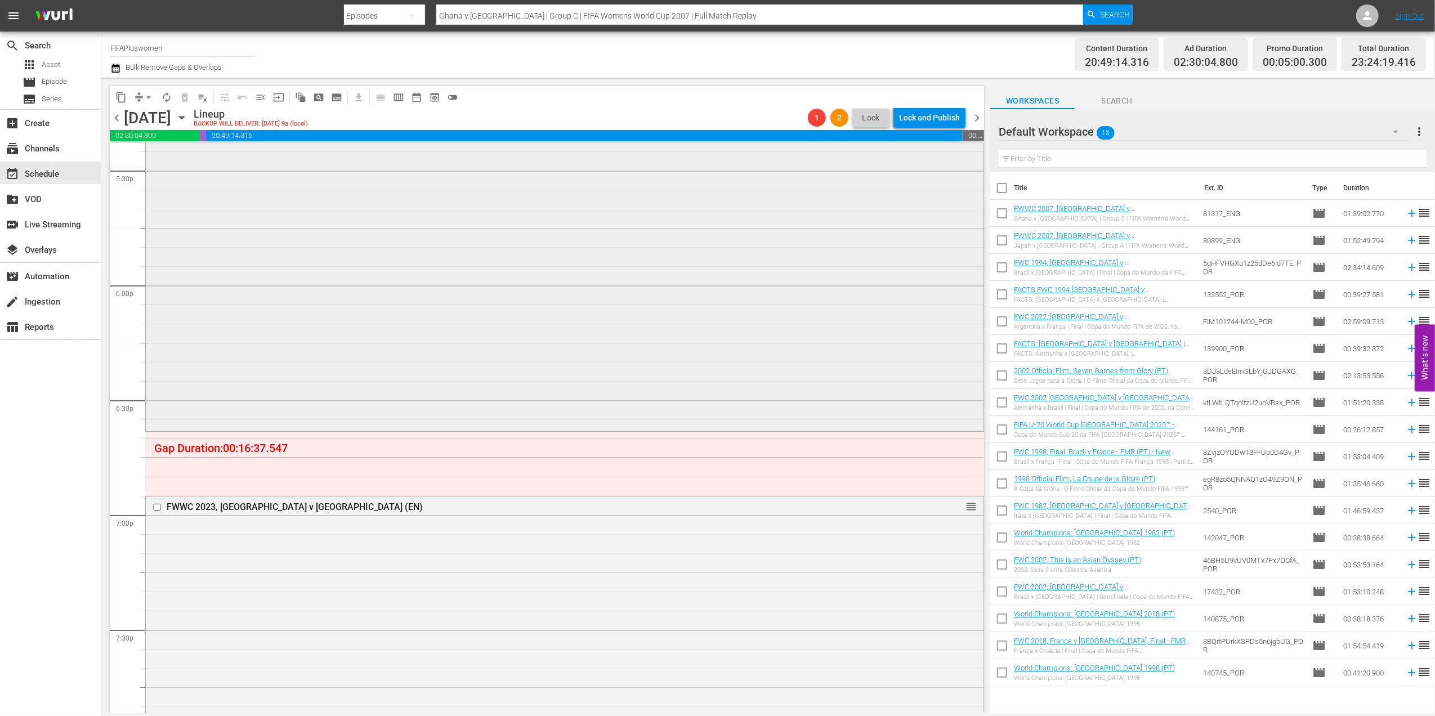
scroll to position [3996, 0]
click at [151, 93] on span "arrow_drop_down" at bounding box center [148, 97] width 11 height 11
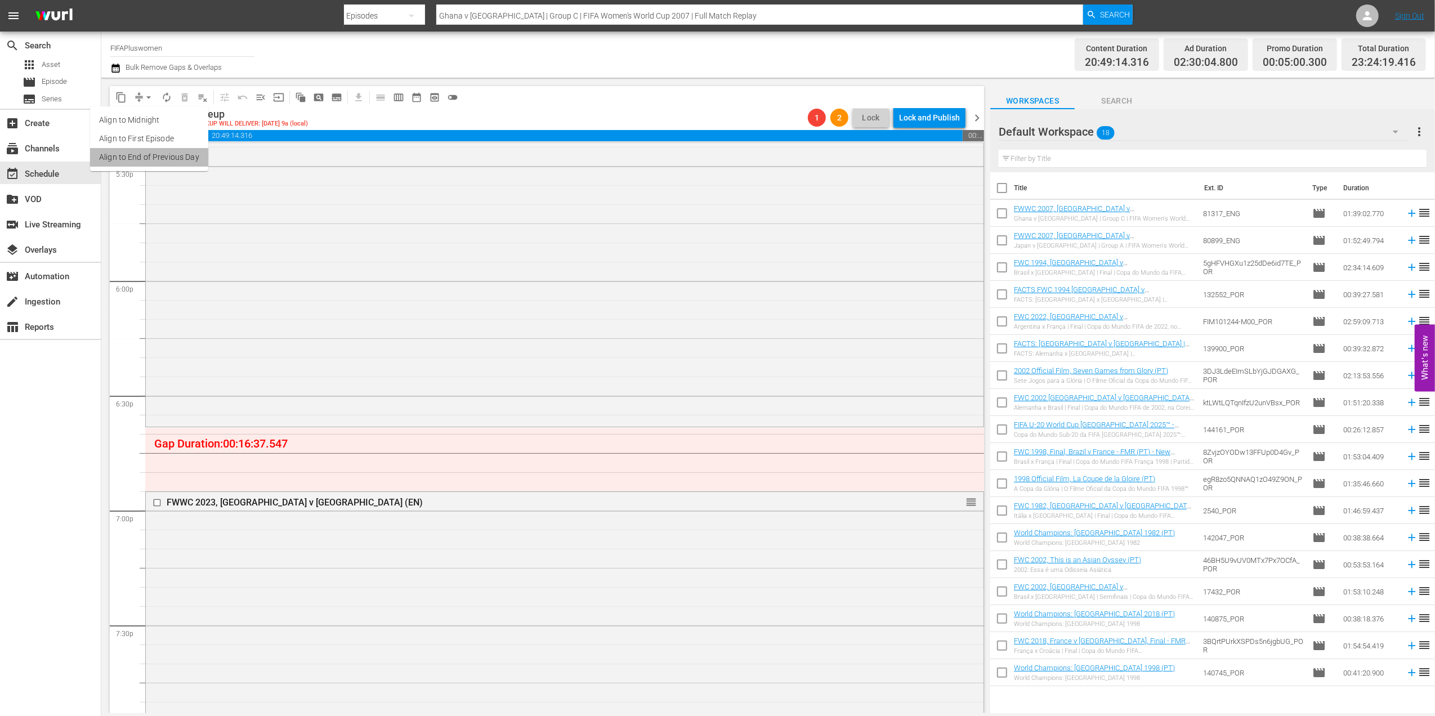
click at [186, 156] on li "Align to End of Previous Day" at bounding box center [149, 157] width 118 height 19
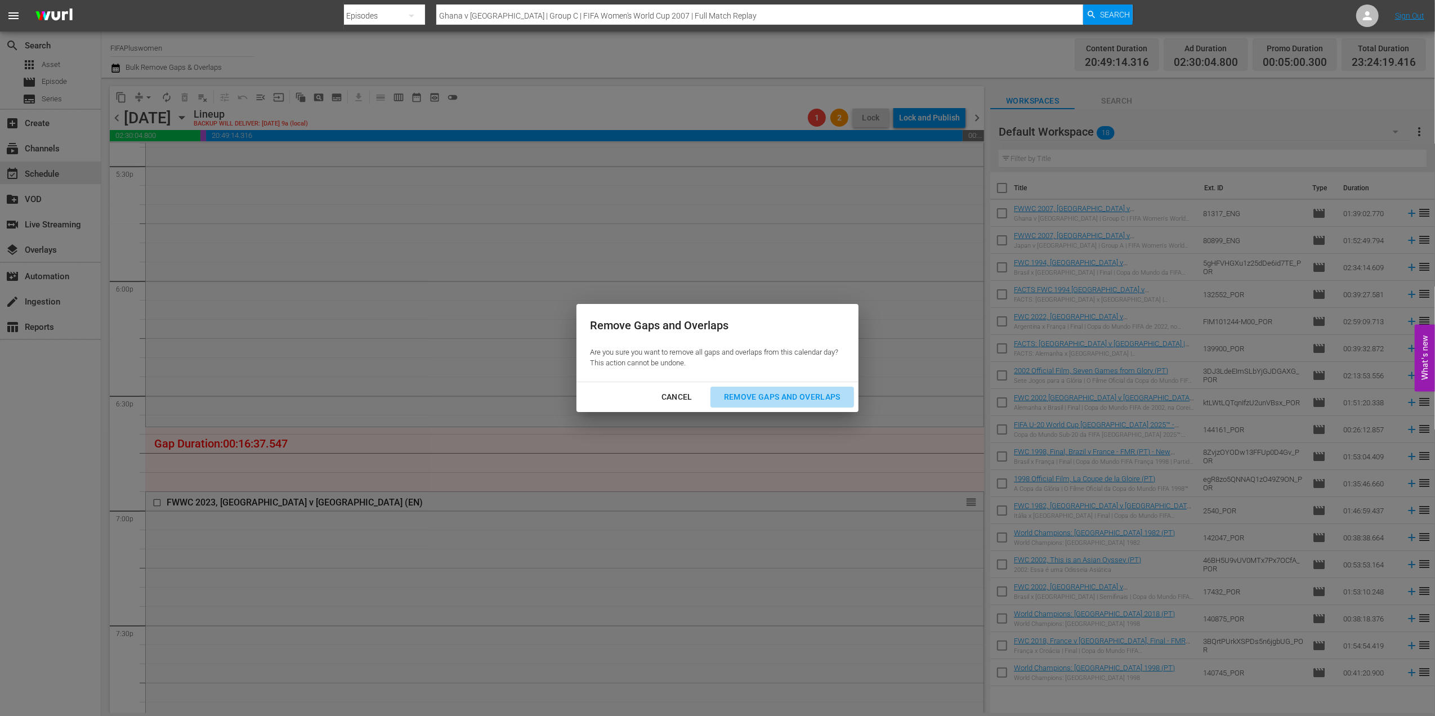
click at [785, 391] on div "Remove Gaps and Overlaps" at bounding box center [782, 397] width 135 height 14
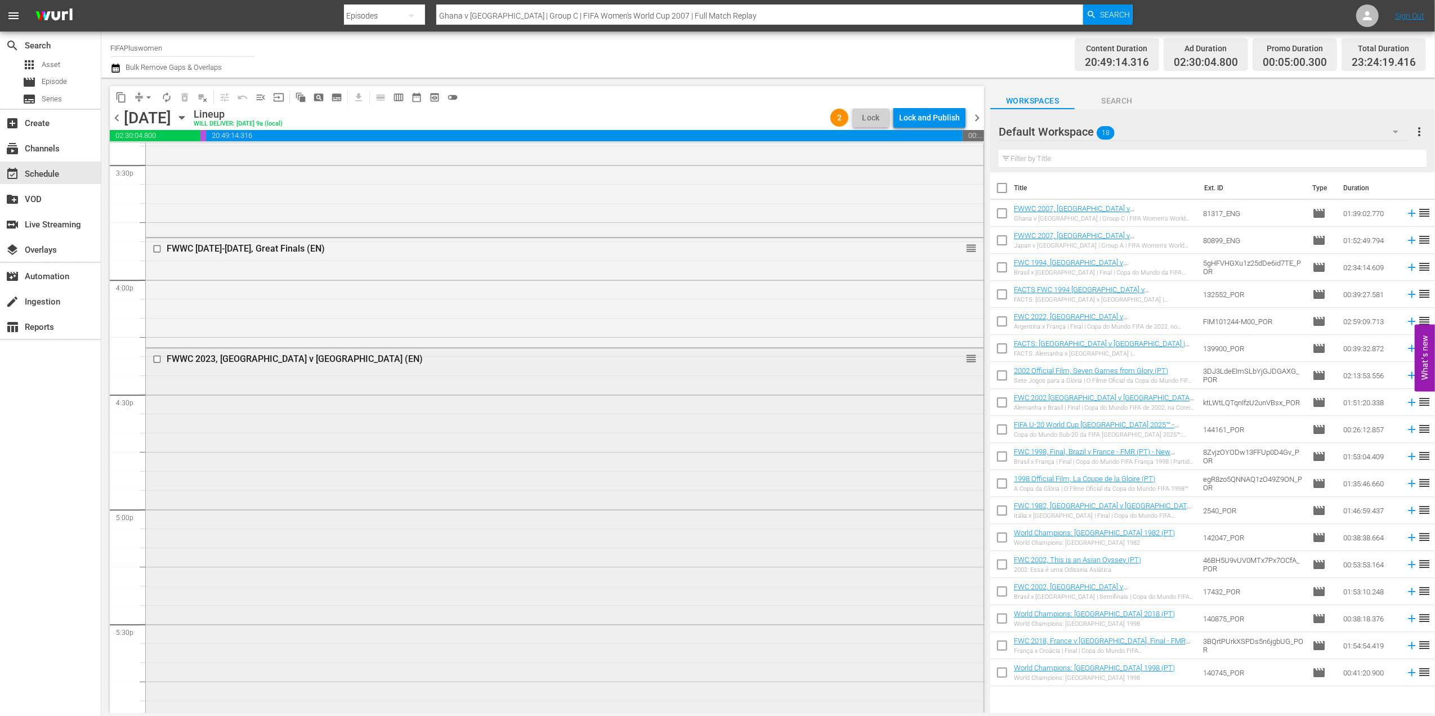
scroll to position [3532, 0]
click at [978, 113] on span "chevron_right" at bounding box center [977, 118] width 14 height 14
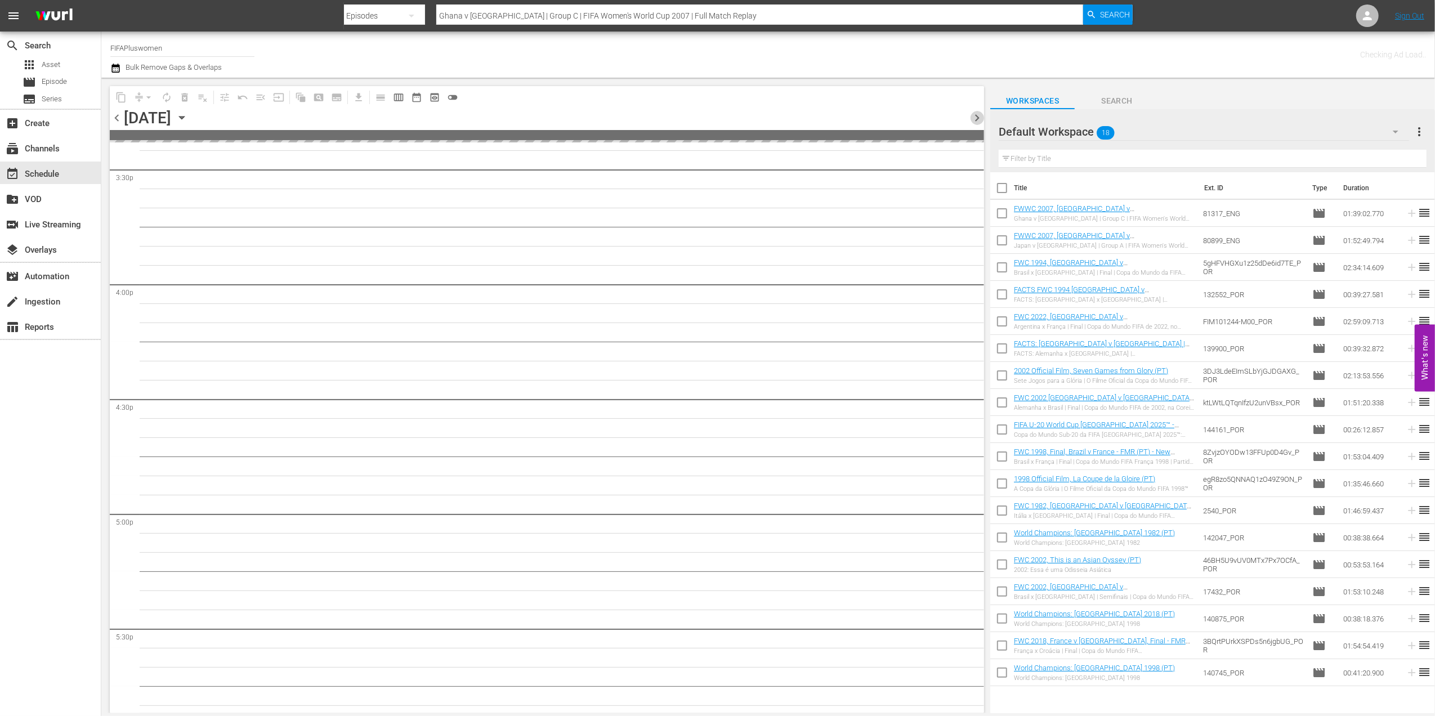
click at [978, 113] on span "chevron_right" at bounding box center [977, 118] width 14 height 14
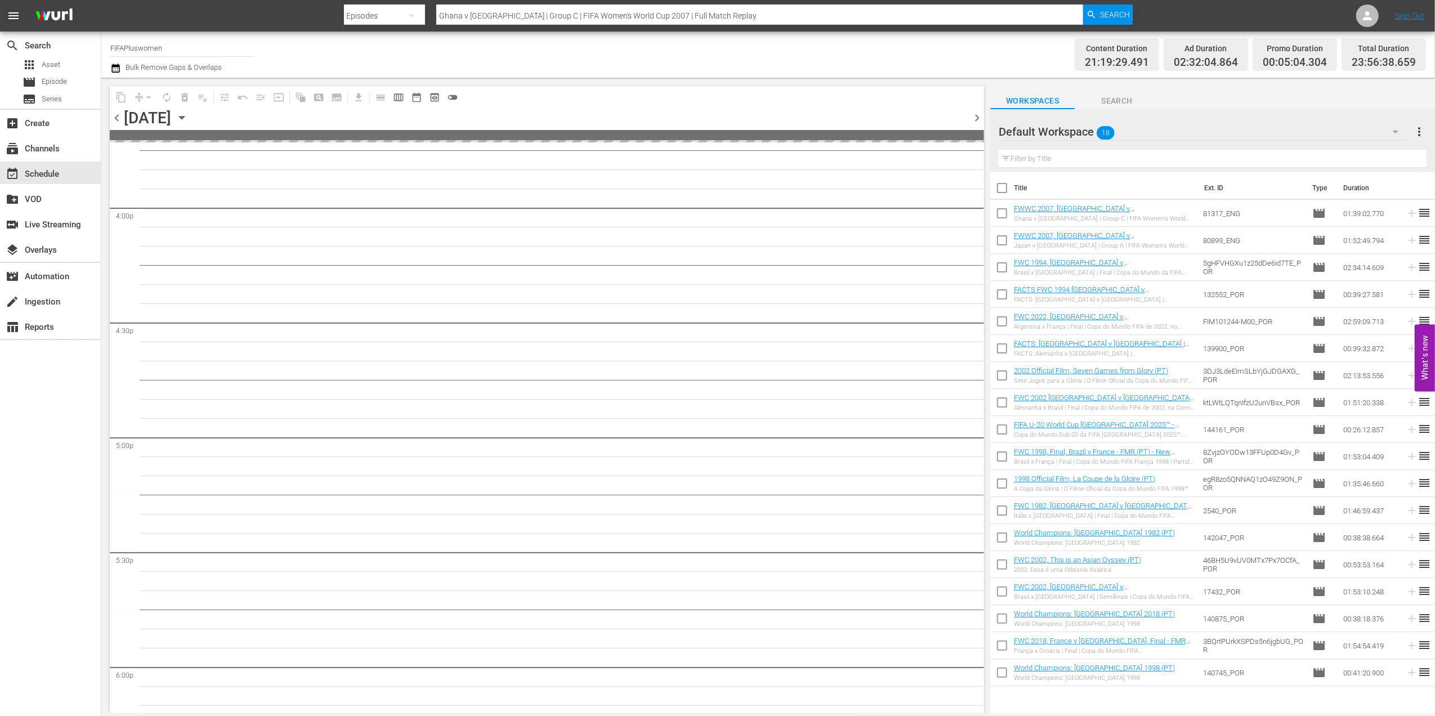
click at [978, 113] on span "chevron_right" at bounding box center [977, 118] width 14 height 14
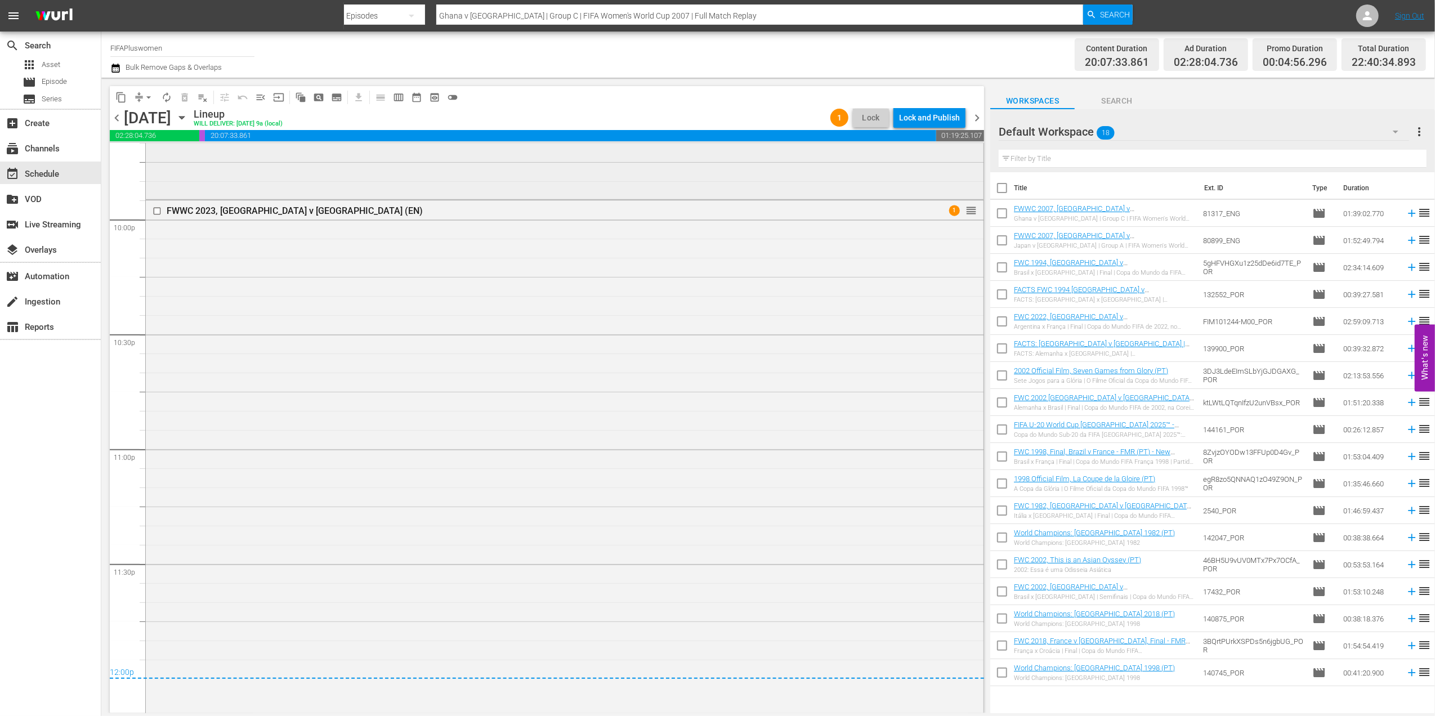
scroll to position [4994, 0]
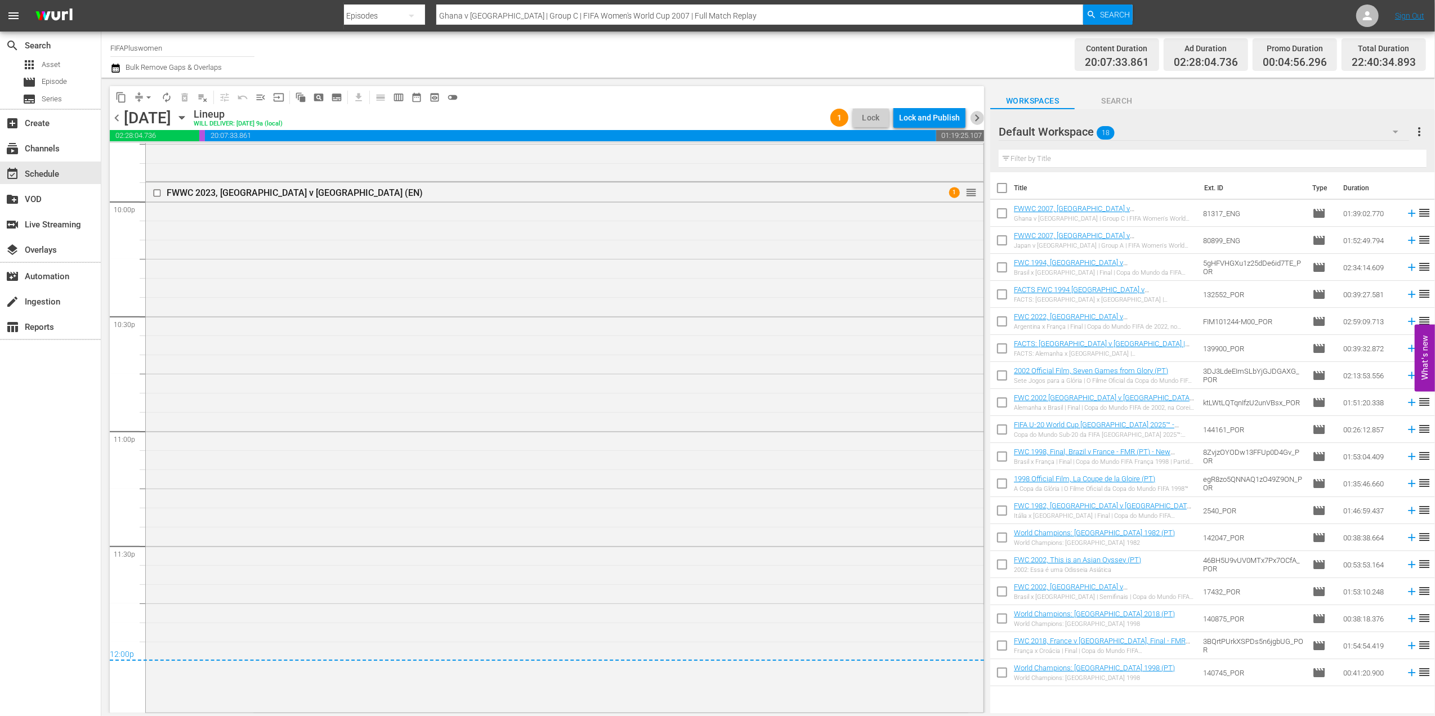
click at [976, 118] on span "chevron_right" at bounding box center [977, 118] width 14 height 14
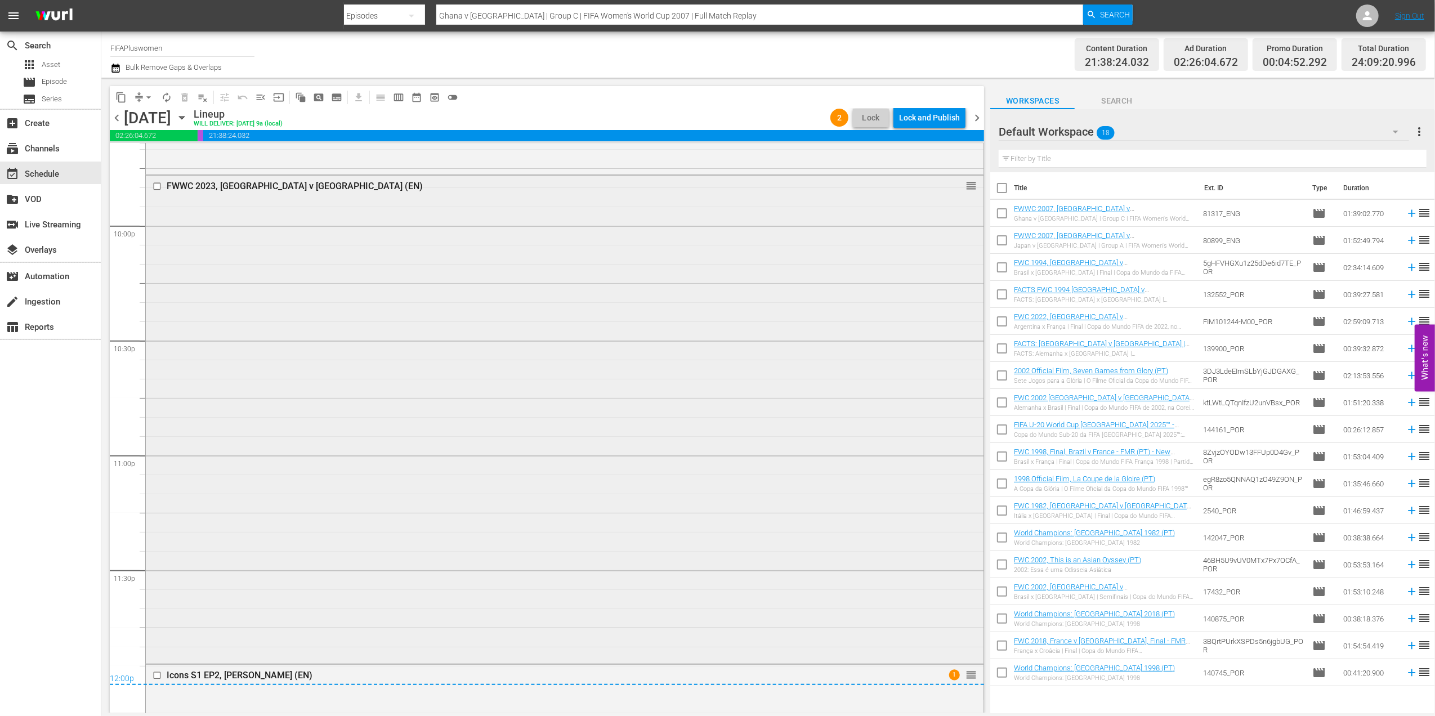
scroll to position [5030, 0]
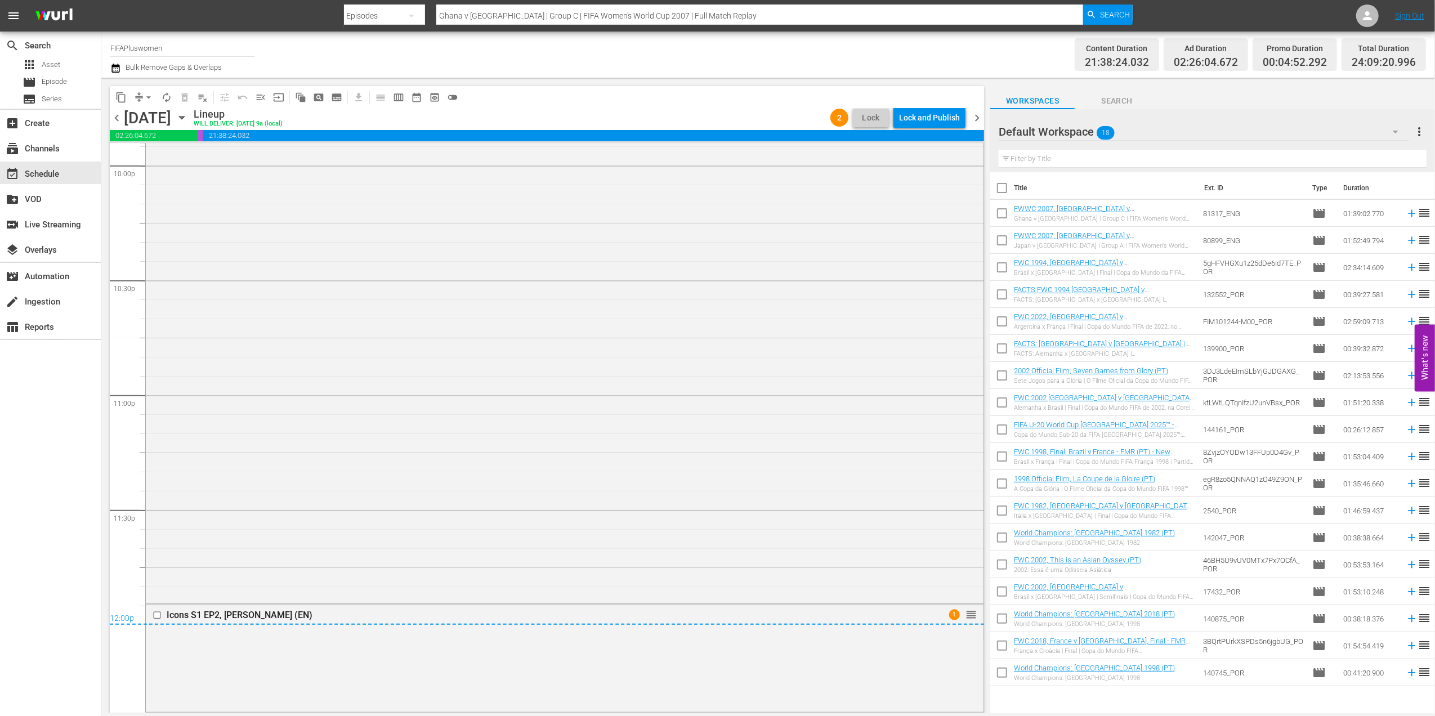
click at [117, 115] on span "chevron_left" at bounding box center [117, 118] width 14 height 14
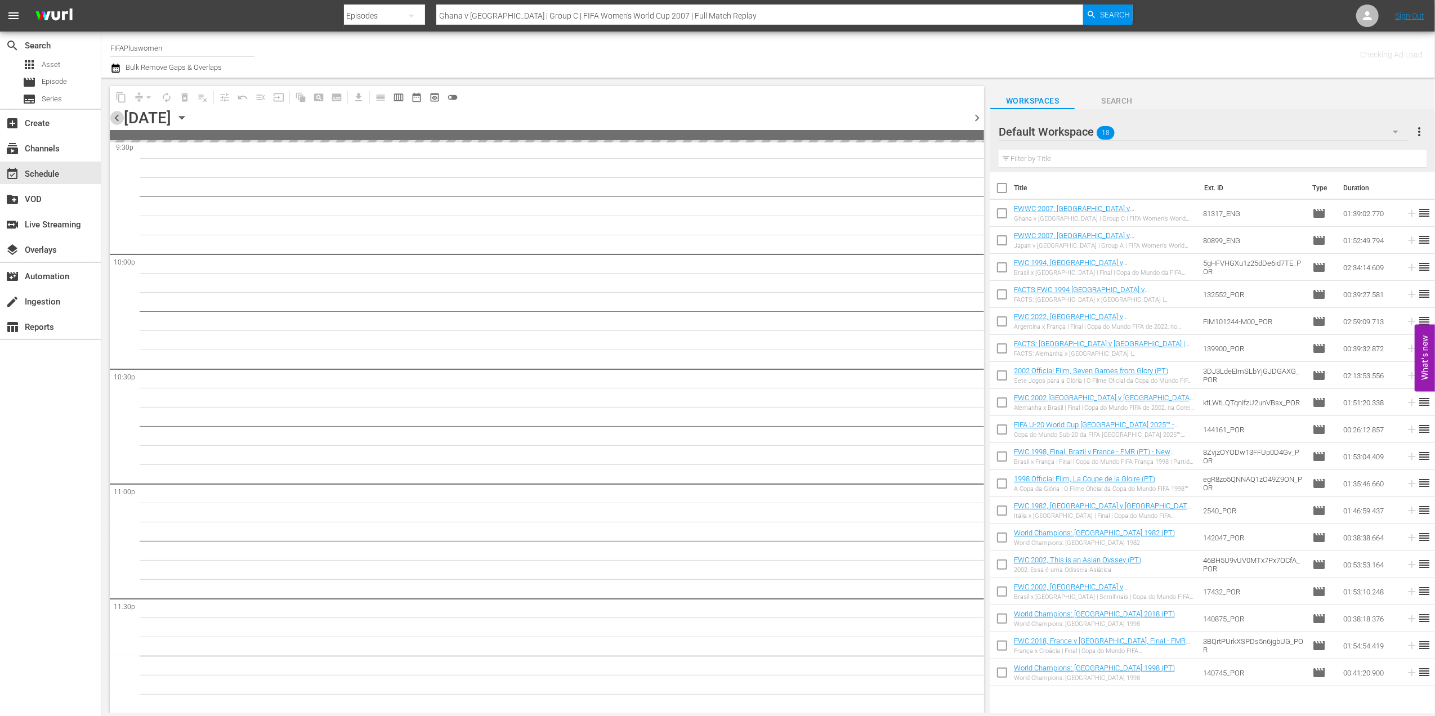
click at [117, 115] on span "chevron_left" at bounding box center [117, 118] width 14 height 14
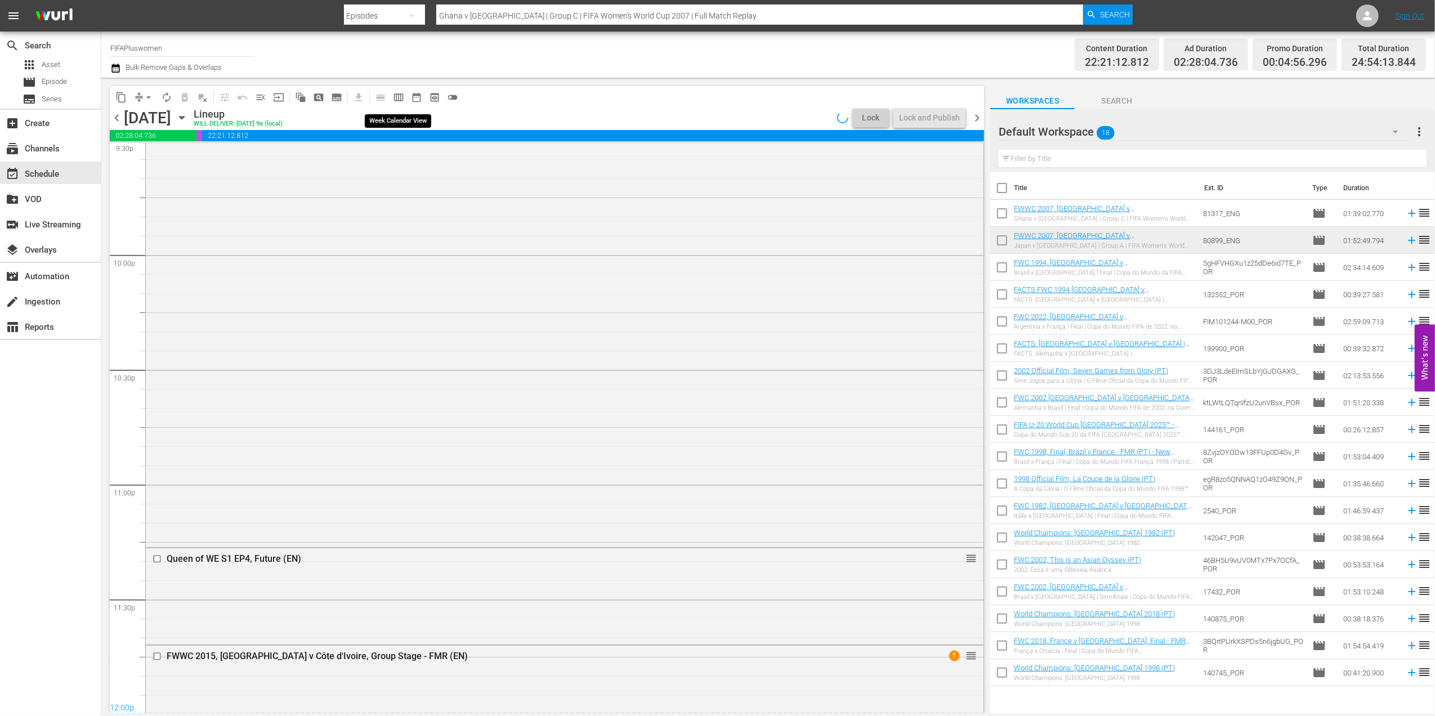
scroll to position [5048, 0]
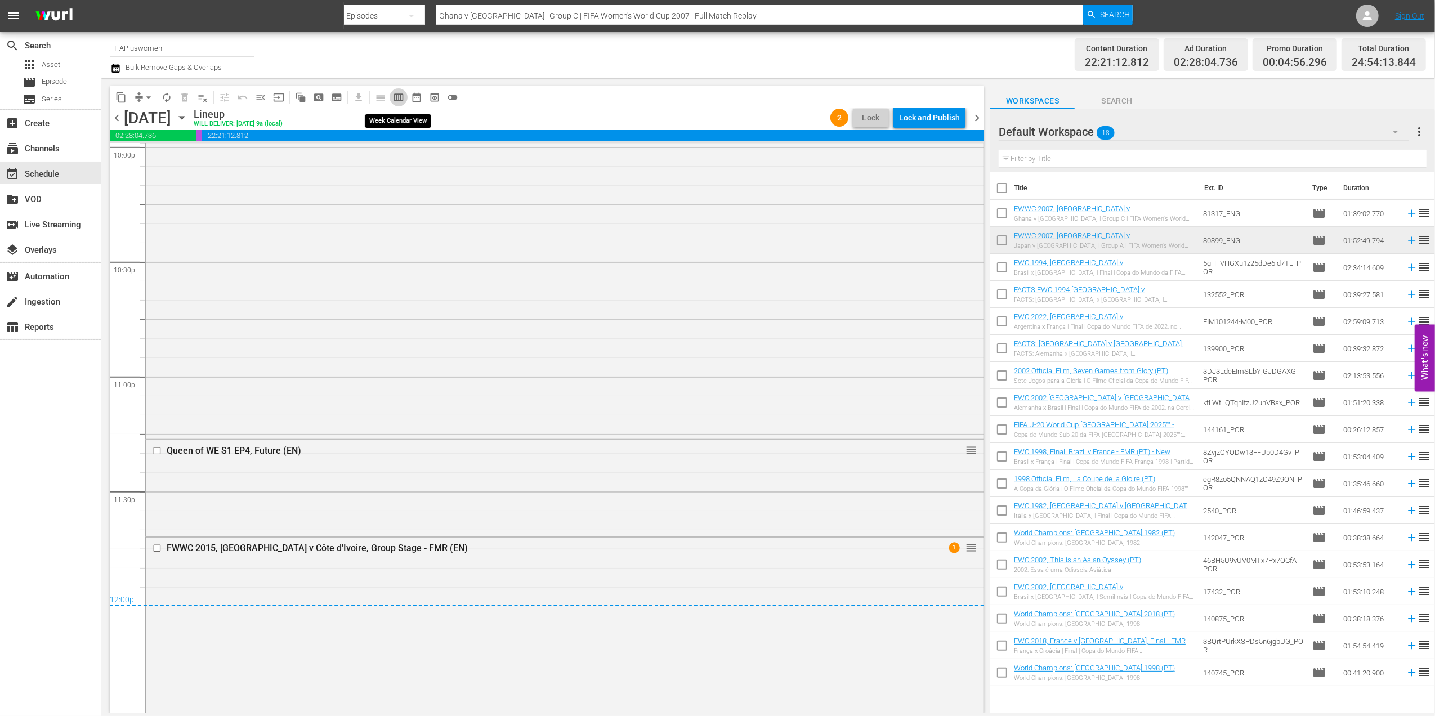
click at [397, 93] on span "calendar_view_week_outlined" at bounding box center [398, 97] width 11 height 11
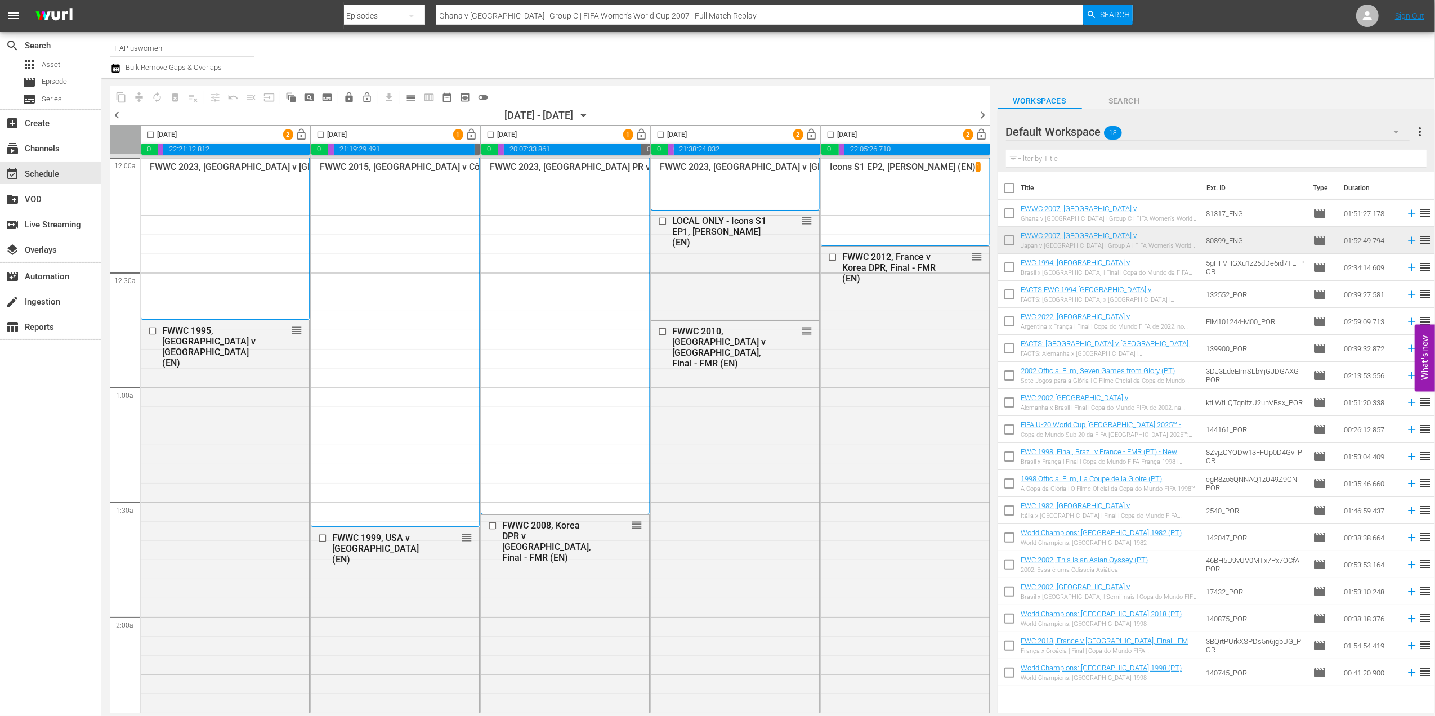
click at [119, 111] on span "chevron_left" at bounding box center [117, 115] width 14 height 14
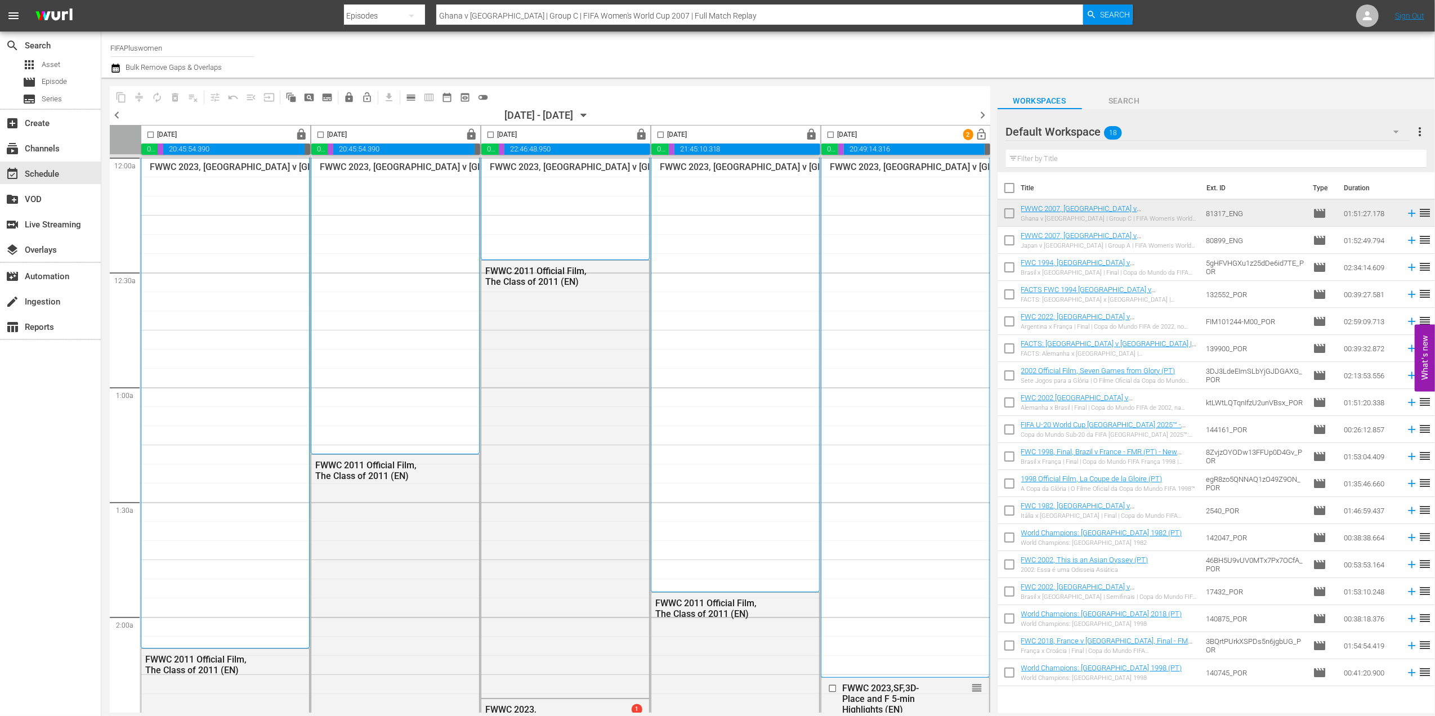
click at [984, 113] on span "chevron_right" at bounding box center [983, 115] width 14 height 14
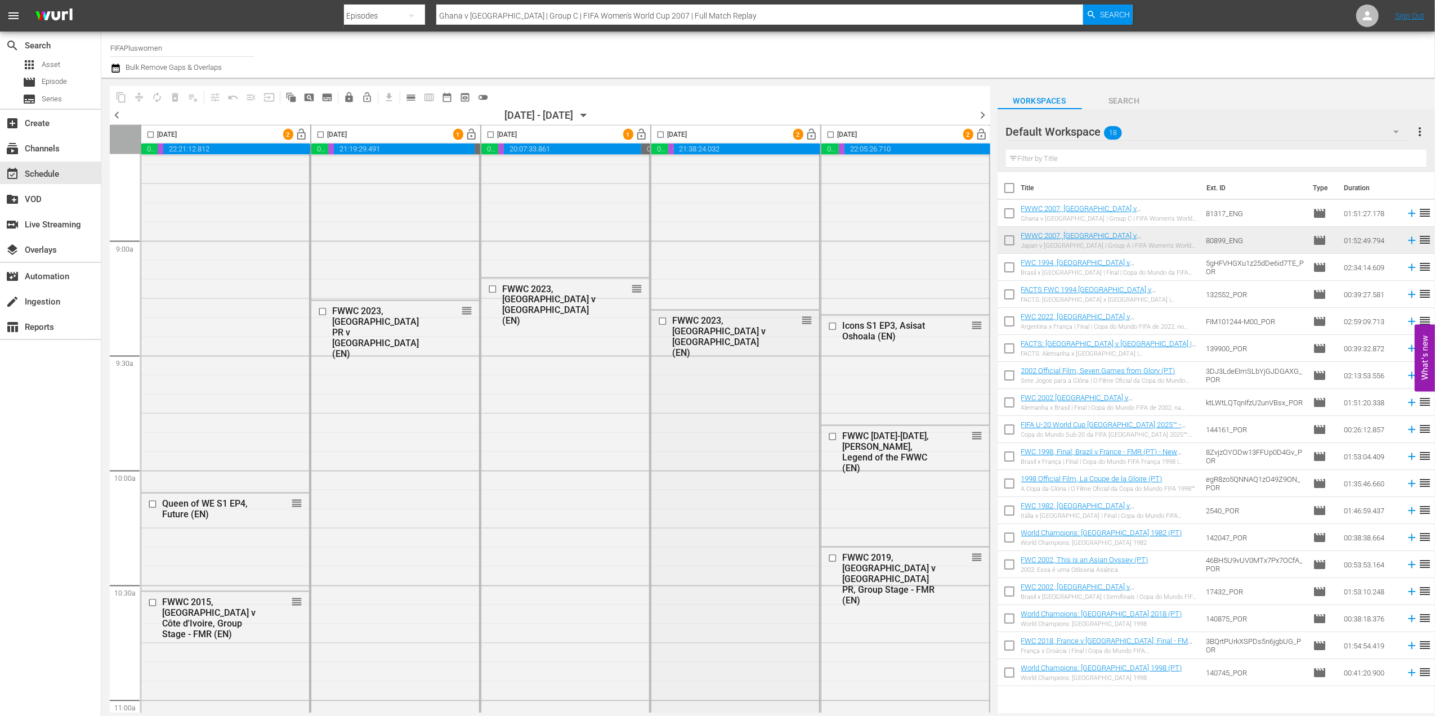
scroll to position [1984, 0]
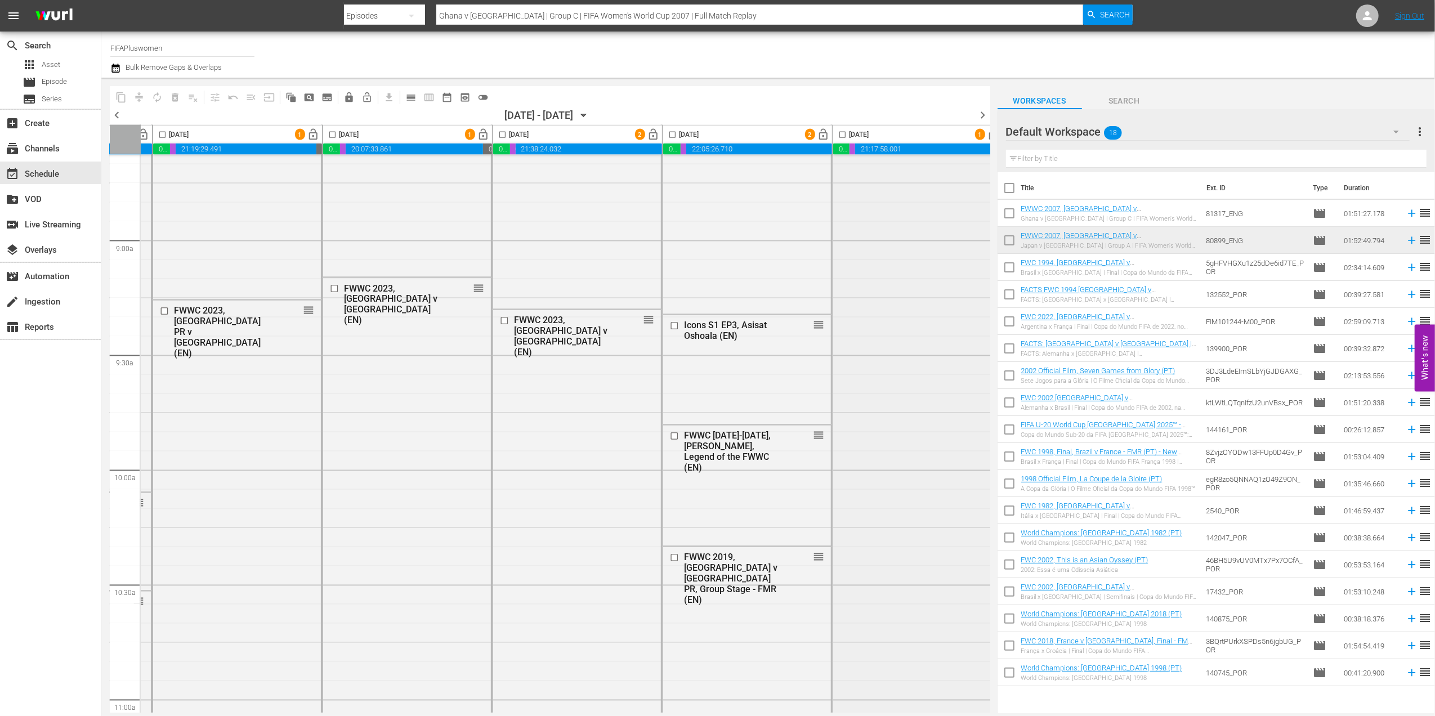
drag, startPoint x: 989, startPoint y: 340, endPoint x: 971, endPoint y: 264, distance: 78.1
click at [971, 264] on div "Saturday, October 18th 2 lock_open 02:28:04.736 00:04:56.296 22:21:12.812 00:00…" at bounding box center [550, 419] width 880 height 588
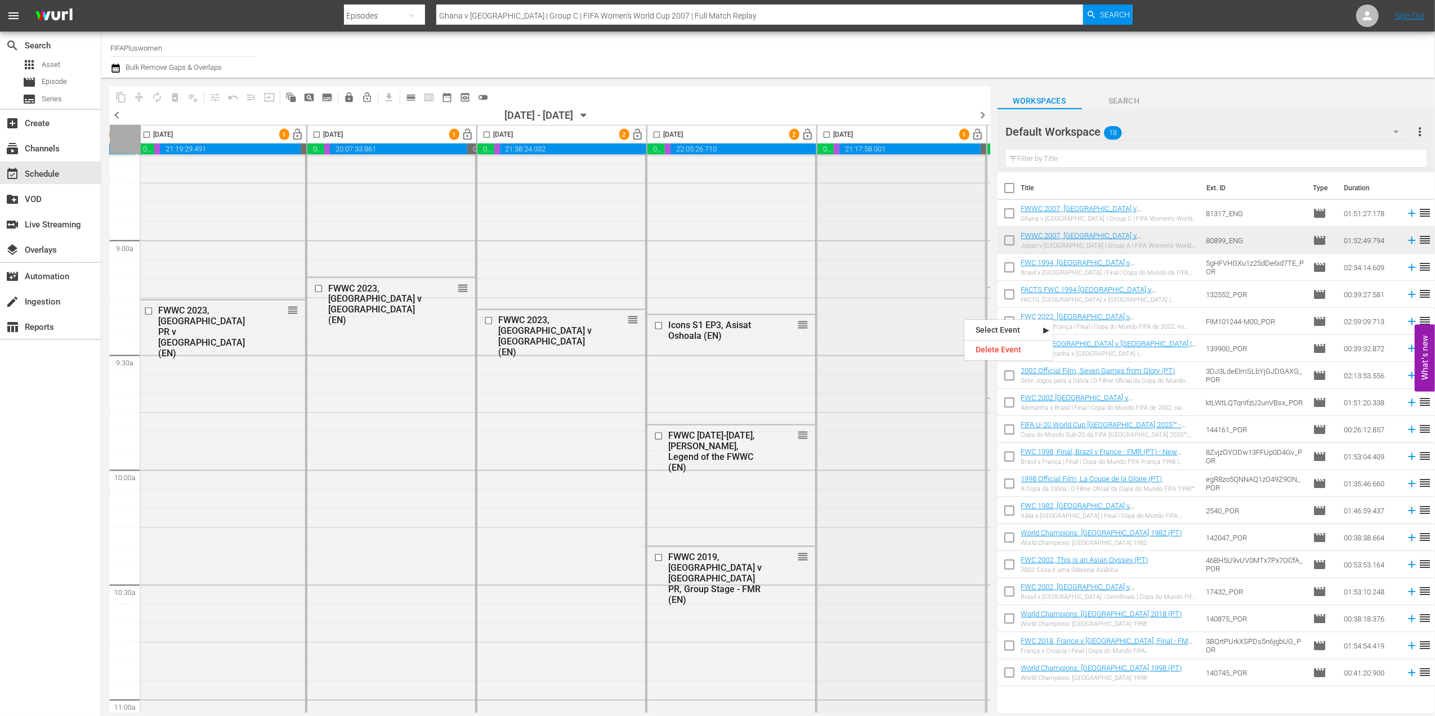
click at [940, 376] on div "FWWC 2023, South Africa v Italy (EN) reorder" at bounding box center [901, 388] width 168 height 699
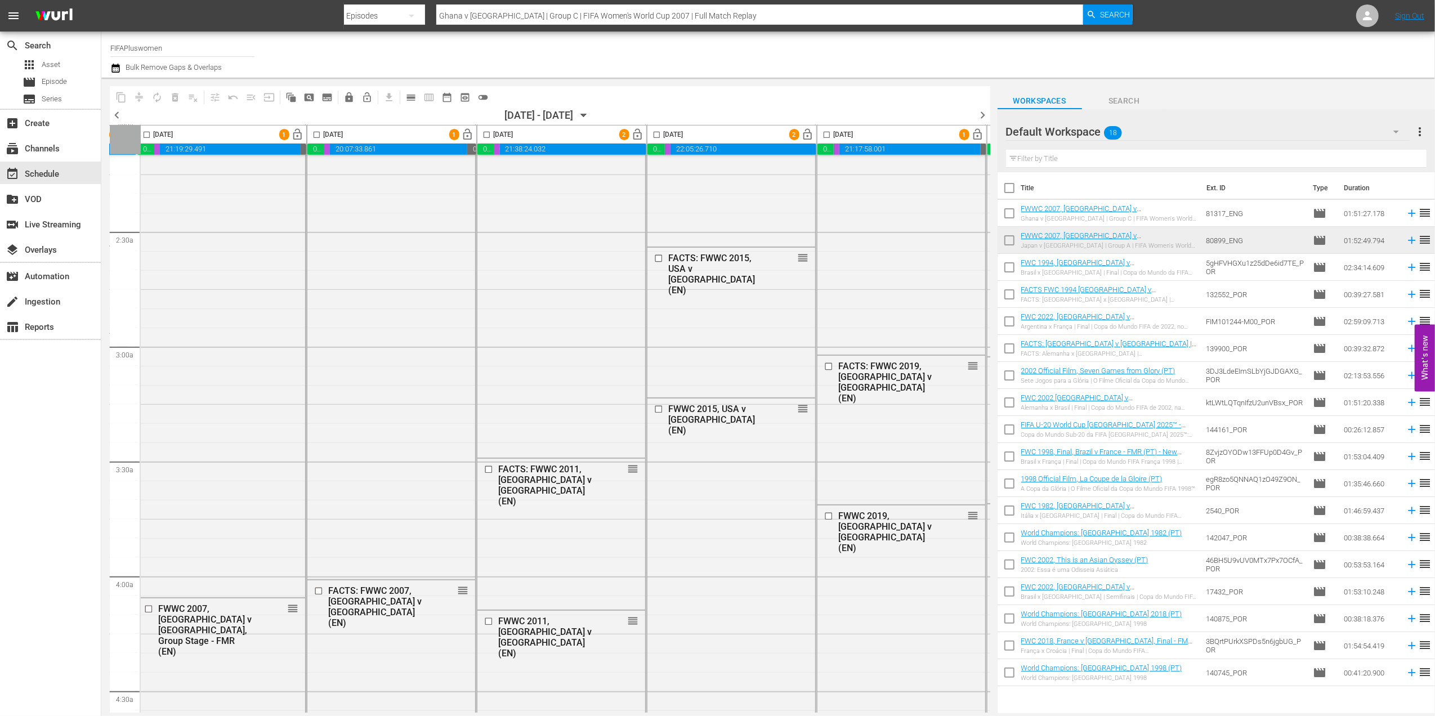
scroll to position [0, 174]
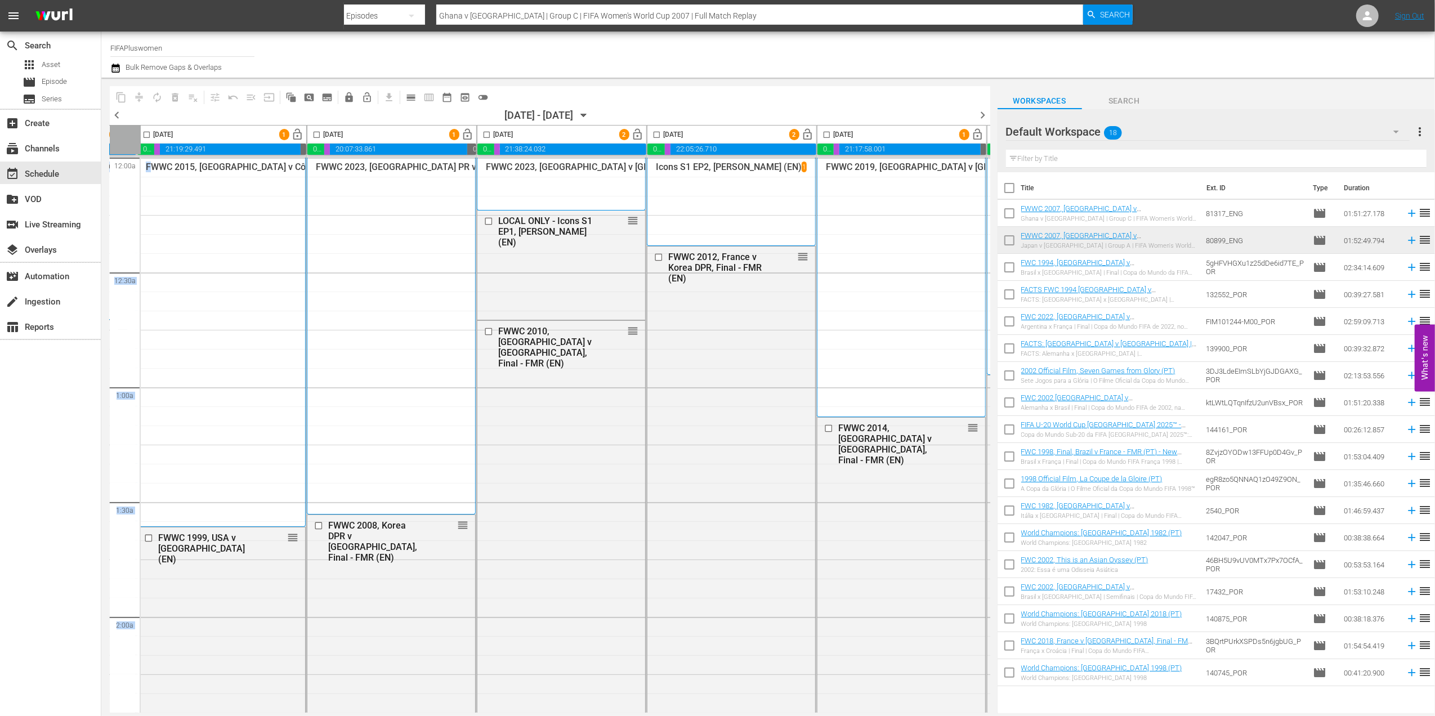
drag, startPoint x: 135, startPoint y: 183, endPoint x: 149, endPoint y: 191, distance: 15.6
drag, startPoint x: 149, startPoint y: 191, endPoint x: 263, endPoint y: 212, distance: 116.6
click at [263, 212] on div "FWWC 2015, Germany v Côte d'Ivoire, Group Stage - FMR (EN) 1" at bounding box center [221, 342] width 151 height 361
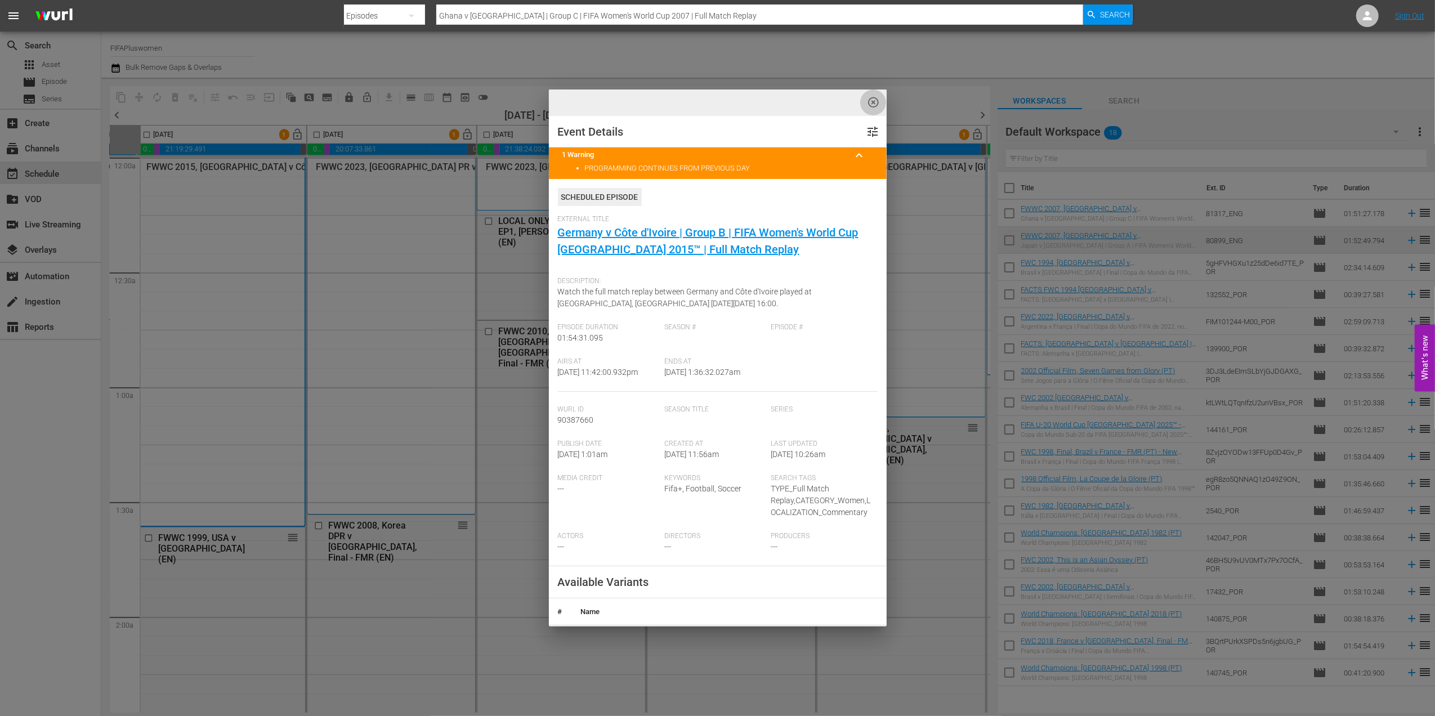
click at [872, 102] on span "highlight_off_icon" at bounding box center [873, 102] width 13 height 13
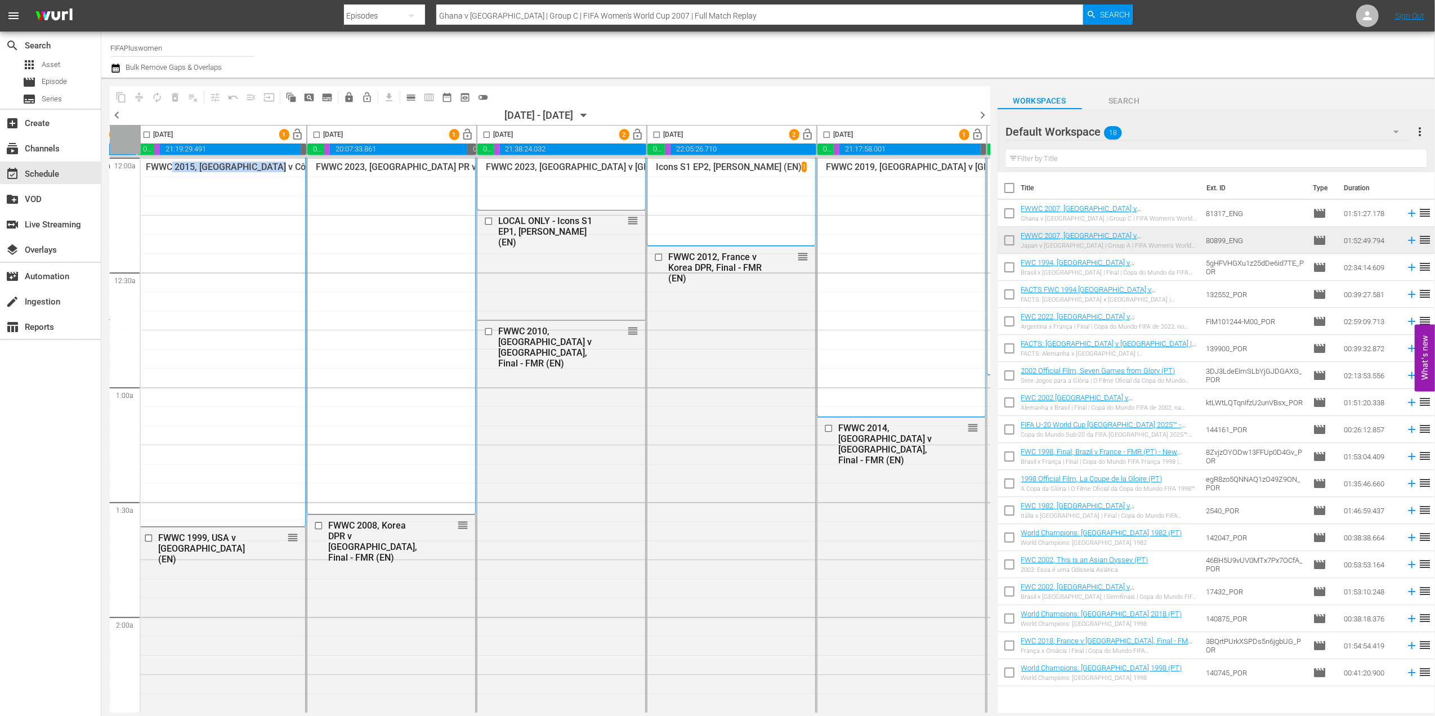
drag, startPoint x: 172, startPoint y: 267, endPoint x: 272, endPoint y: 275, distance: 101.1
click at [272, 275] on div "FWWC 2015, Germany v Côte d'Ivoire, Group Stage - FMR (EN) 1" at bounding box center [221, 342] width 151 height 361
click at [876, 102] on div "highlight_off_icon Loading Event Detail Data..." at bounding box center [717, 358] width 1435 height 716
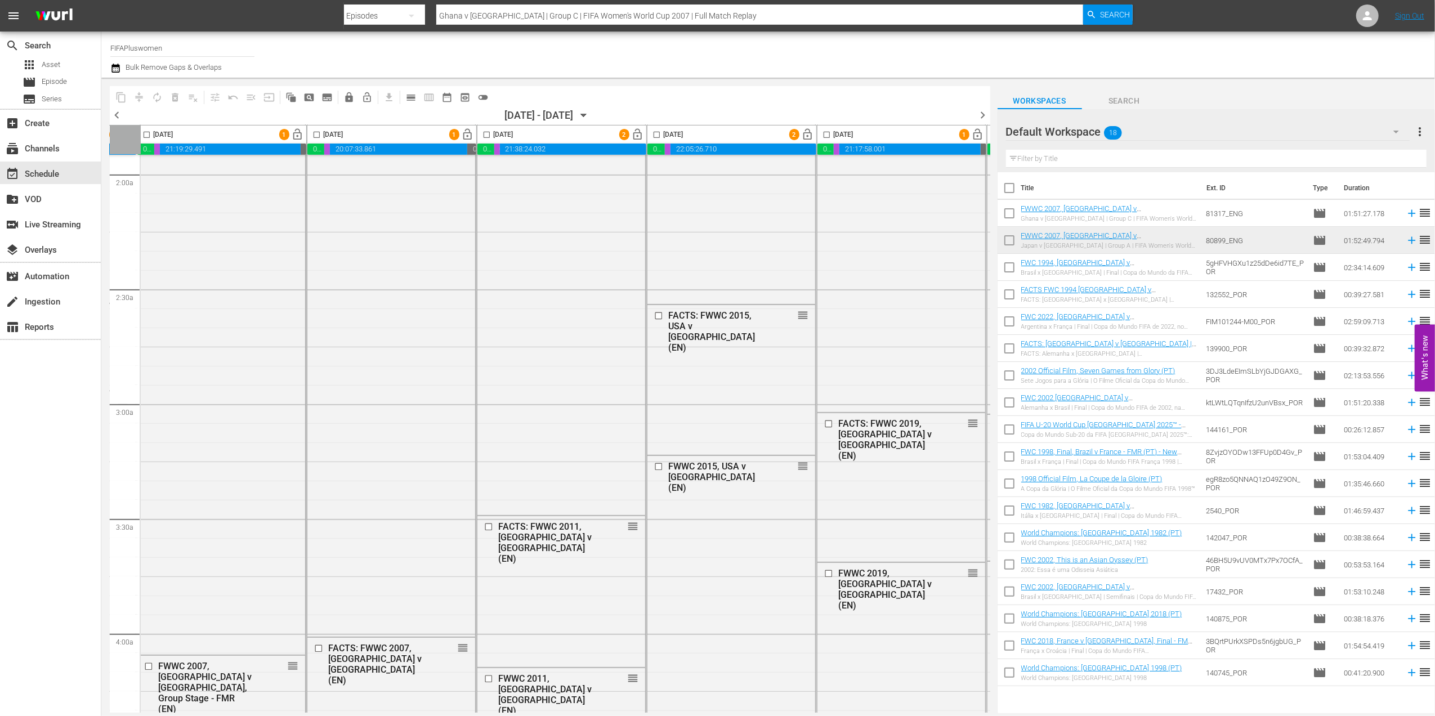
scroll to position [93, 174]
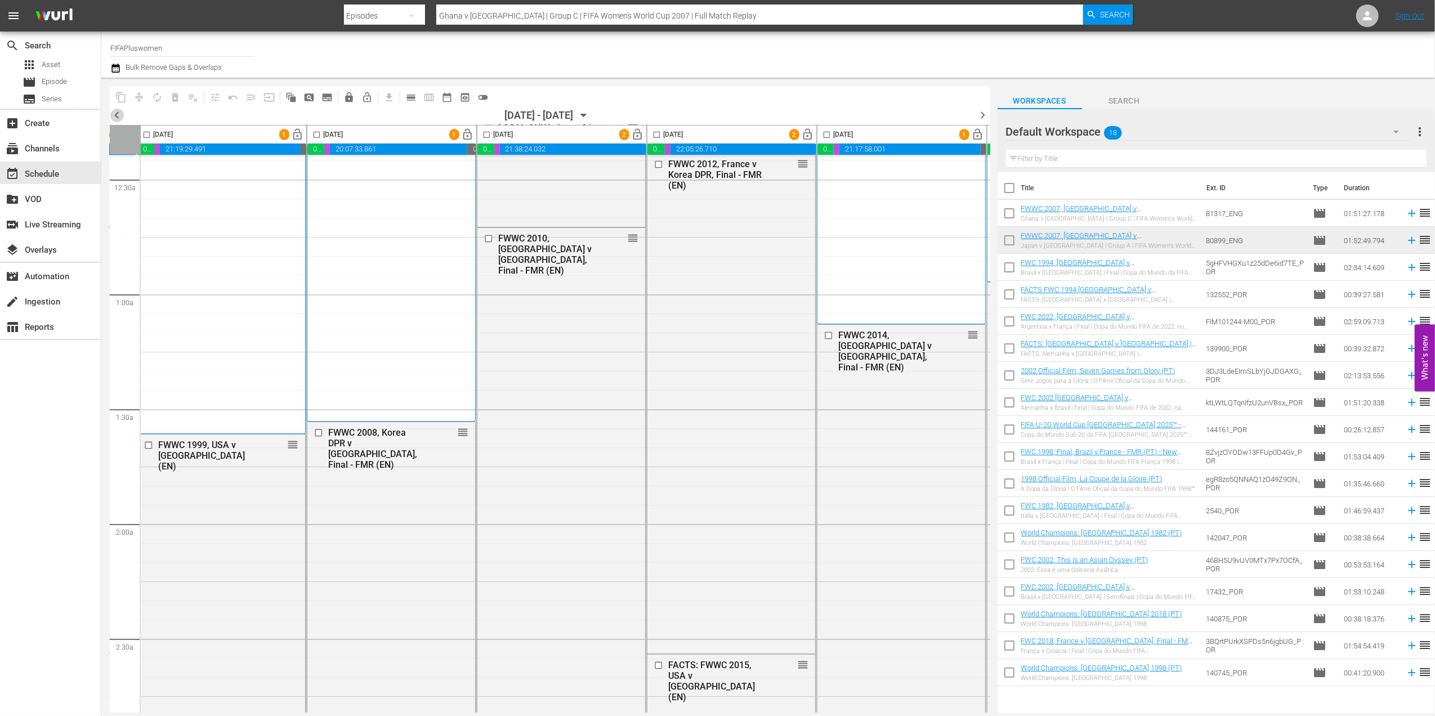
click at [115, 114] on span "chevron_left" at bounding box center [117, 115] width 14 height 14
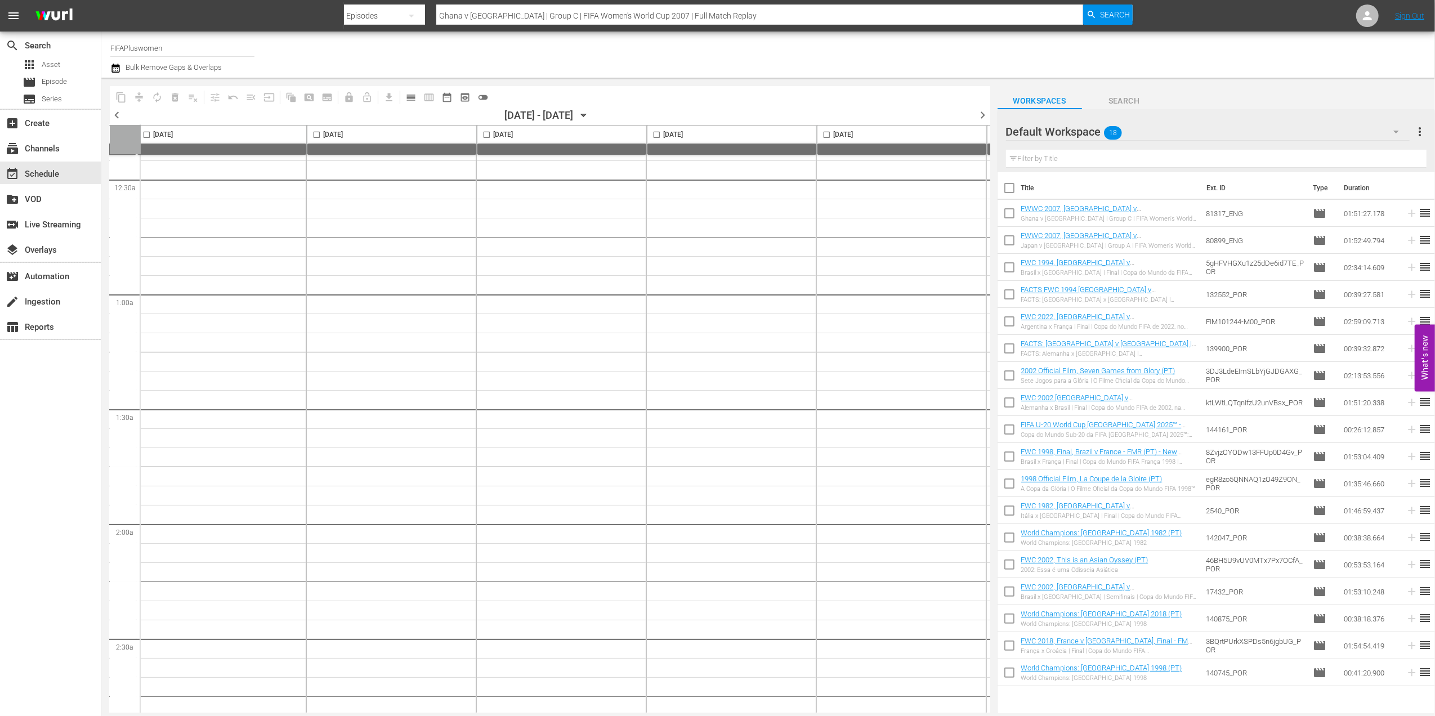
scroll to position [4960, 174]
click at [590, 113] on icon "button" at bounding box center [583, 115] width 12 height 12
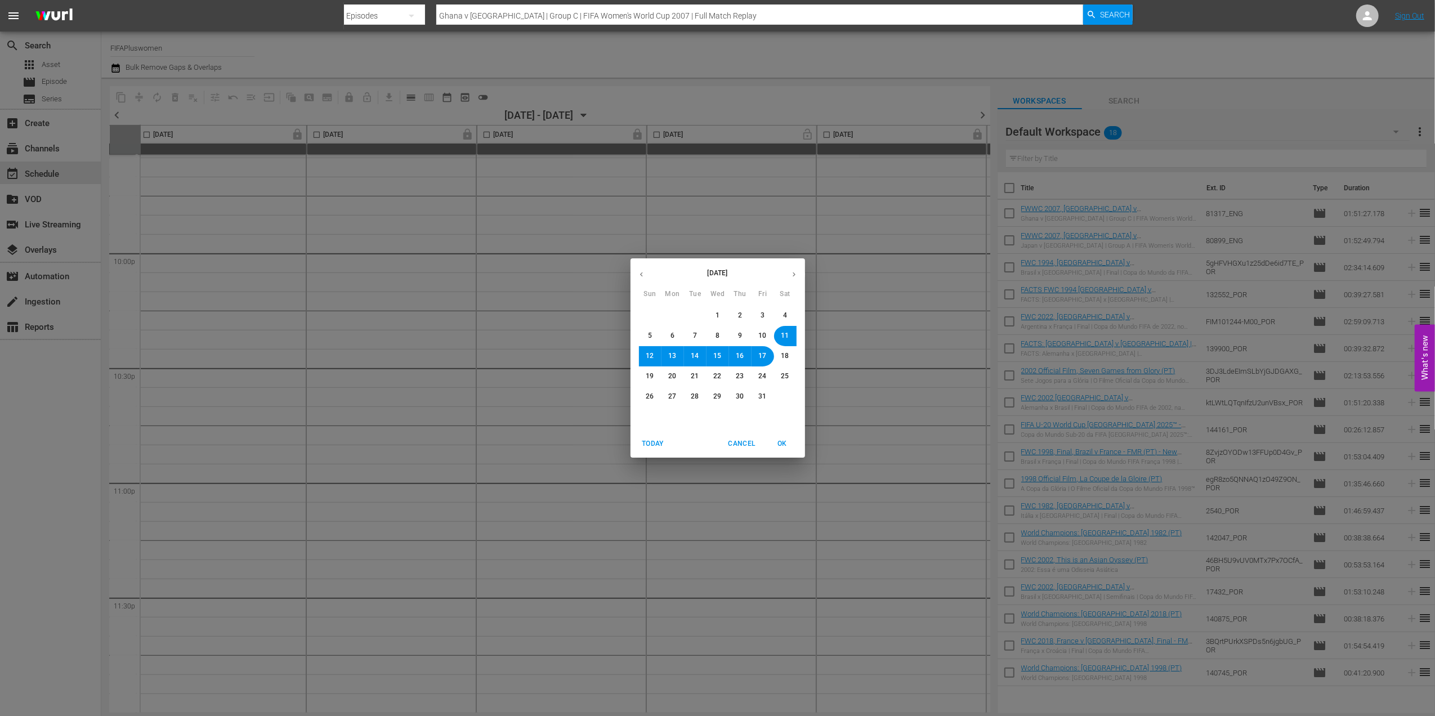
click at [718, 356] on span "15" at bounding box center [718, 356] width 8 height 10
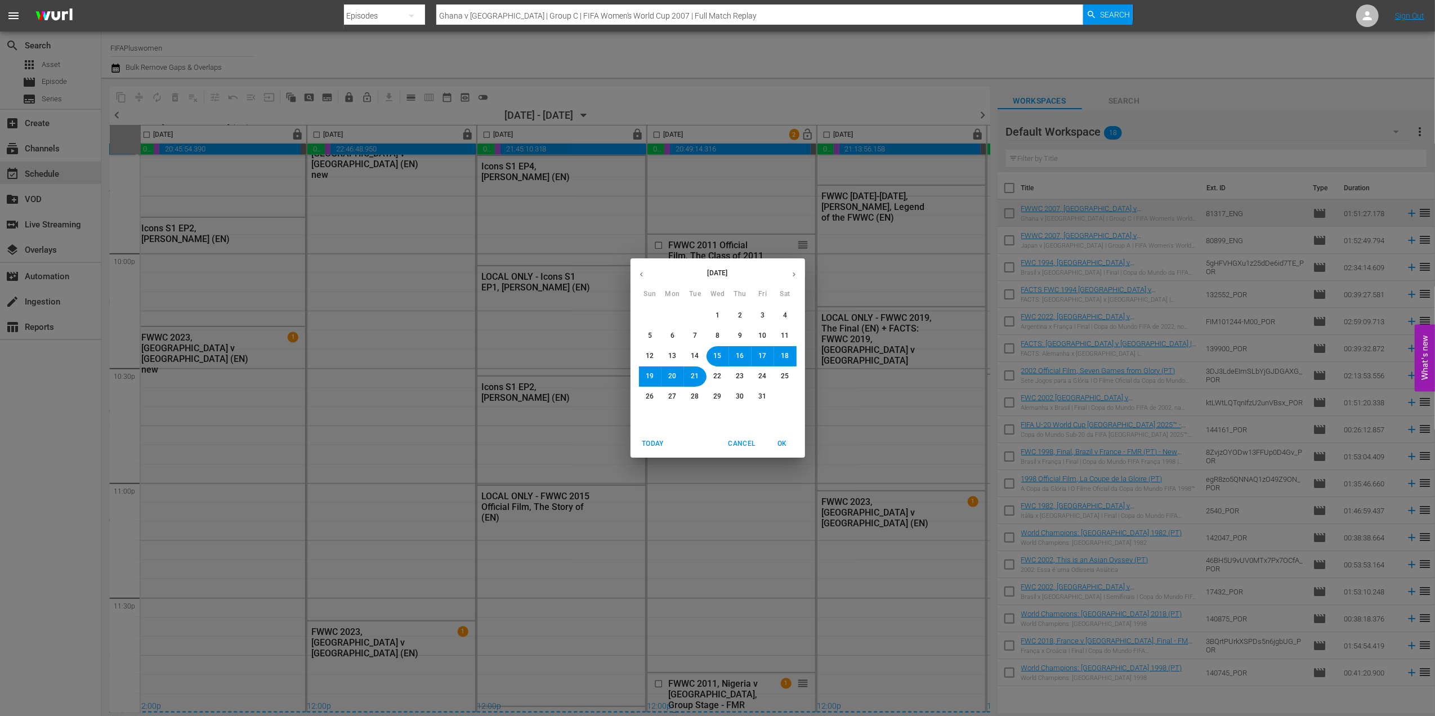
scroll to position [93, 174]
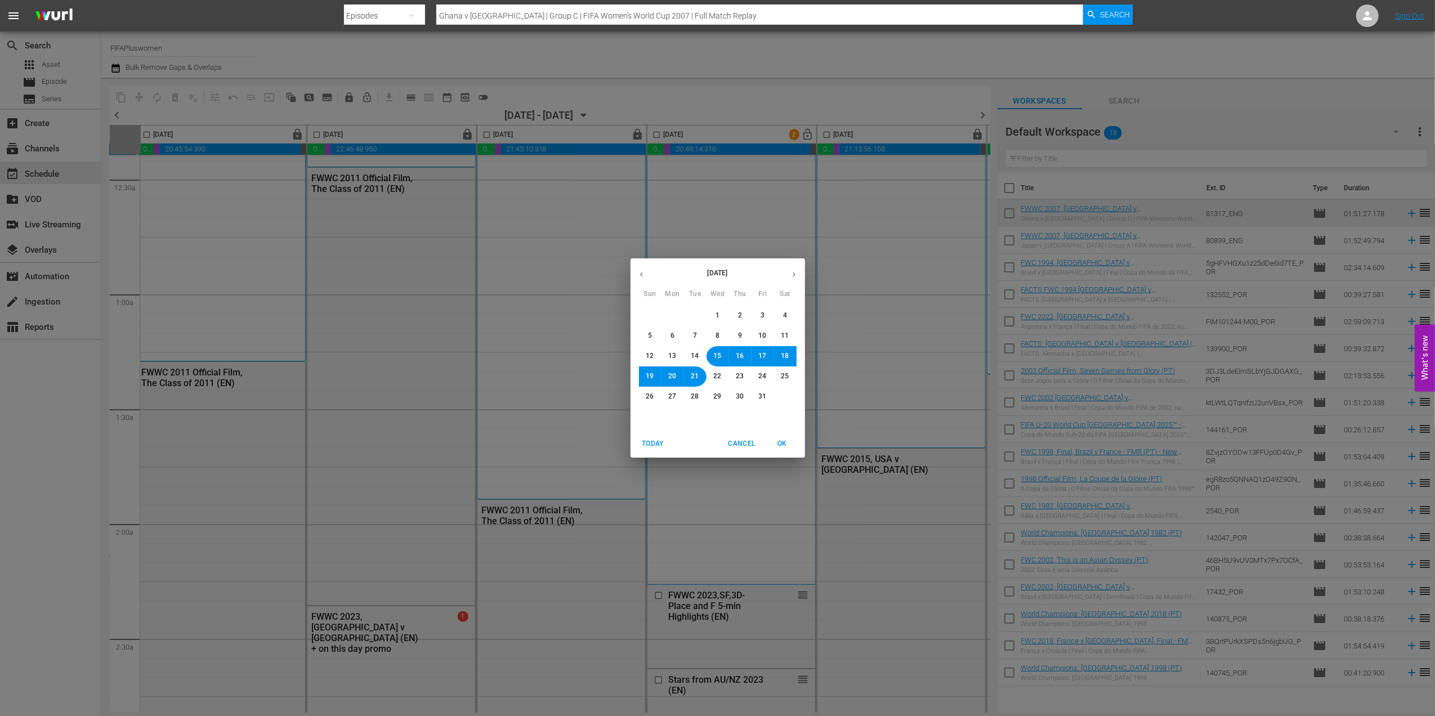
click at [778, 442] on span "OK" at bounding box center [782, 444] width 27 height 12
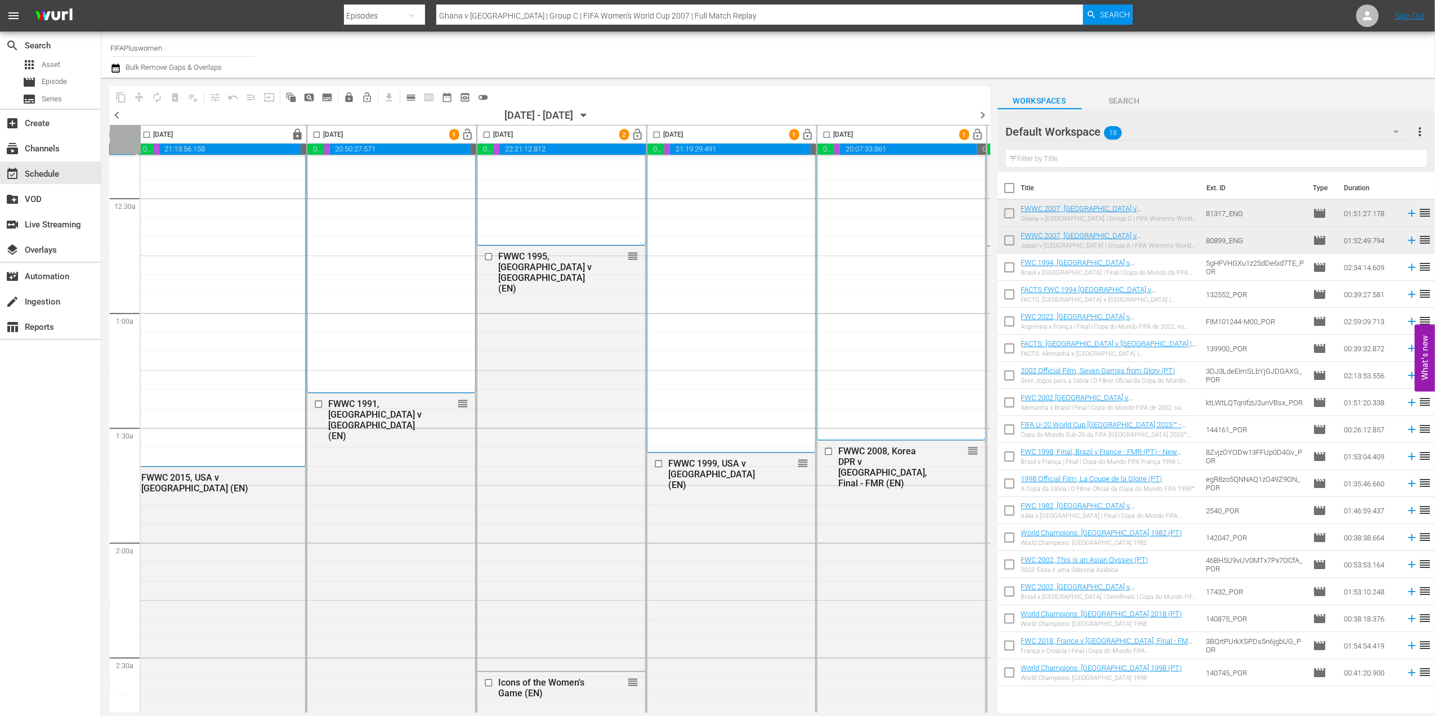
scroll to position [0, 174]
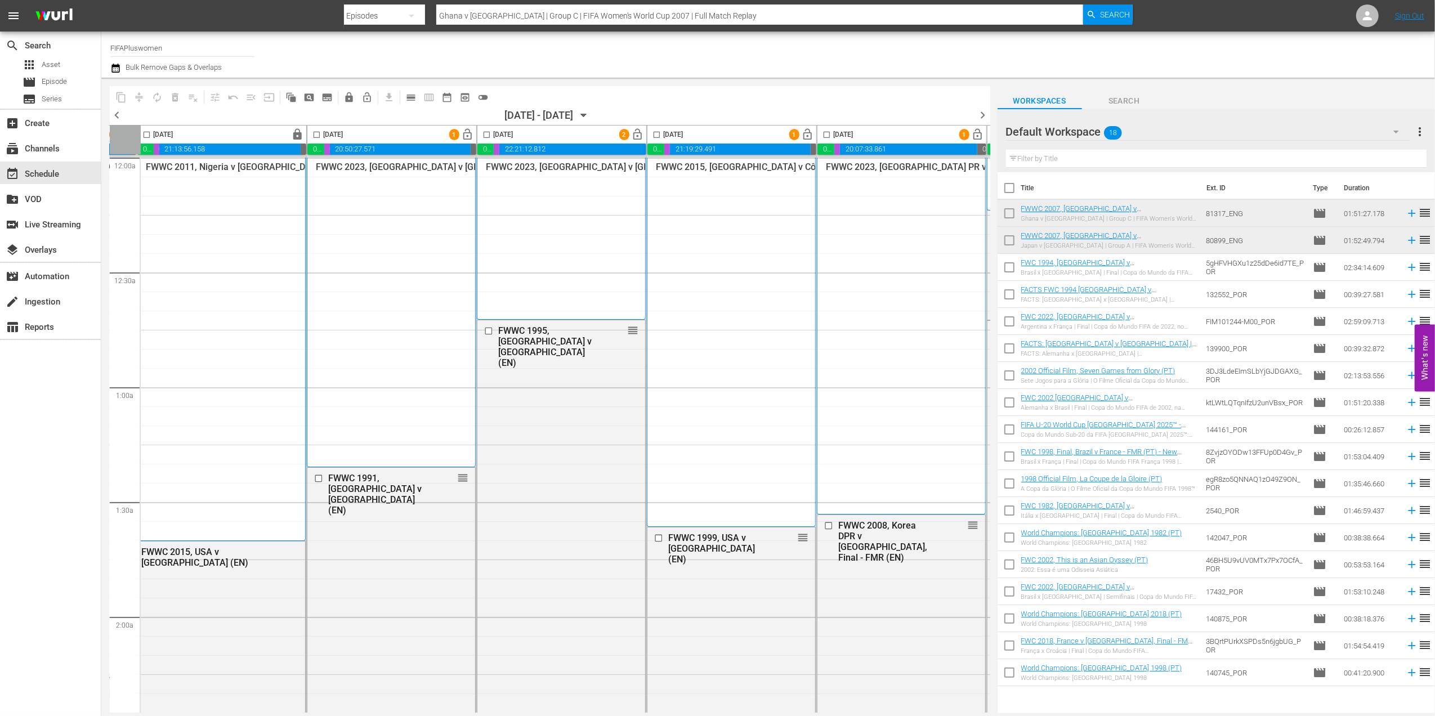
click at [590, 111] on icon "button" at bounding box center [583, 115] width 12 height 12
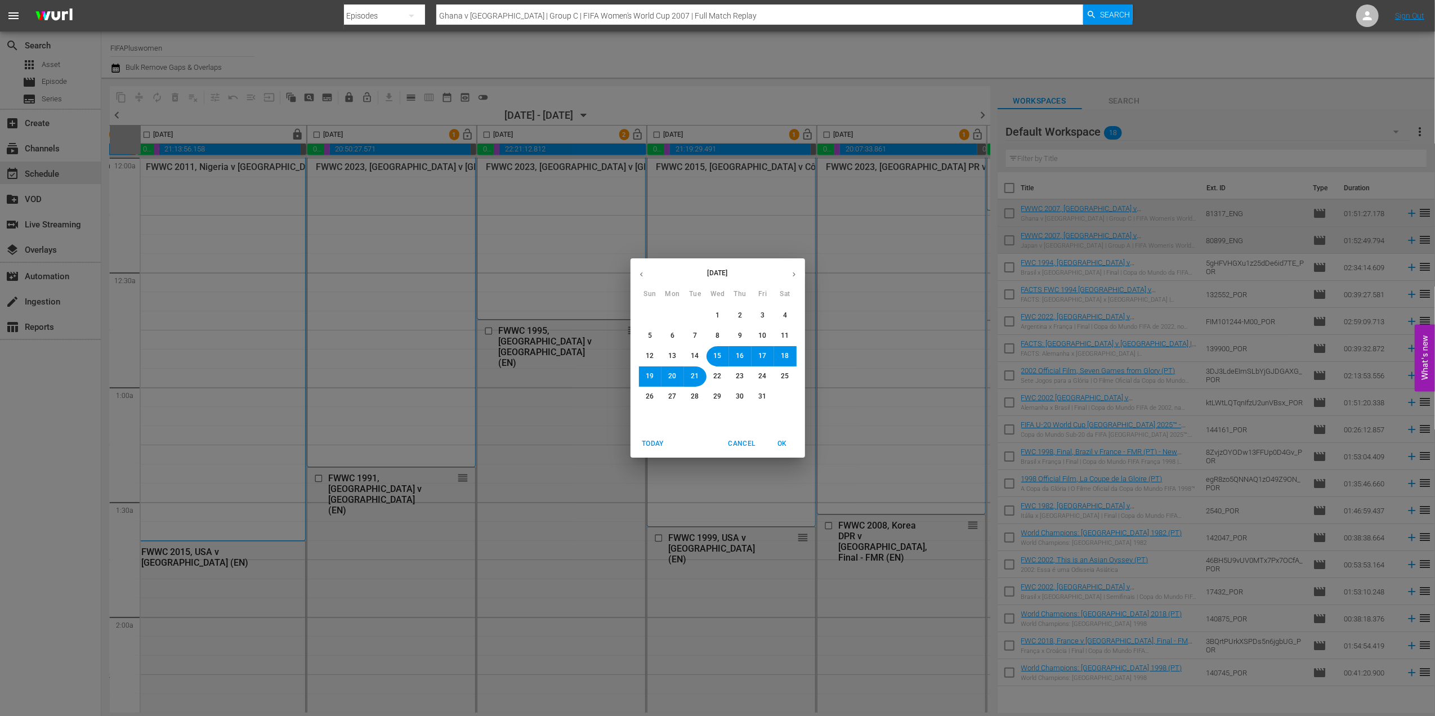
click at [699, 355] on button "14" at bounding box center [695, 356] width 20 height 20
click at [779, 438] on span "OK" at bounding box center [782, 444] width 27 height 12
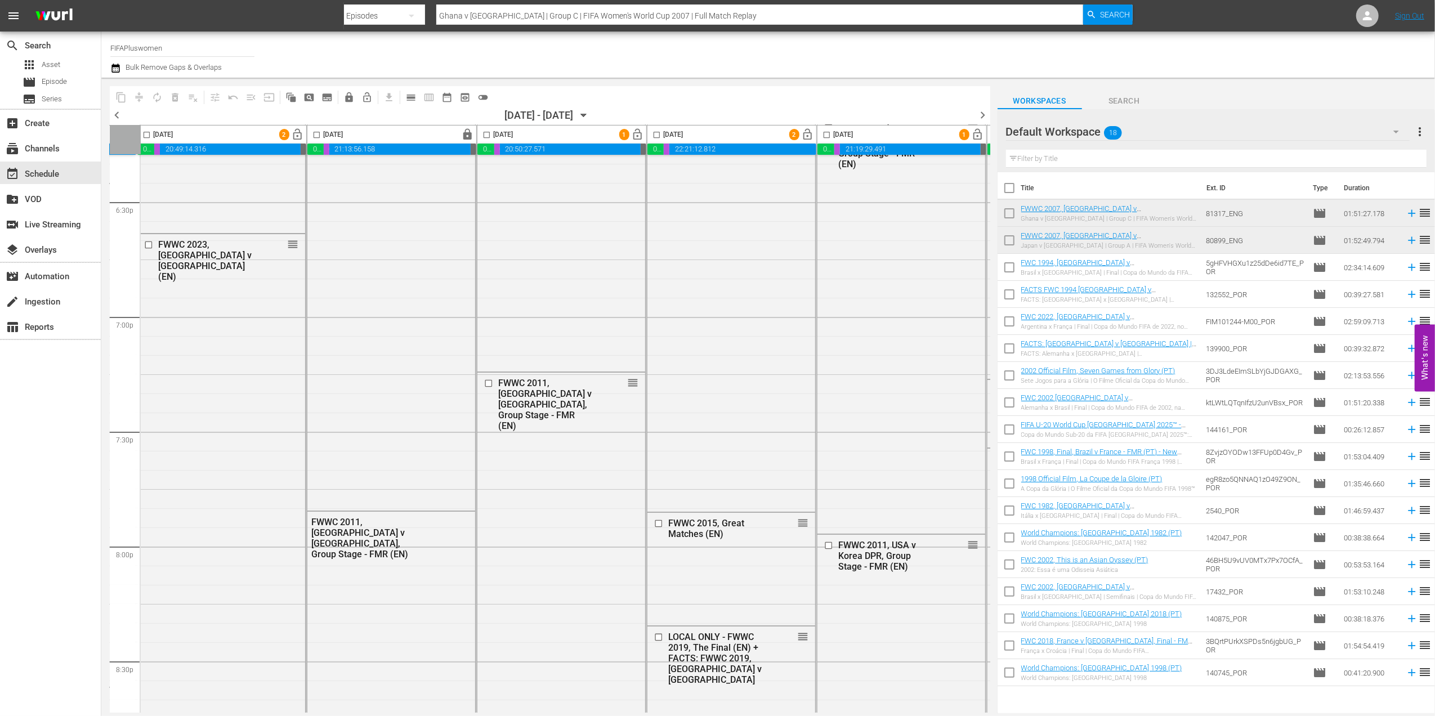
scroll to position [4257, 174]
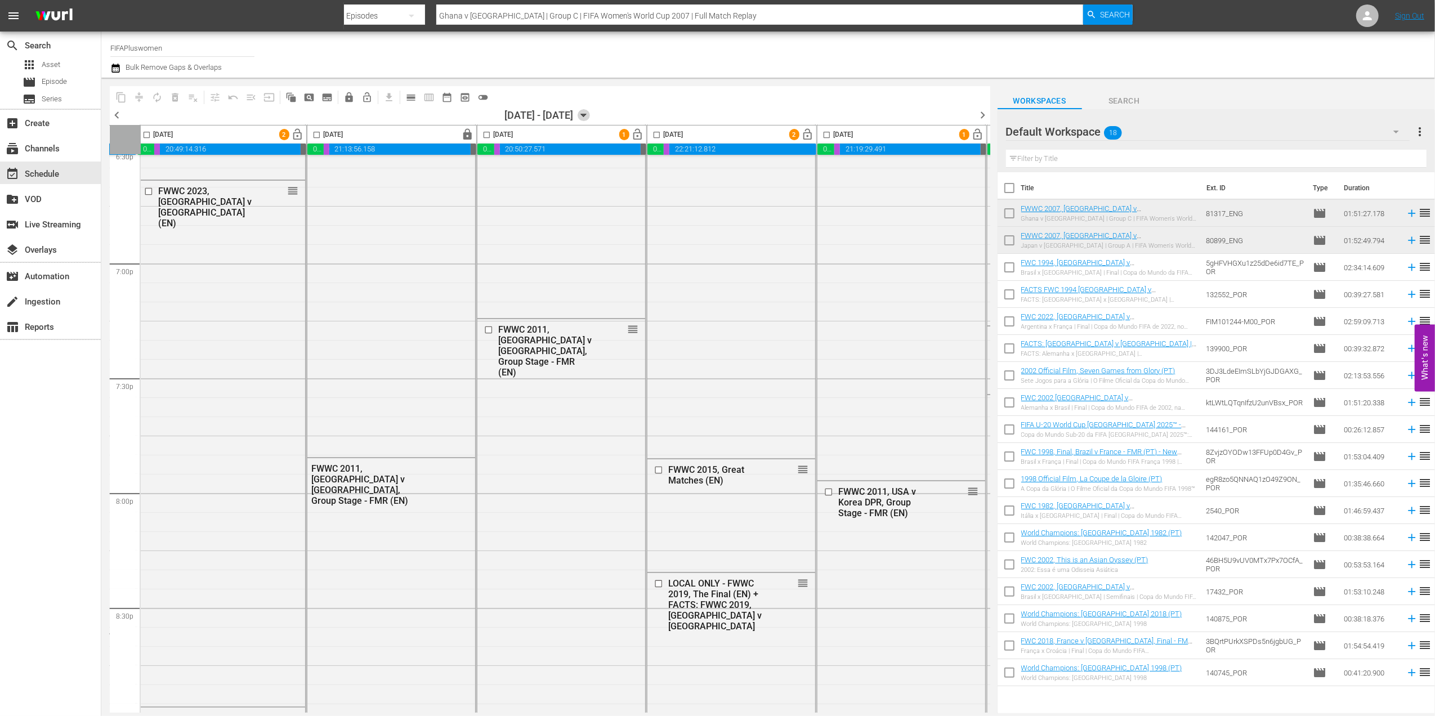
click at [586, 115] on icon "button" at bounding box center [583, 115] width 5 height 3
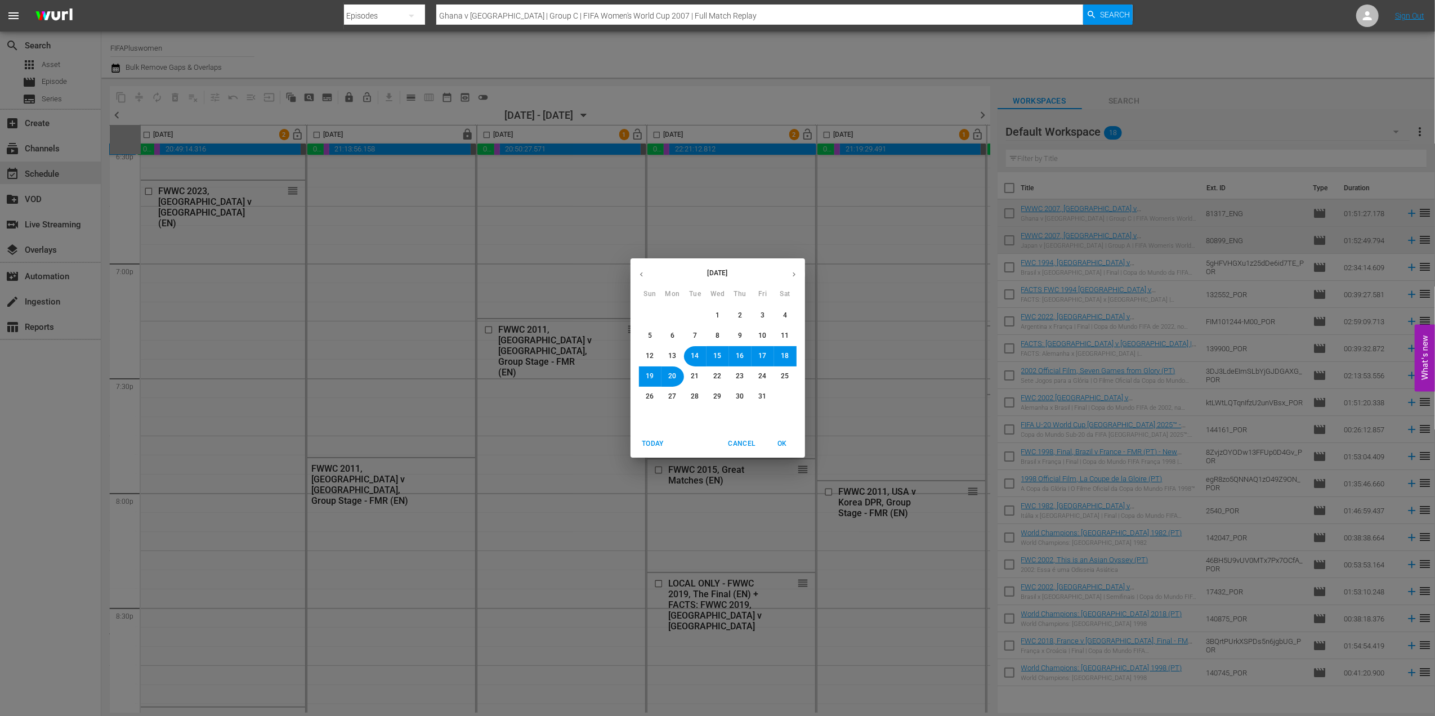
click at [788, 351] on span "18" at bounding box center [785, 356] width 8 height 10
drag, startPoint x: 778, startPoint y: 446, endPoint x: 572, endPoint y: 249, distance: 285.4
click at [778, 446] on span "OK" at bounding box center [782, 444] width 27 height 12
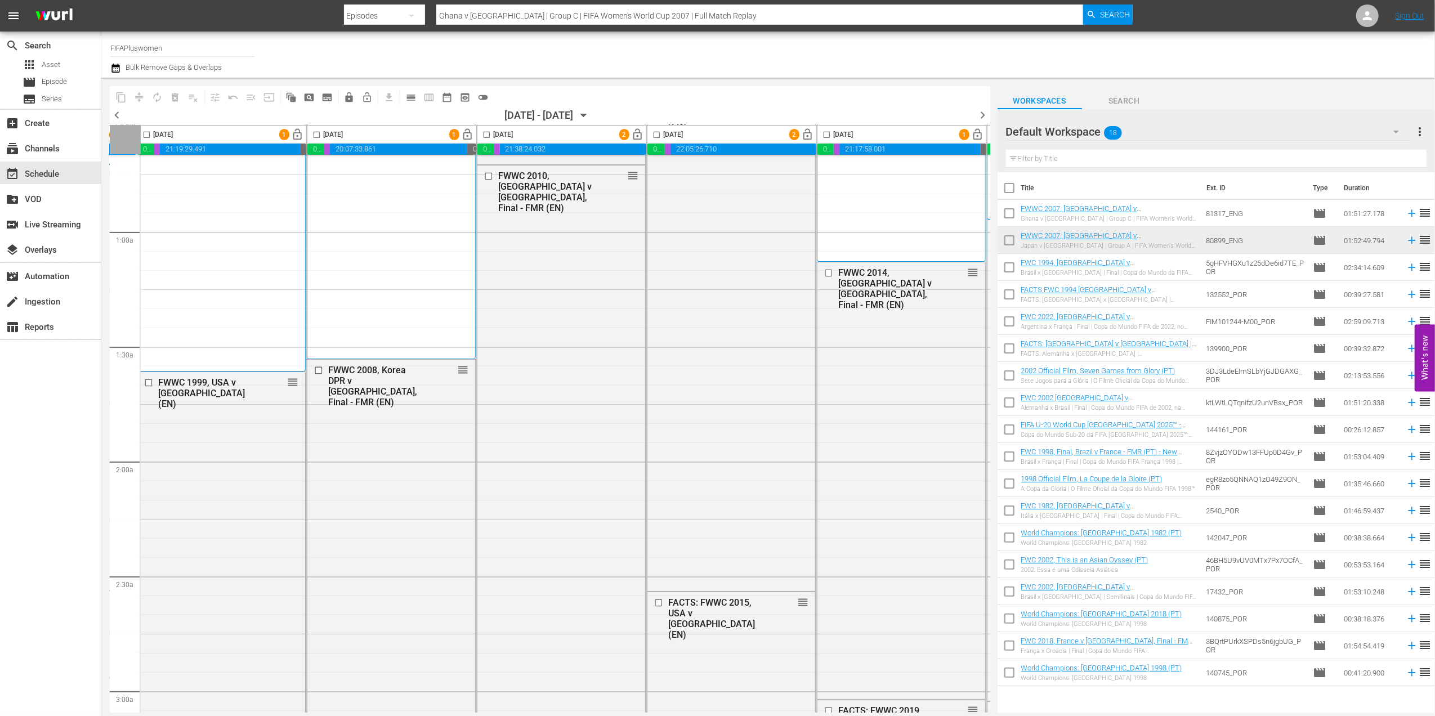
scroll to position [0, 174]
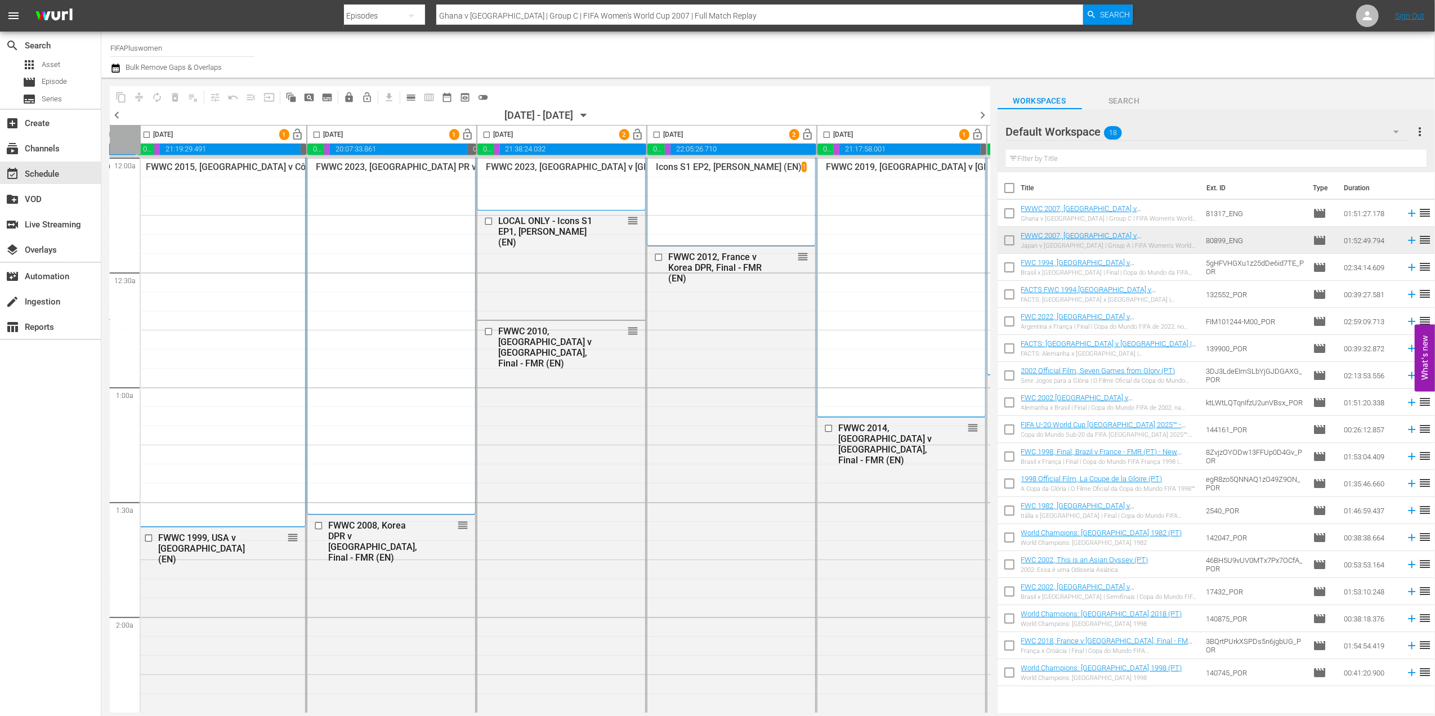
click at [987, 111] on span "chevron_right" at bounding box center [983, 115] width 14 height 14
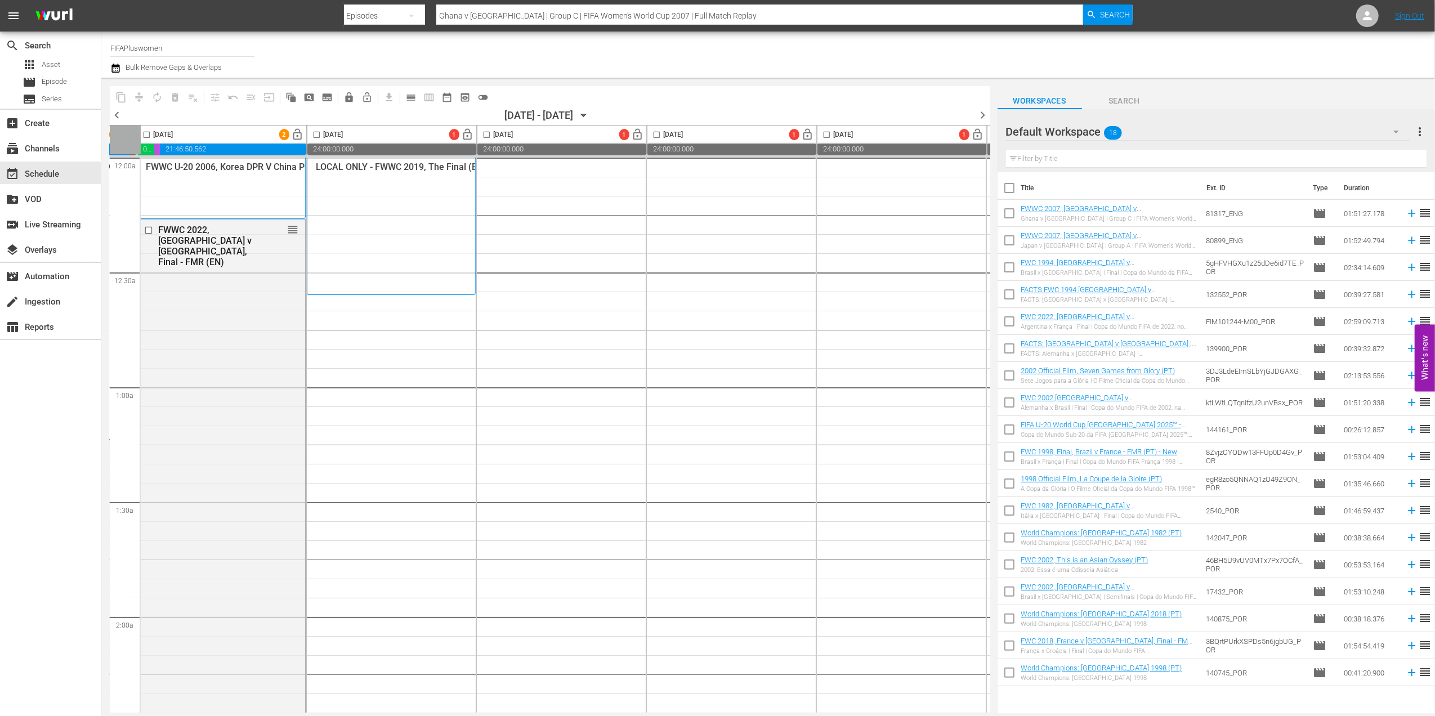
click at [119, 111] on span "chevron_left" at bounding box center [117, 115] width 14 height 14
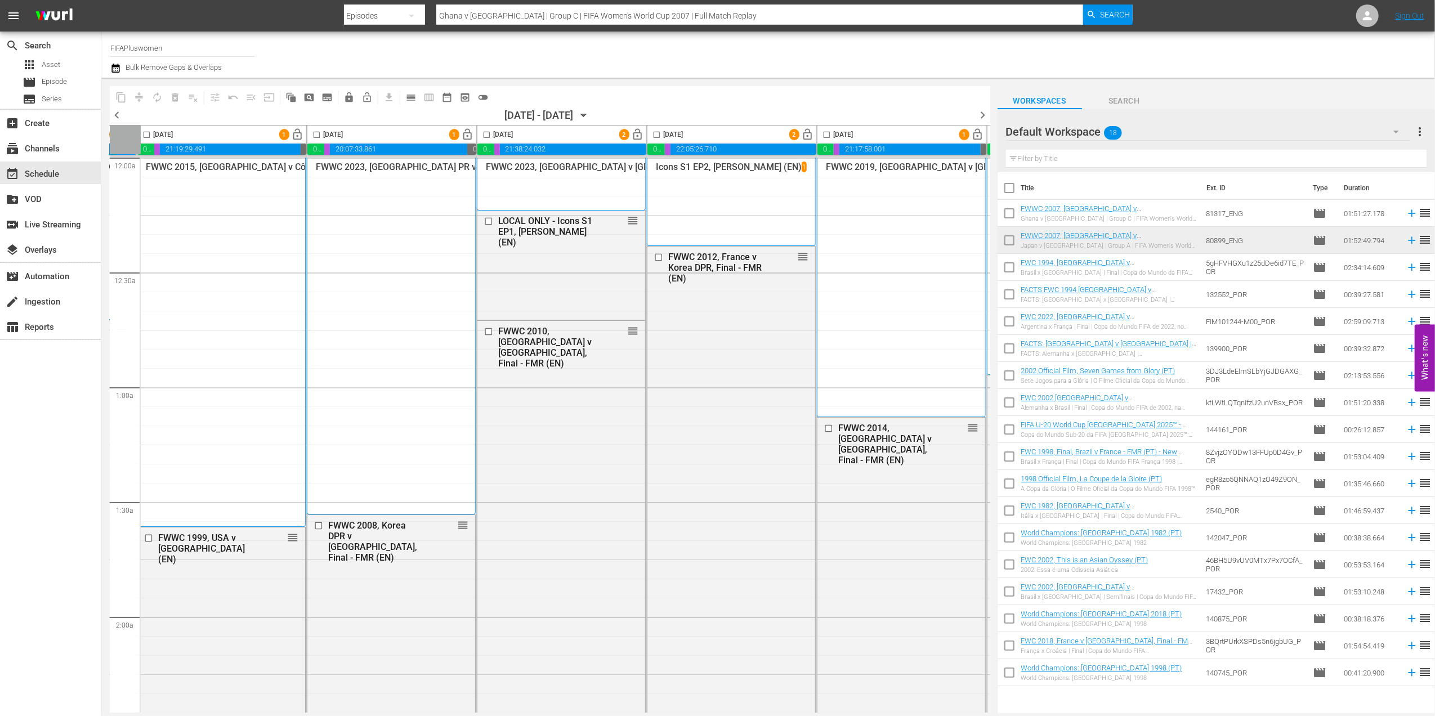
click at [118, 113] on span "chevron_left" at bounding box center [117, 115] width 14 height 14
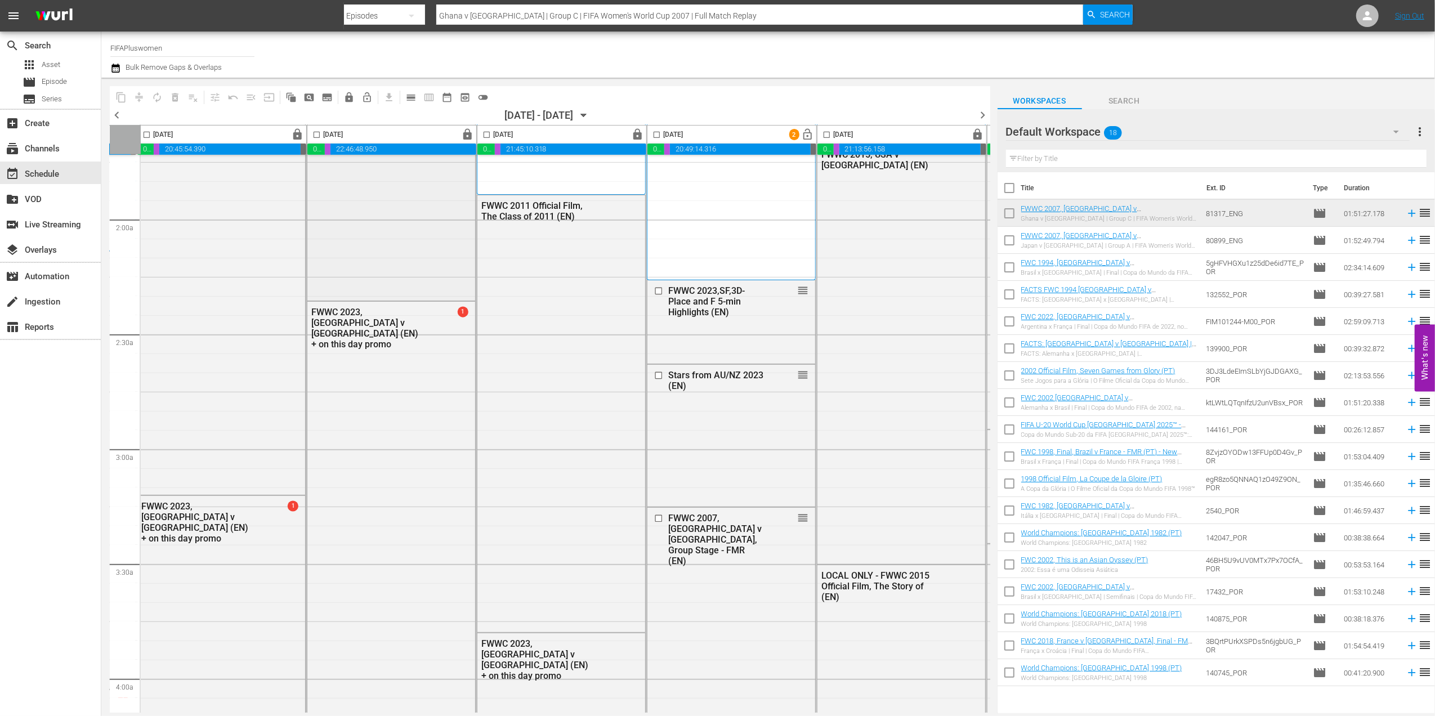
scroll to position [0, 174]
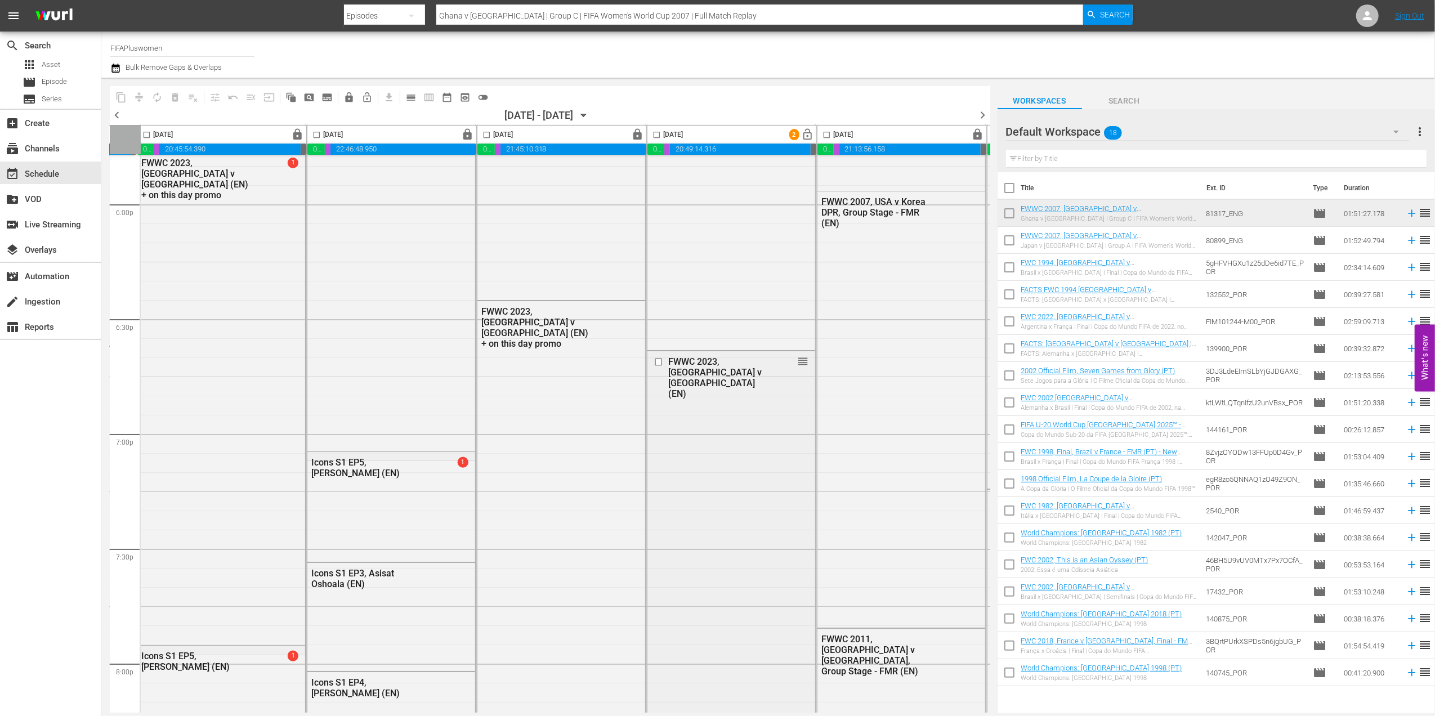
scroll to position [4084, 174]
click at [728, 362] on div "FWWC 2023, [GEOGRAPHIC_DATA] v [GEOGRAPHIC_DATA] (EN)" at bounding box center [716, 380] width 96 height 43
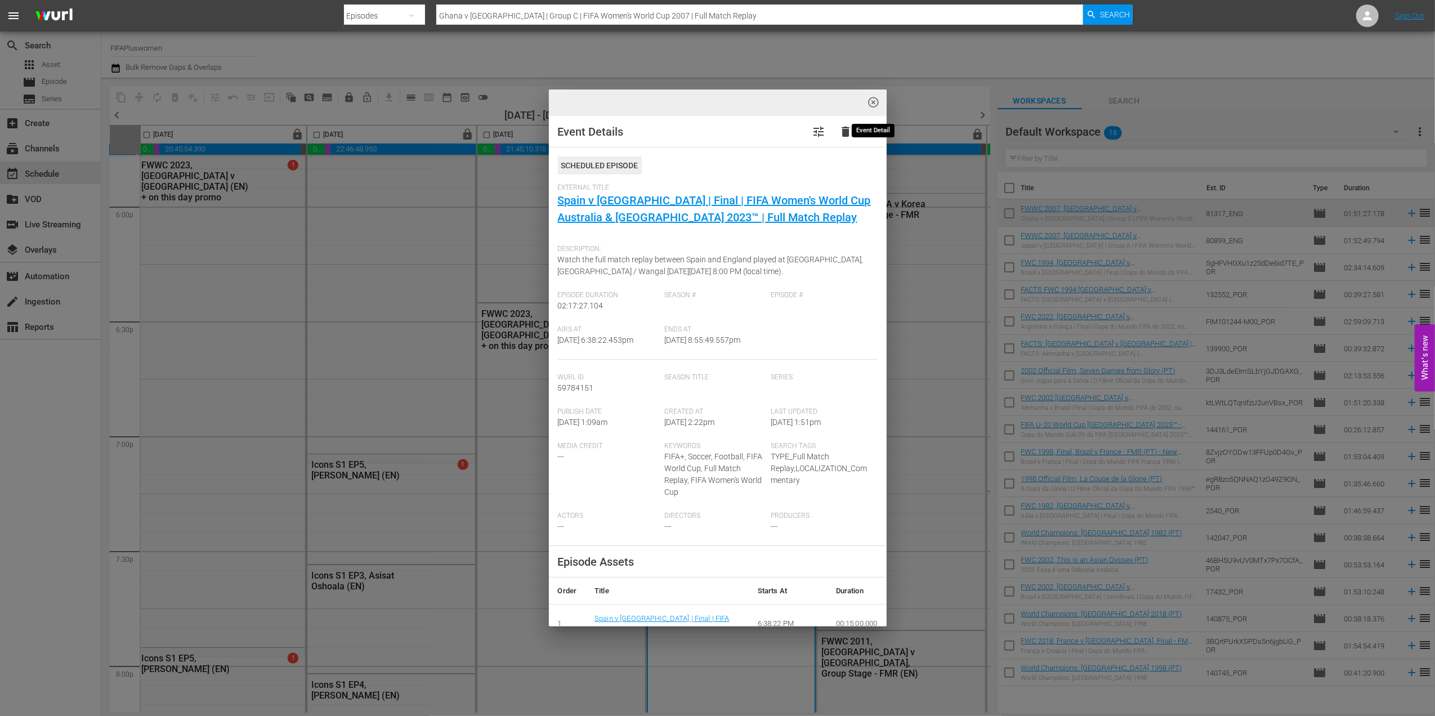
click at [872, 102] on span "highlight_off_icon" at bounding box center [873, 102] width 13 height 13
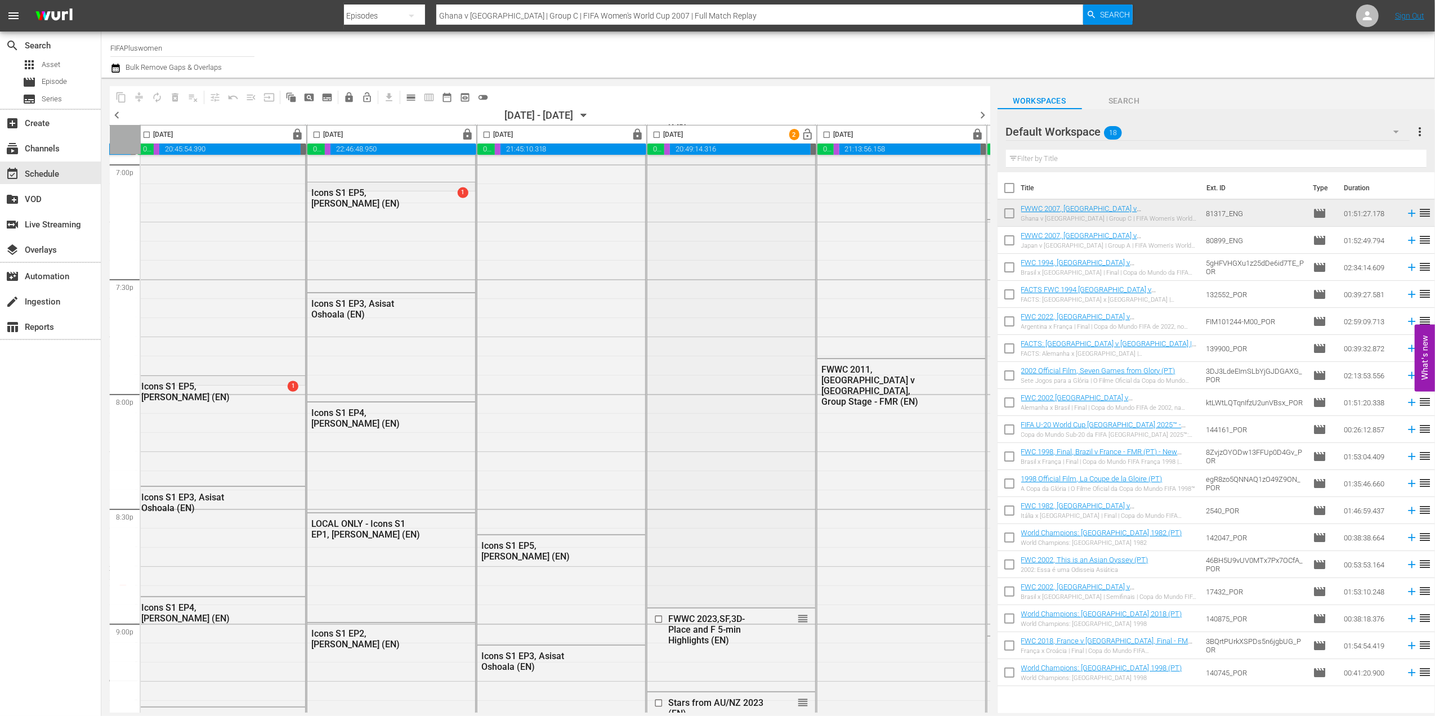
scroll to position [4350, 174]
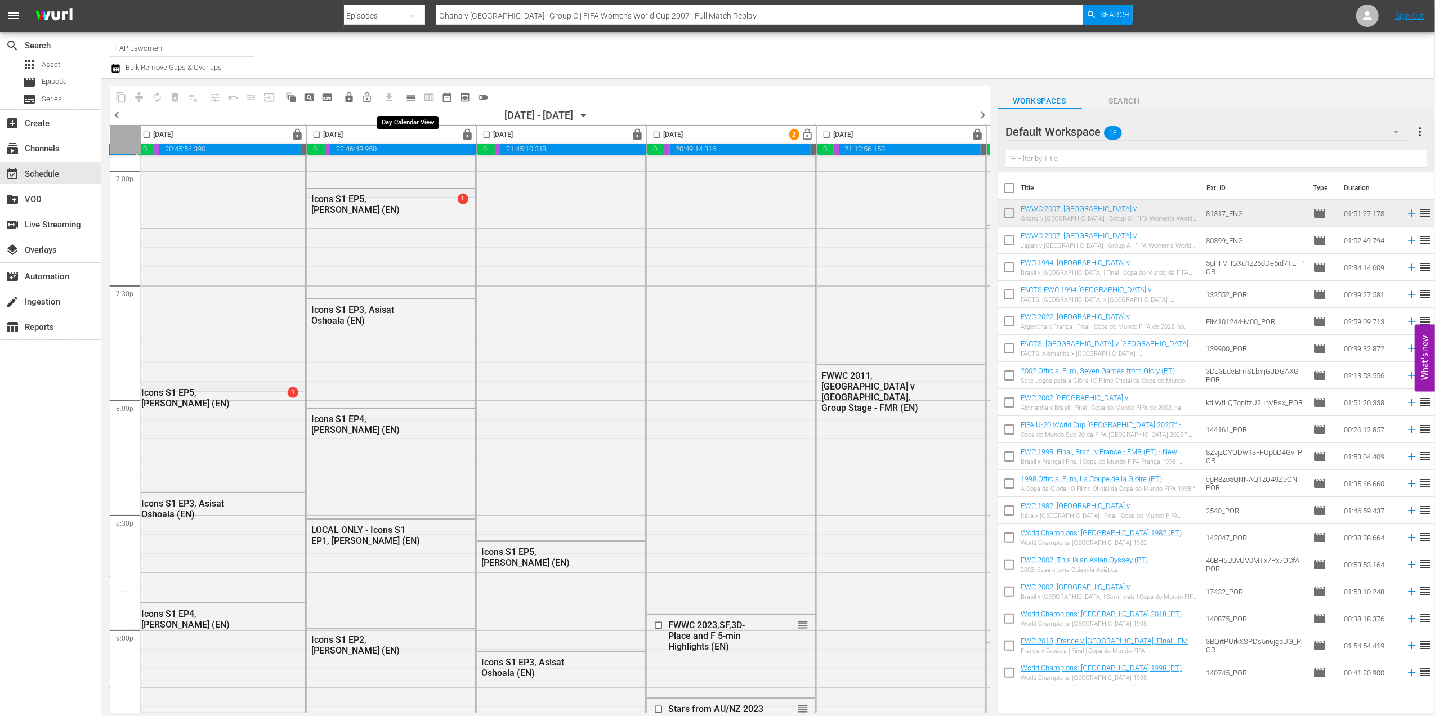
click at [407, 95] on span "calendar_view_day_outlined" at bounding box center [410, 97] width 11 height 11
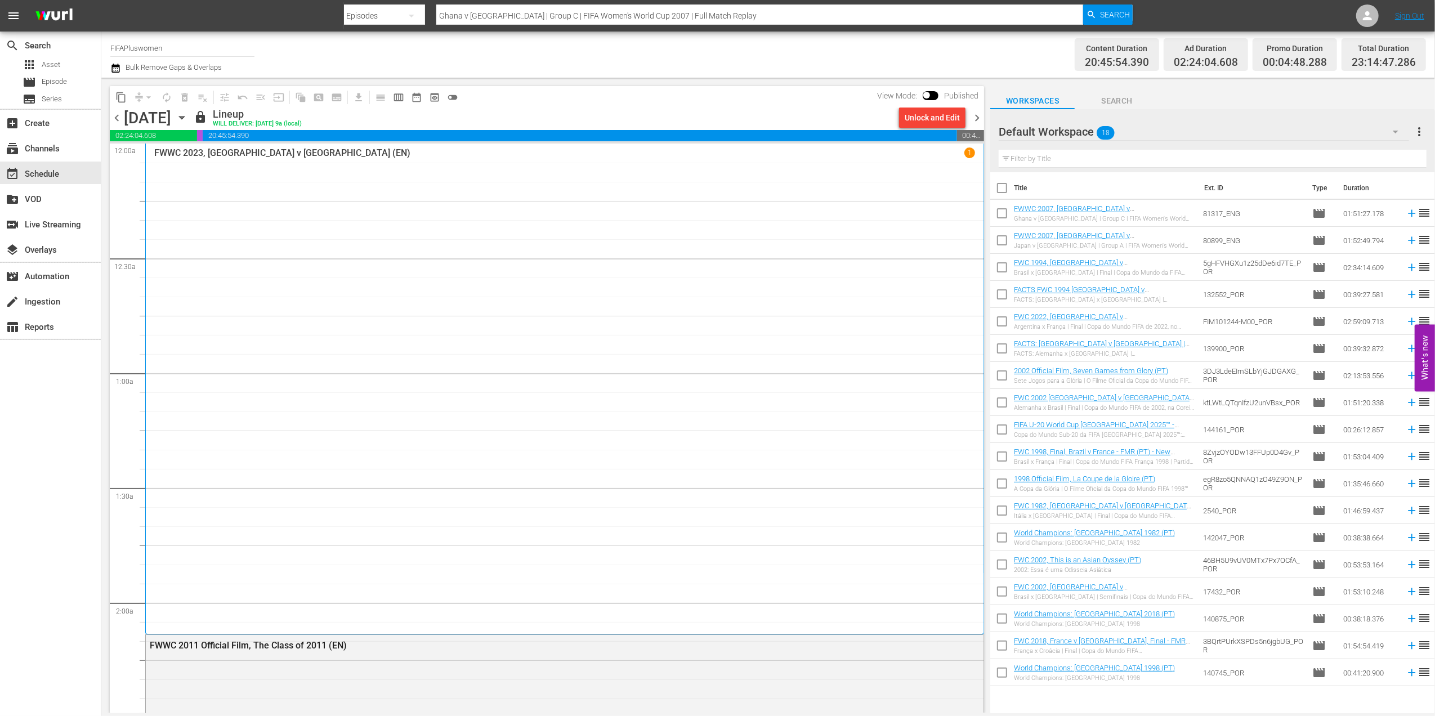
click at [975, 120] on span "chevron_right" at bounding box center [977, 118] width 14 height 14
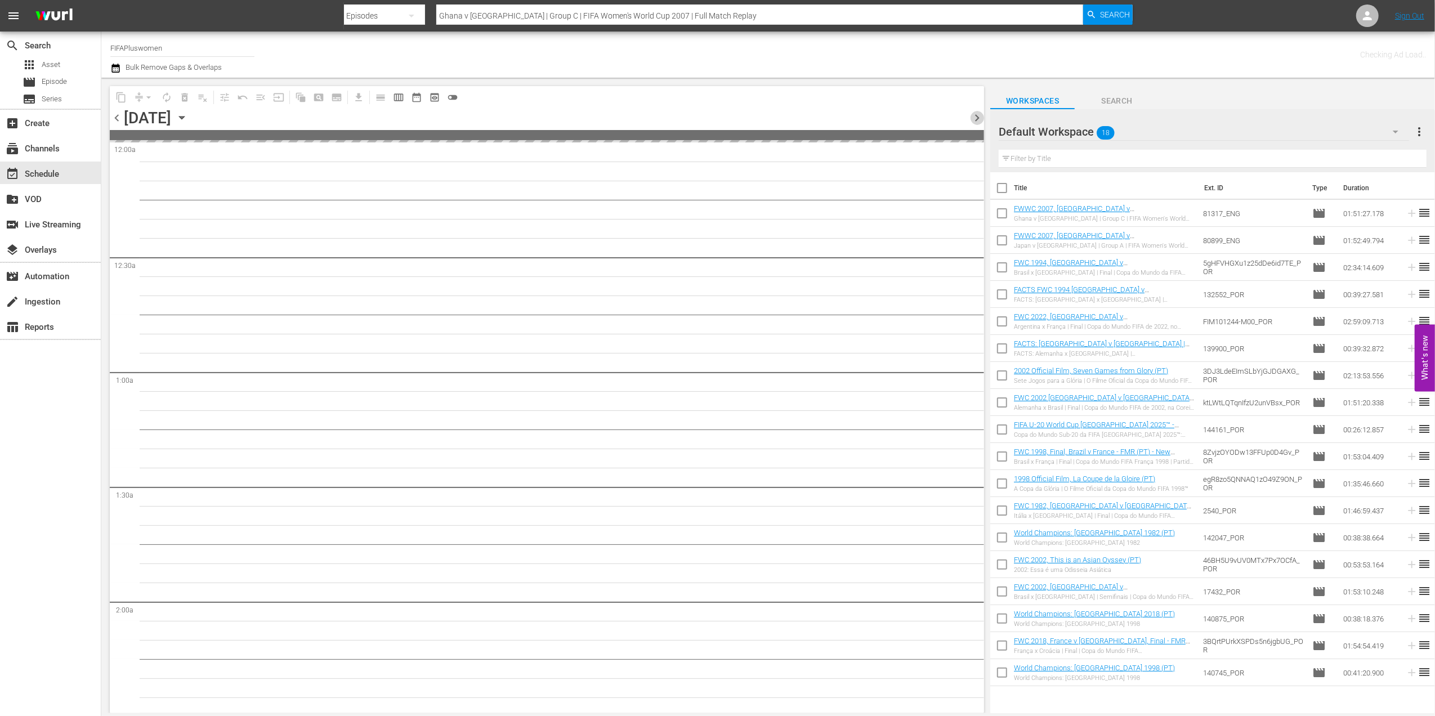
click at [975, 120] on span "chevron_right" at bounding box center [977, 118] width 14 height 14
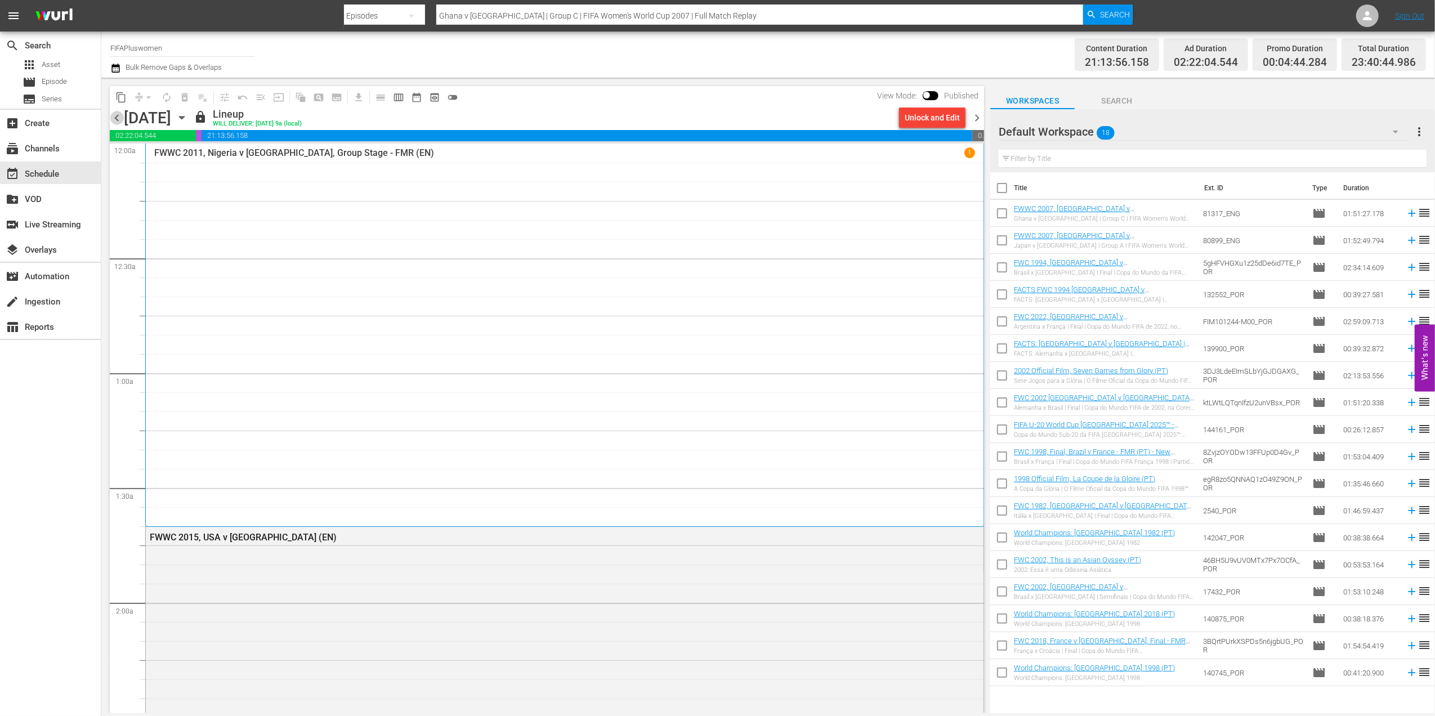
click at [115, 116] on span "chevron_left" at bounding box center [117, 118] width 14 height 14
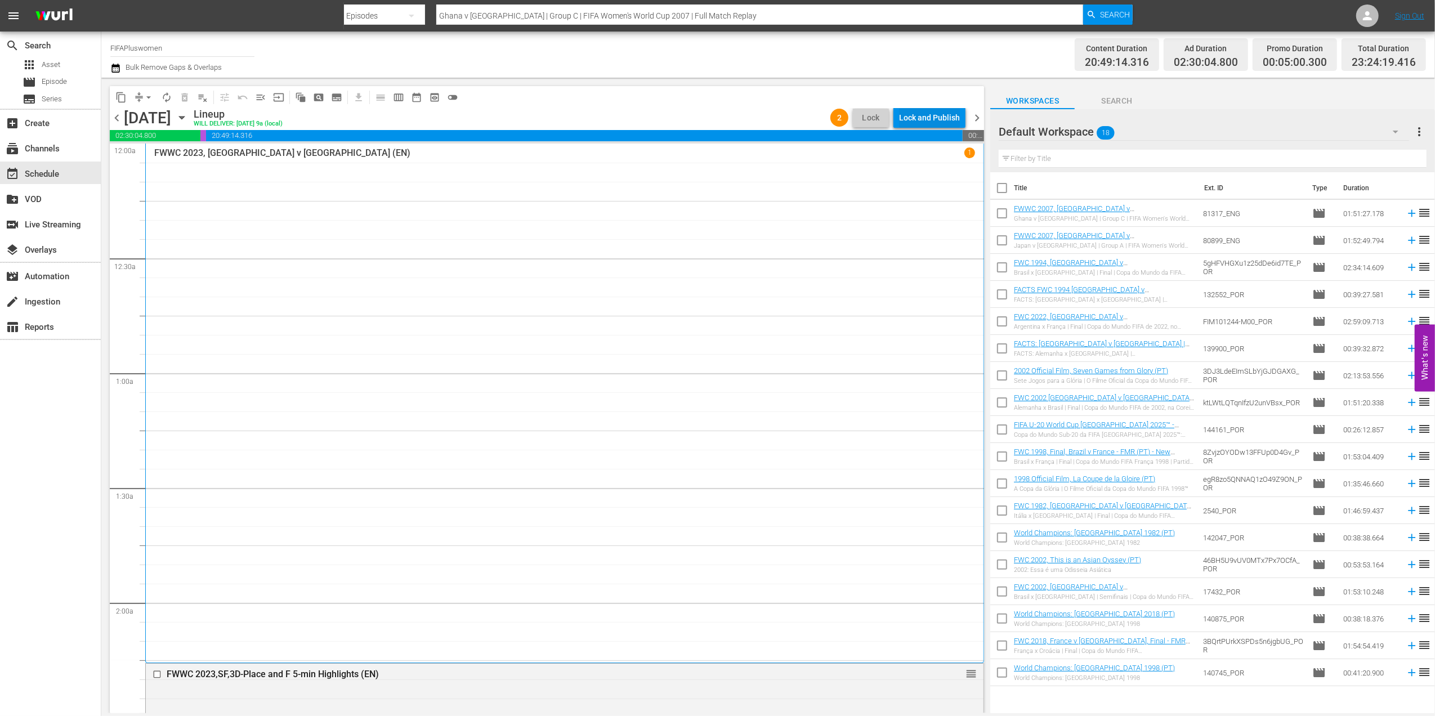
click at [939, 118] on div "Lock and Publish" at bounding box center [929, 117] width 61 height 20
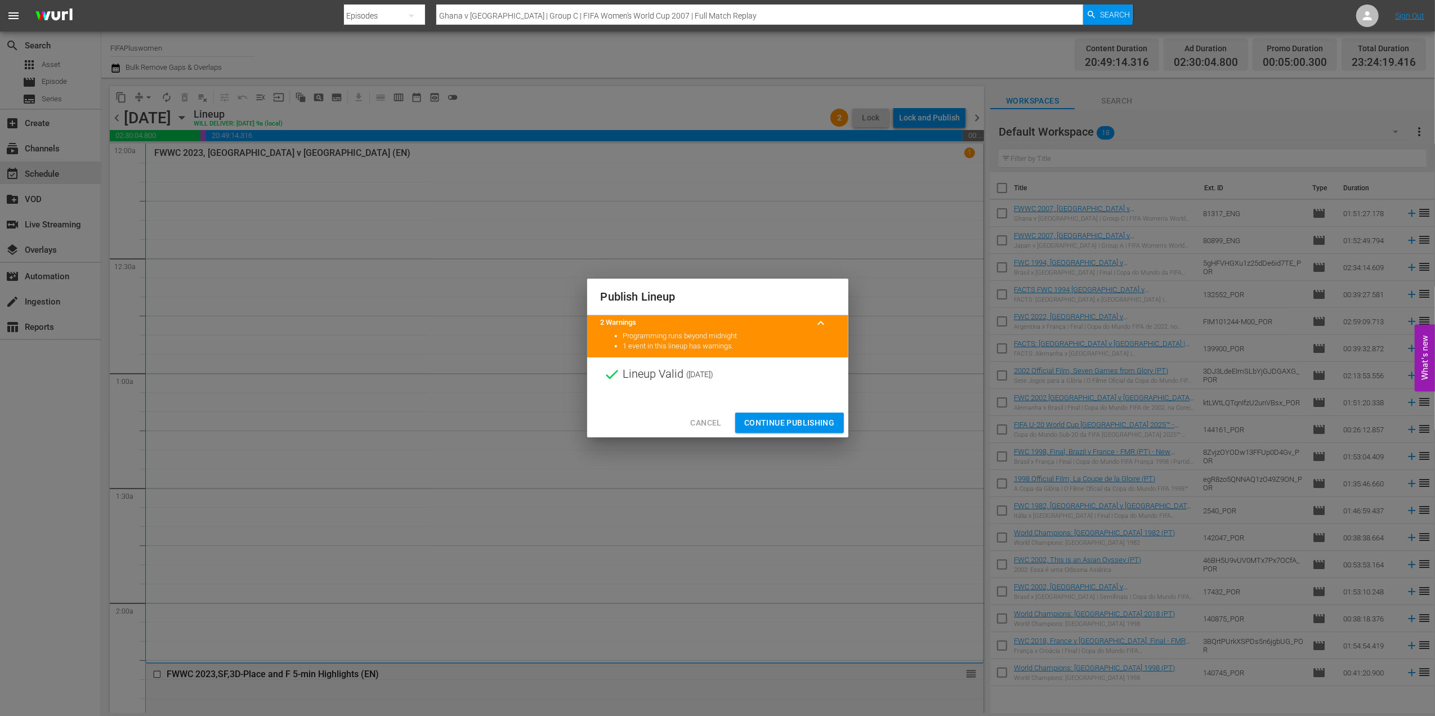
click at [786, 422] on span "Continue Publishing" at bounding box center [789, 423] width 91 height 14
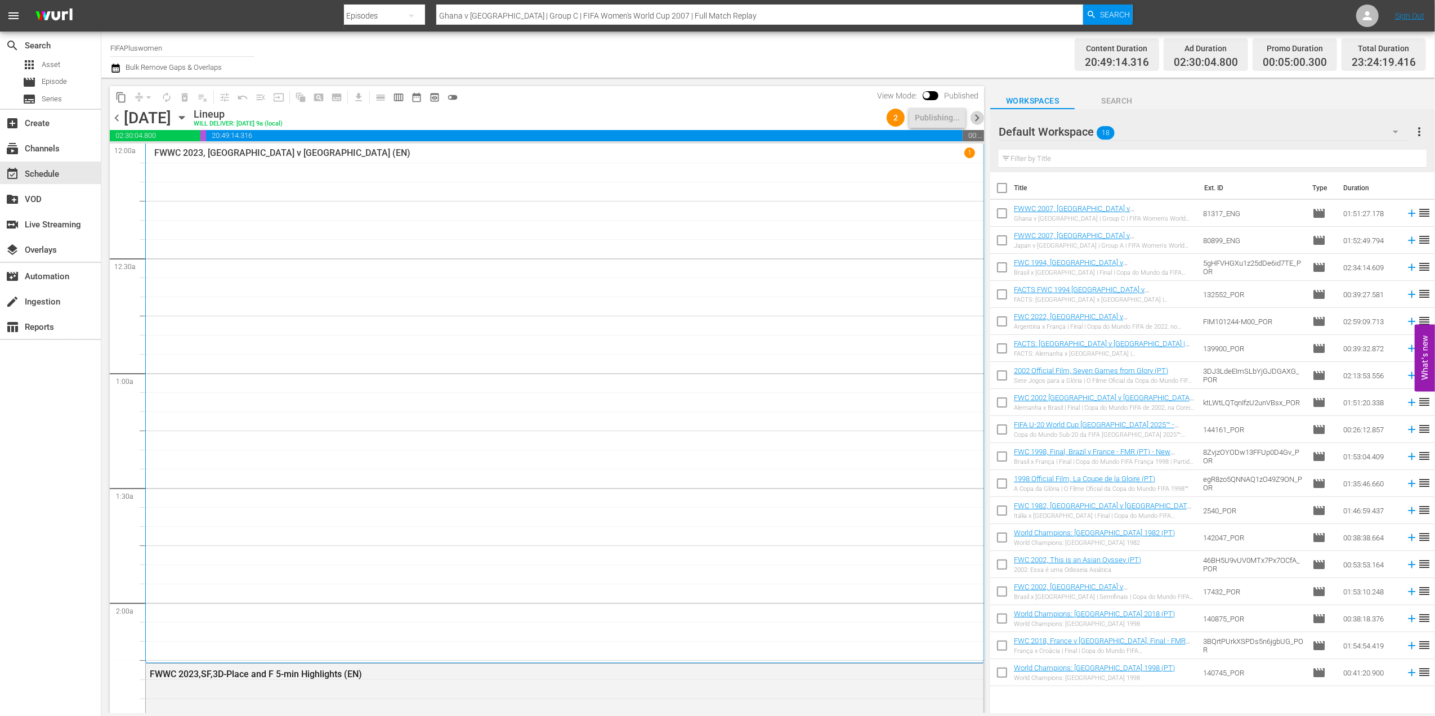
click at [978, 120] on span "chevron_right" at bounding box center [977, 118] width 14 height 14
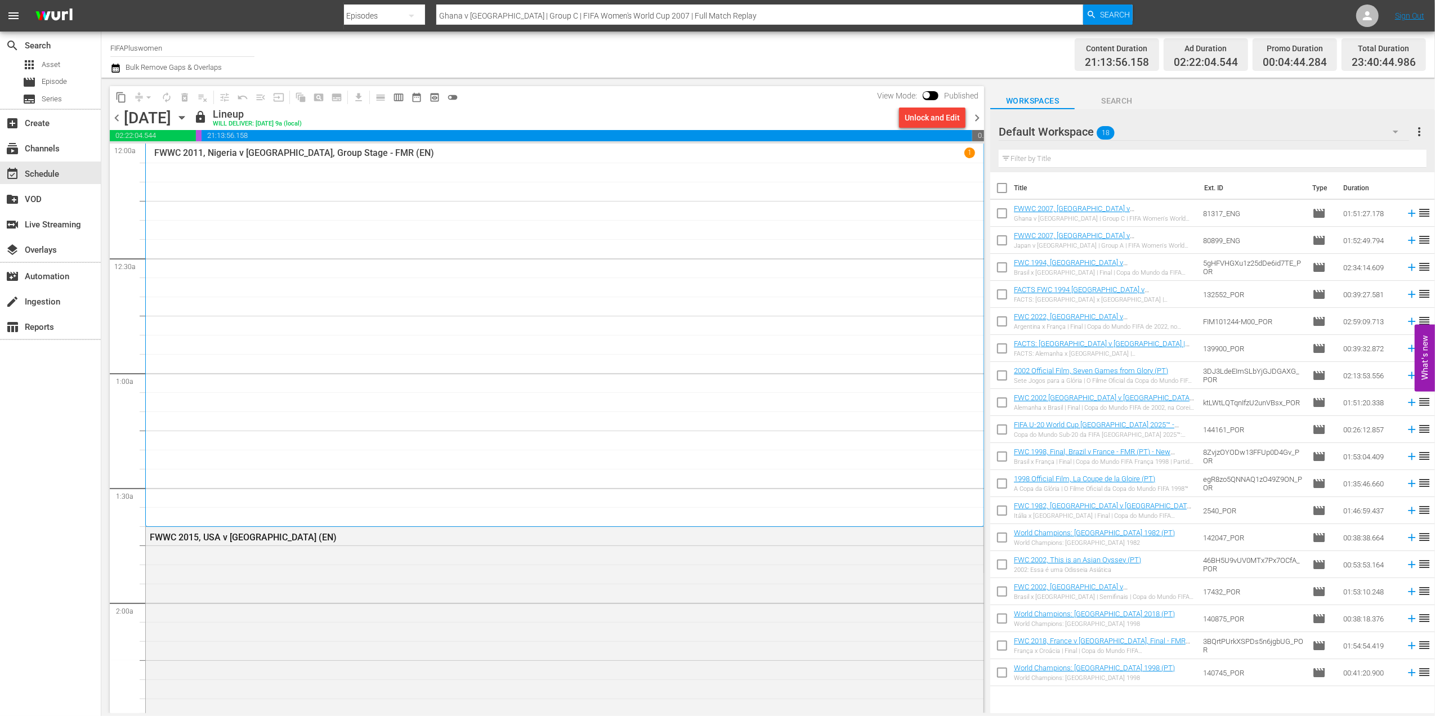
click at [120, 118] on span "chevron_left" at bounding box center [117, 118] width 14 height 14
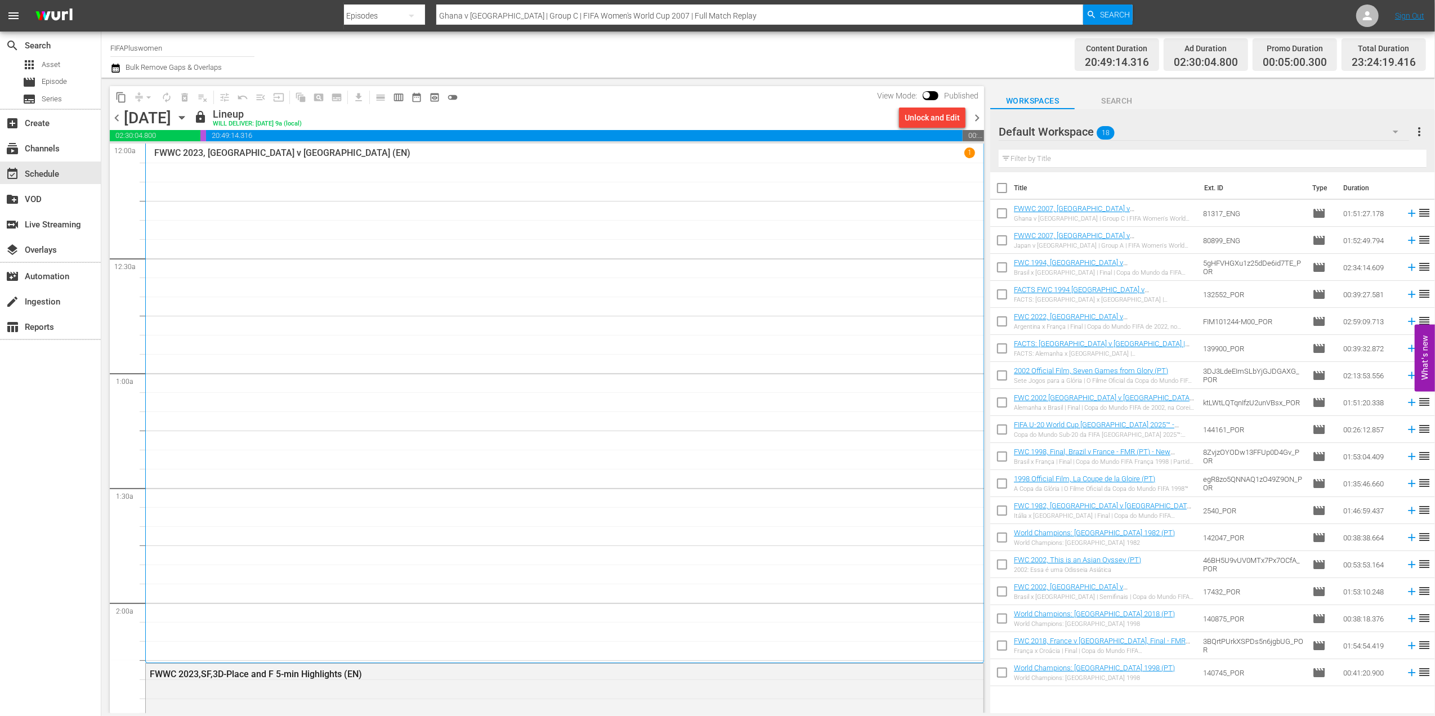
click at [975, 117] on span "chevron_right" at bounding box center [977, 118] width 14 height 14
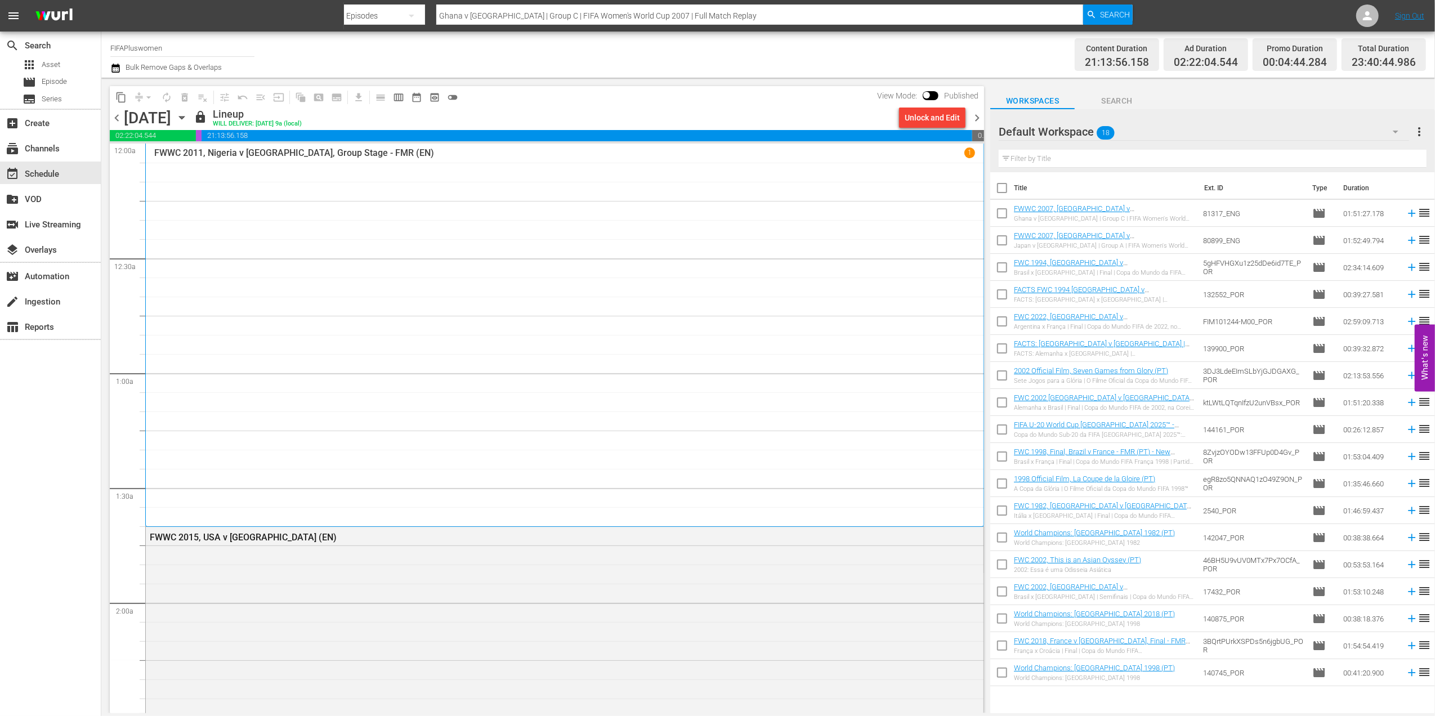
click at [118, 118] on span "chevron_left" at bounding box center [117, 118] width 14 height 14
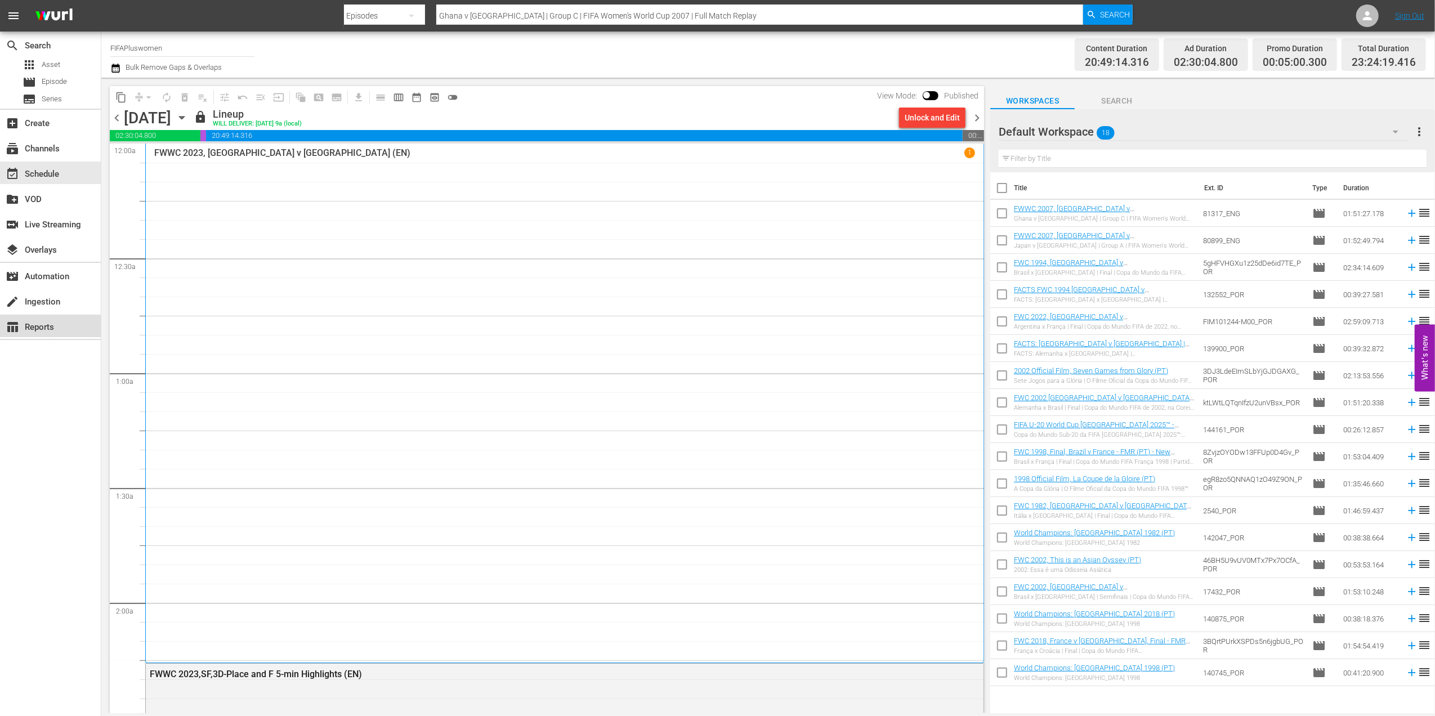
click at [56, 325] on div "table_chart Reports" at bounding box center [31, 325] width 63 height 10
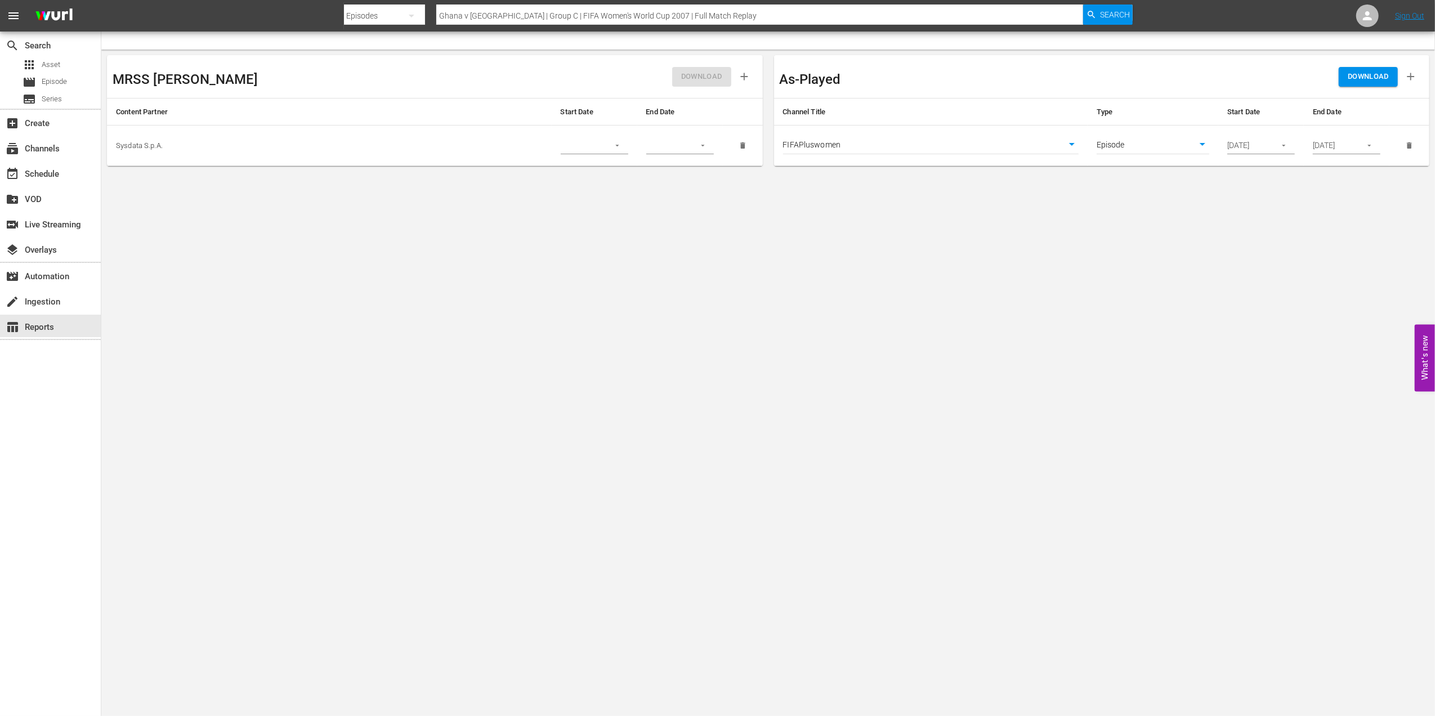
click at [1371, 145] on icon "button" at bounding box center [1369, 145] width 8 height 8
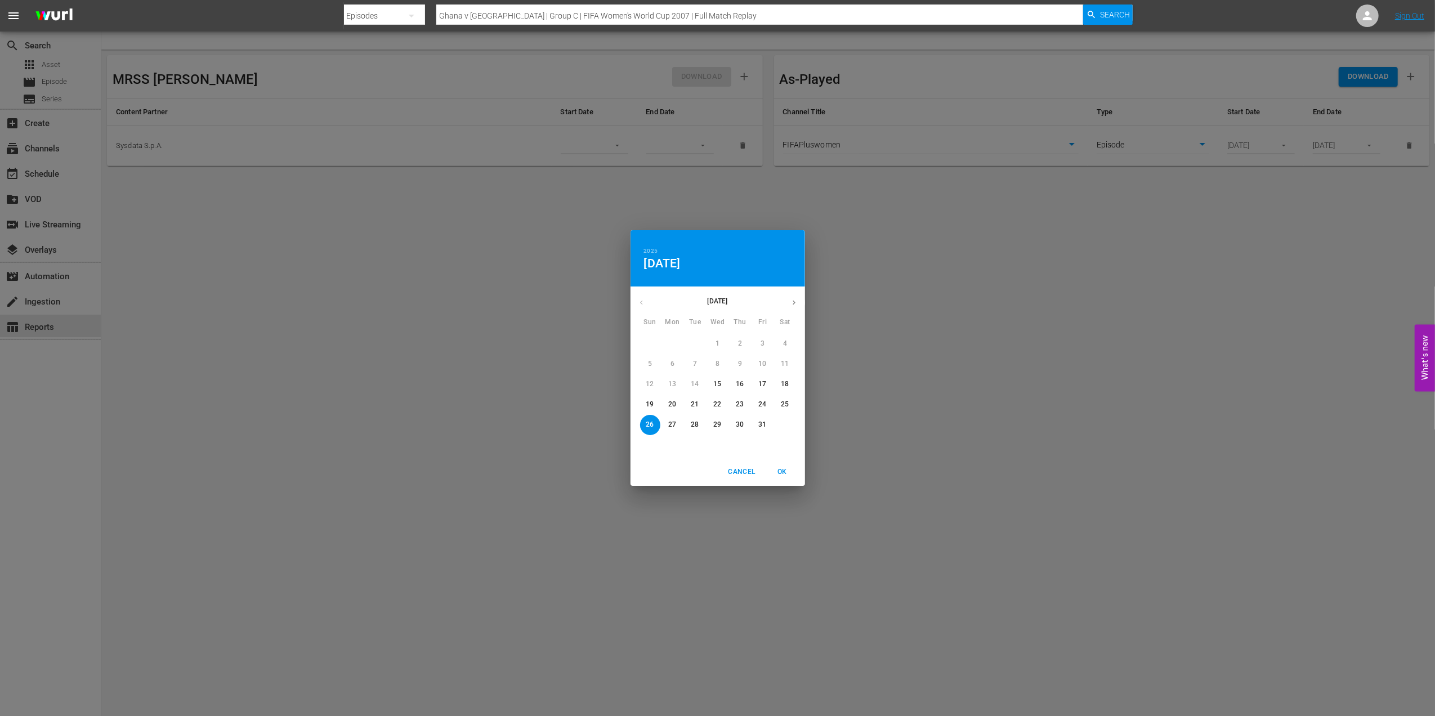
click at [723, 383] on span "15" at bounding box center [717, 384] width 20 height 10
click at [775, 464] on button "OK" at bounding box center [782, 472] width 36 height 19
type input "[DATE]"
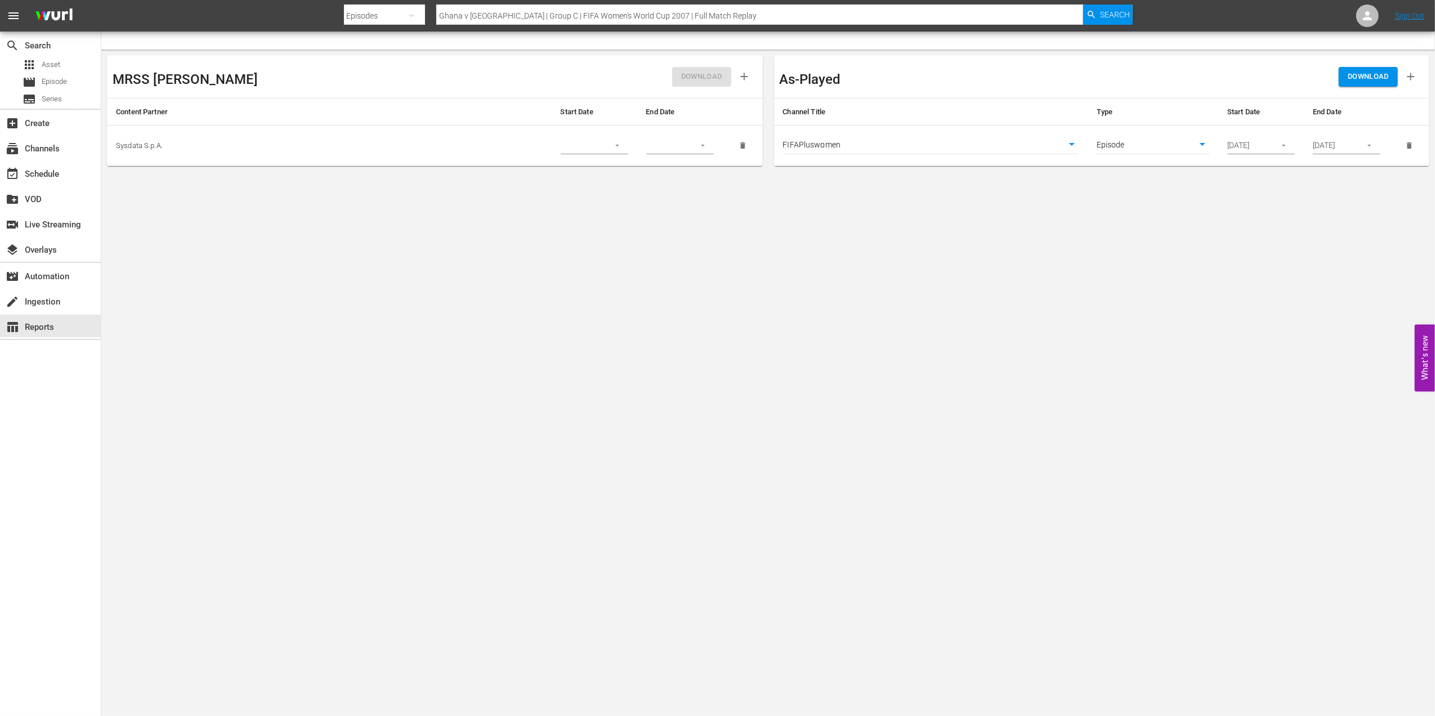
click at [1366, 142] on icon "button" at bounding box center [1369, 145] width 8 height 8
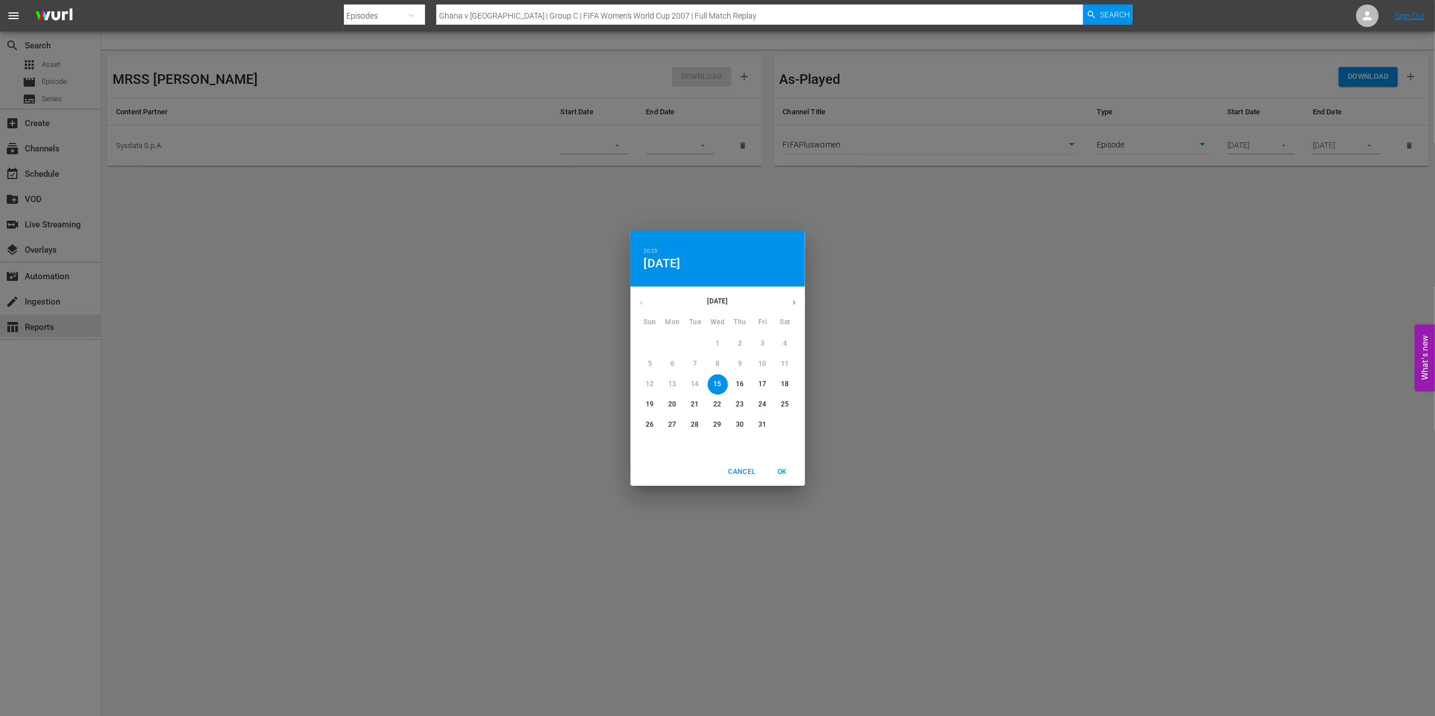
click at [1032, 262] on div "2025 Wed, Oct [DATE] Mon Tue Wed Thu Fri Sat 28 29 30 1 2 3 4 5 6 7 8 9 10 11 1…" at bounding box center [717, 358] width 1435 height 716
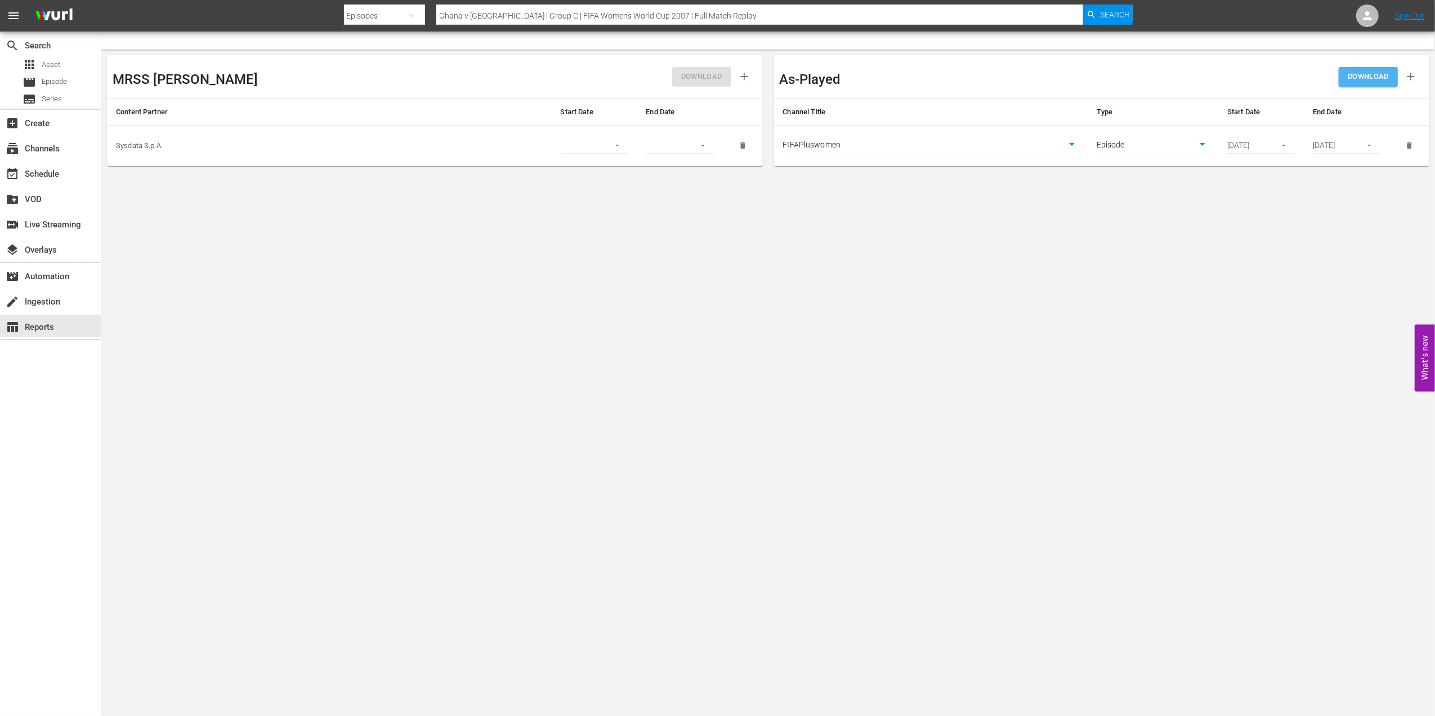
click at [1374, 86] on button "DOWNLOAD" at bounding box center [1367, 77] width 59 height 20
